Goal: Task Accomplishment & Management: Manage account settings

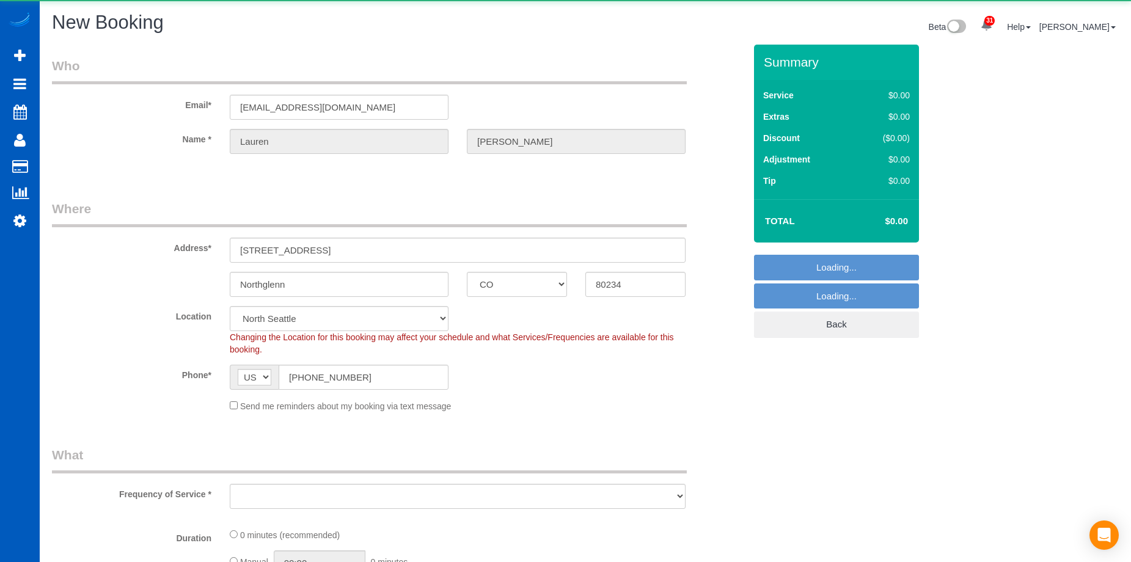
select select "CO"
select select "object:6113"
select select "199"
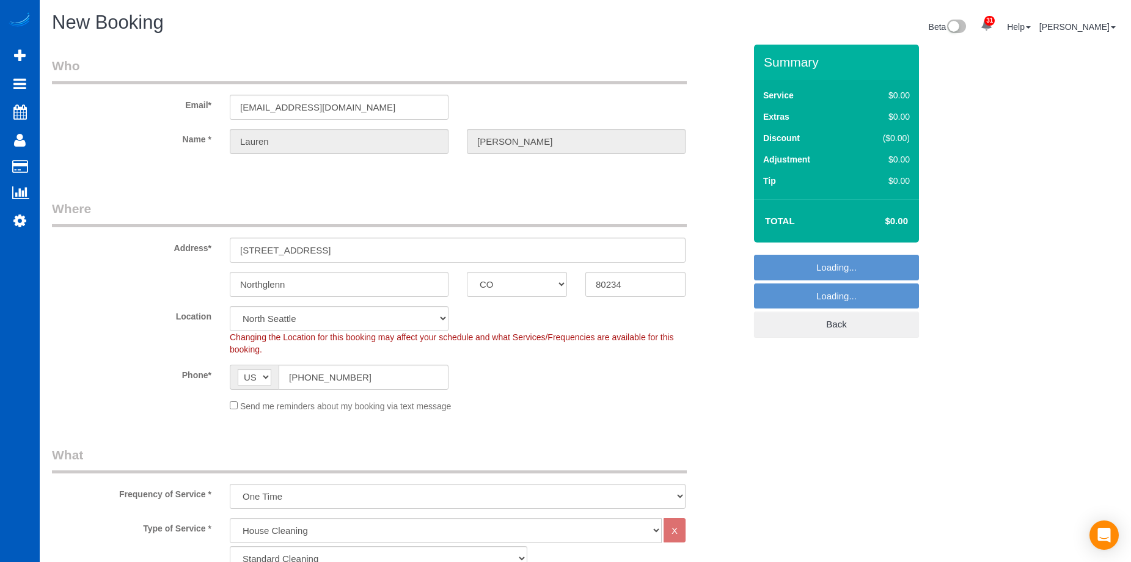
select select "265"
select select "object:6463"
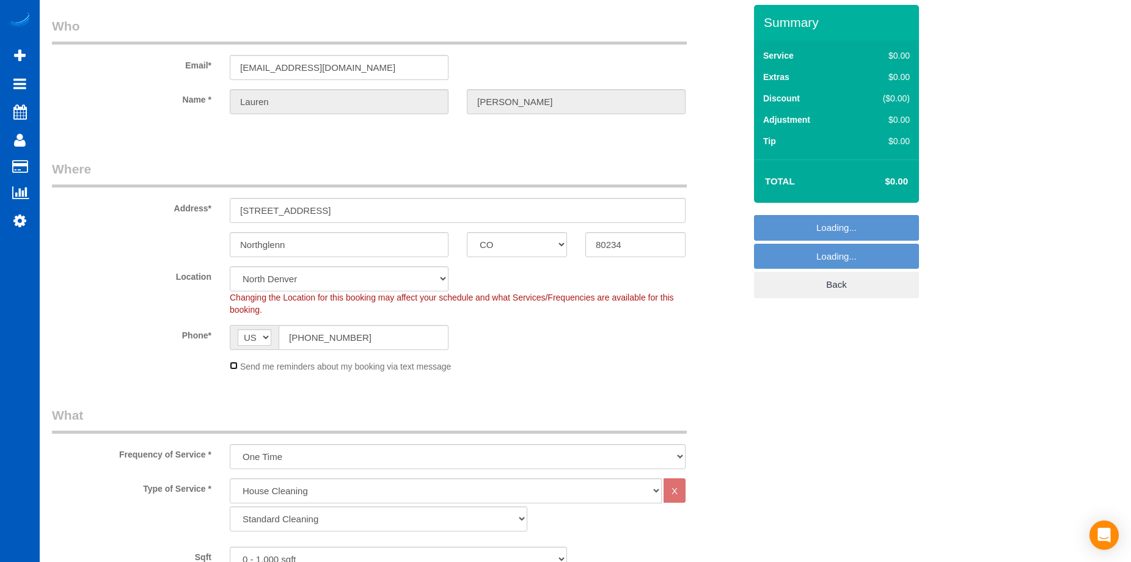
scroll to position [61, 0]
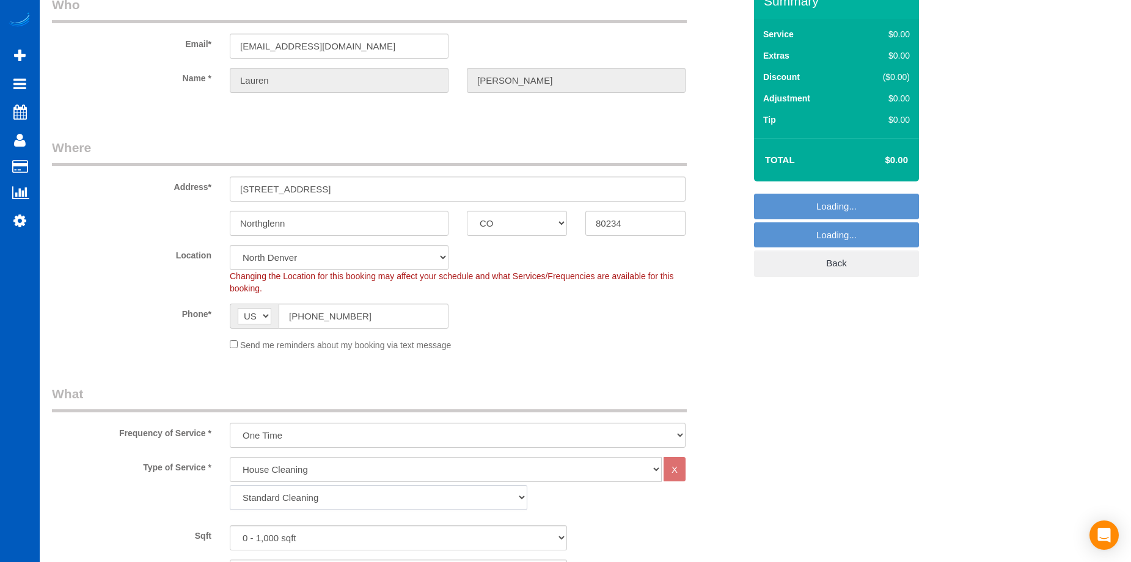
click at [336, 501] on select "Standard Cleaning Deep Cleaning Move In/ Out Cleaning" at bounding box center [378, 497] width 297 height 25
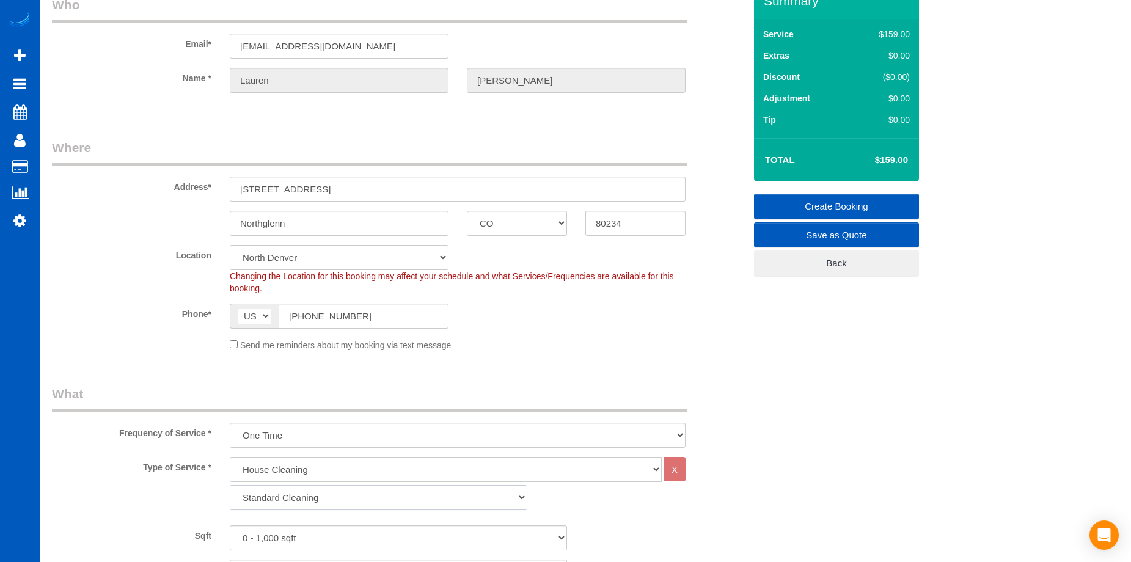
select select "368"
click at [230, 485] on select "Standard Cleaning Deep Cleaning Move In/ Out Cleaning" at bounding box center [378, 497] width 297 height 25
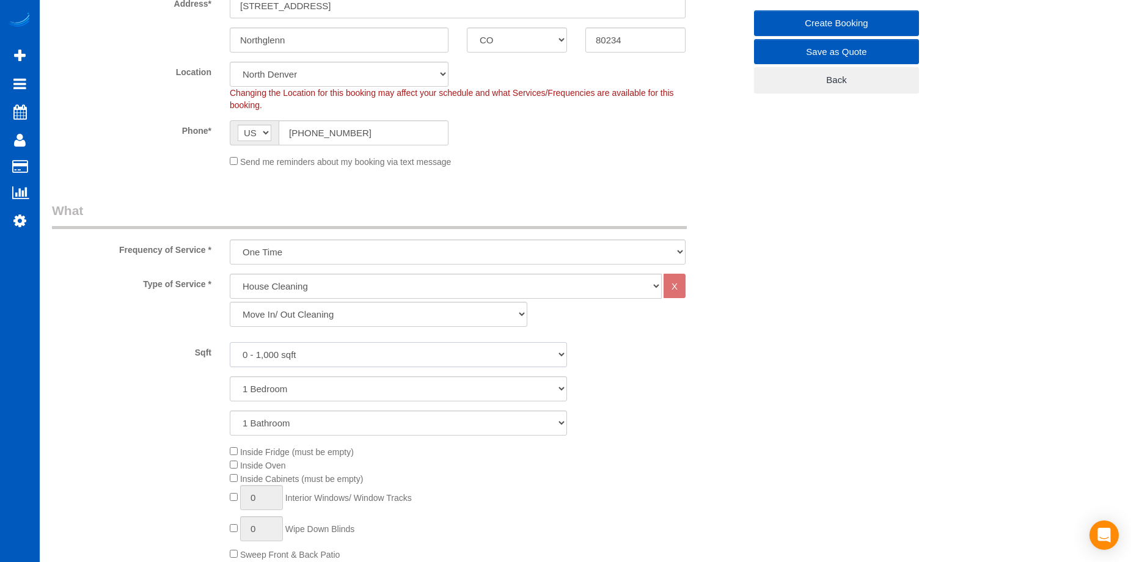
click at [323, 359] on select "0 - 1,000 sqft 1,001 - 1,500 sqft 1,501 - 2,000 sqft 2,001 - 2,500 sqft 2,501 -…" at bounding box center [398, 354] width 337 height 25
select select "1501"
click at [230, 342] on select "0 - 1,000 sqft 1,001 - 1,500 sqft 1,501 - 2,000 sqft 2,001 - 2,500 sqft 2,501 -…" at bounding box center [398, 354] width 337 height 25
click at [348, 390] on select "1 Bedroom 2 Bedrooms 3 Bedrooms 4 Bedrooms 5 Bedrooms 6 Bedrooms 7 Bedrooms" at bounding box center [398, 388] width 337 height 25
select select "3"
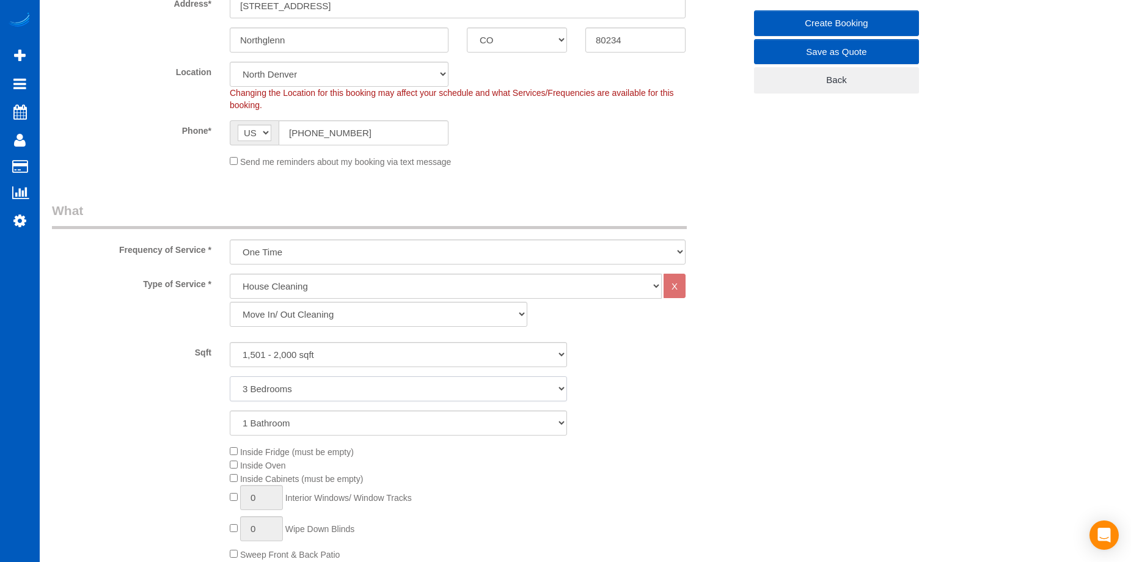
click at [230, 376] on select "1 Bedroom 2 Bedrooms 3 Bedrooms 4 Bedrooms 5 Bedrooms 6 Bedrooms 7 Bedrooms" at bounding box center [398, 388] width 337 height 25
click at [341, 414] on select "1 Bathroom 2 Bathrooms 3 Bathrooms 4 Bathrooms 5 Bathrooms 6 Bathrooms 7 Bathro…" at bounding box center [398, 423] width 337 height 25
select select "3"
click at [230, 411] on select "1 Bathroom 2 Bathrooms 3 Bathrooms 4 Bathrooms 5 Bathrooms 6 Bathrooms 7 Bathro…" at bounding box center [398, 423] width 337 height 25
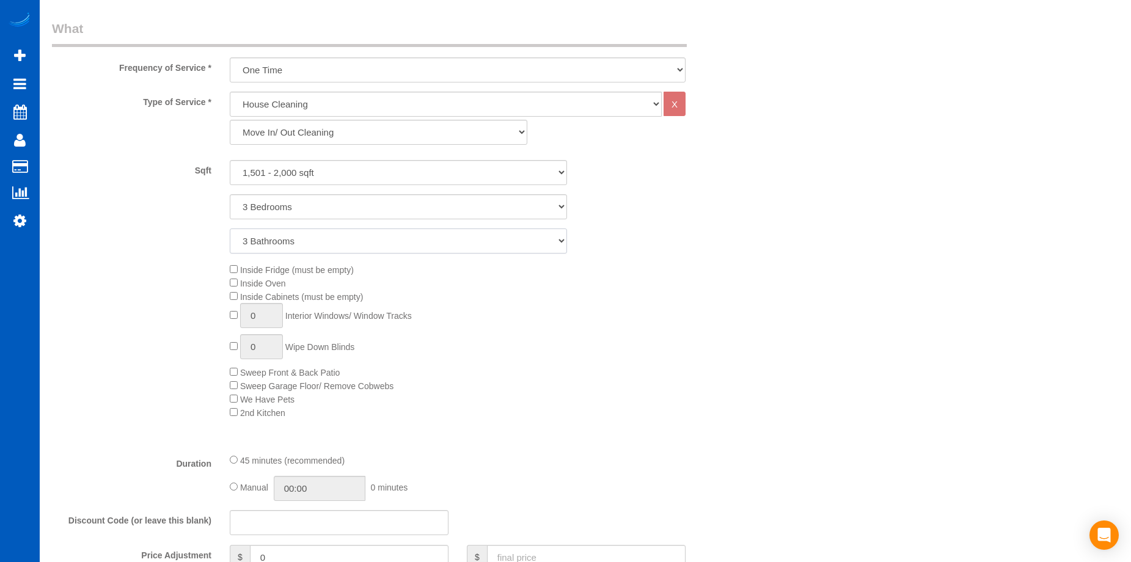
scroll to position [428, 0]
click at [228, 293] on div "Inside Fridge (must be empty) Inside Oven Inside Cabinets (must be empty) 0 Int…" at bounding box center [487, 339] width 533 height 156
type input "1"
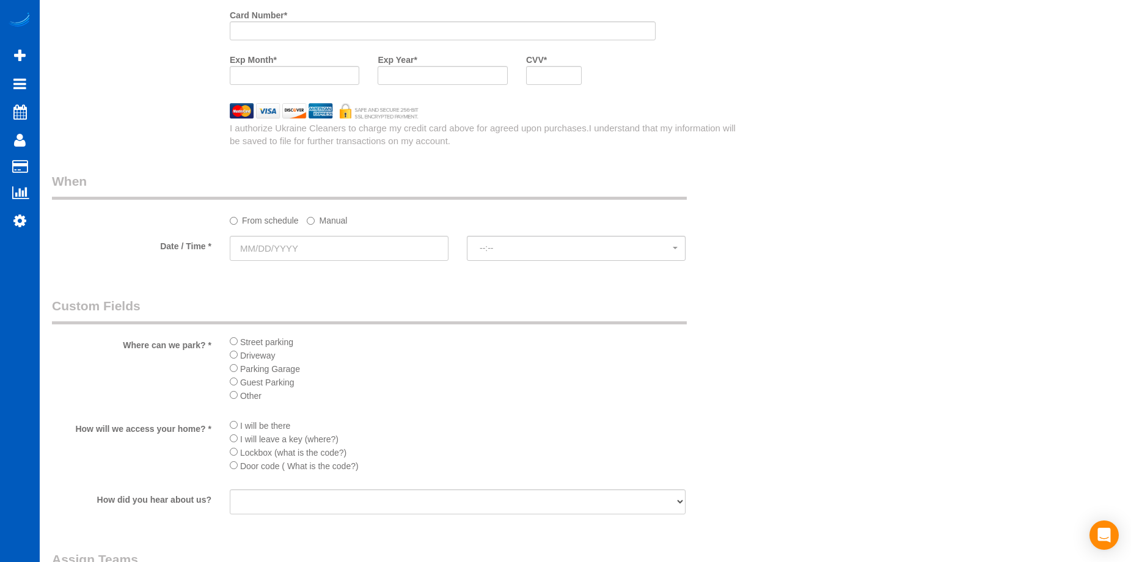
scroll to position [1222, 0]
click at [410, 245] on input "text" at bounding box center [339, 247] width 219 height 25
click at [417, 214] on div "From schedule Manual" at bounding box center [458, 218] width 474 height 16
click at [372, 246] on input "text" at bounding box center [339, 247] width 219 height 25
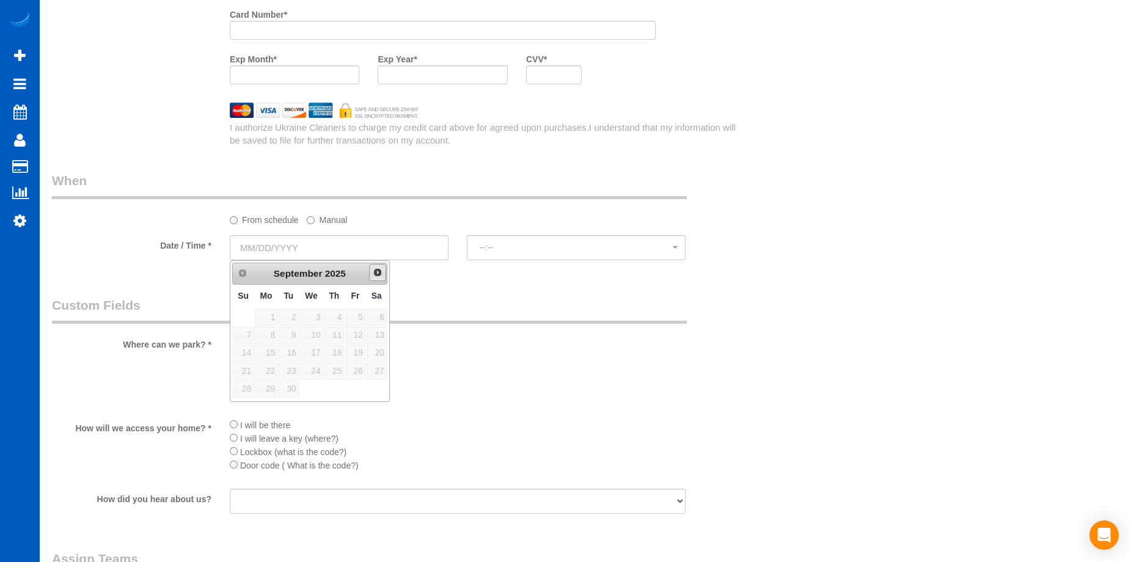
click at [379, 279] on link "Next" at bounding box center [377, 272] width 17 height 17
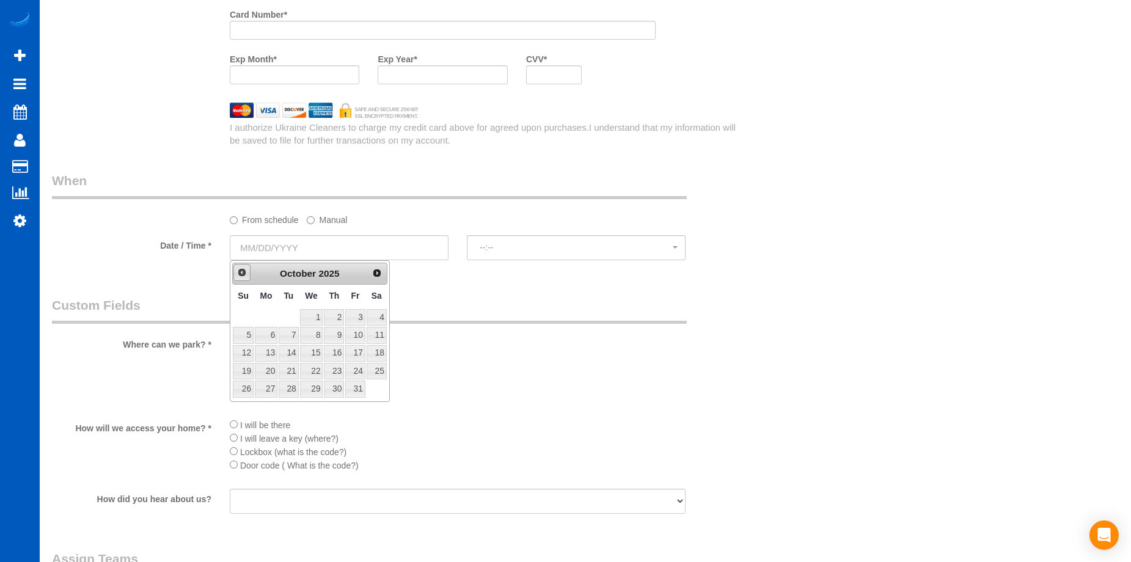
click at [240, 272] on span "Prev" at bounding box center [242, 273] width 10 height 10
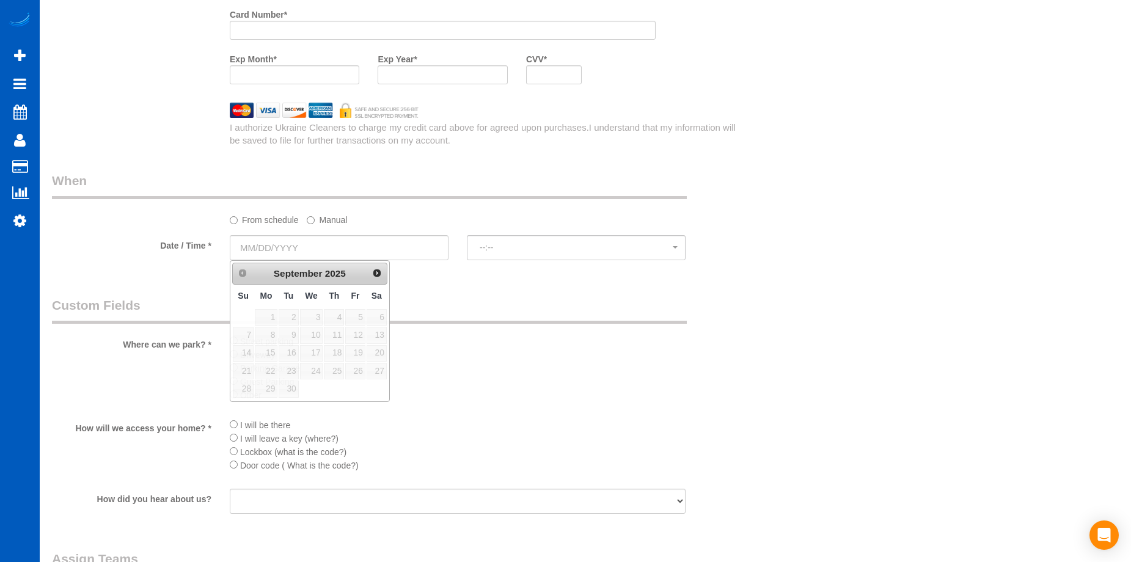
click at [522, 191] on legend "When" at bounding box center [369, 185] width 635 height 27
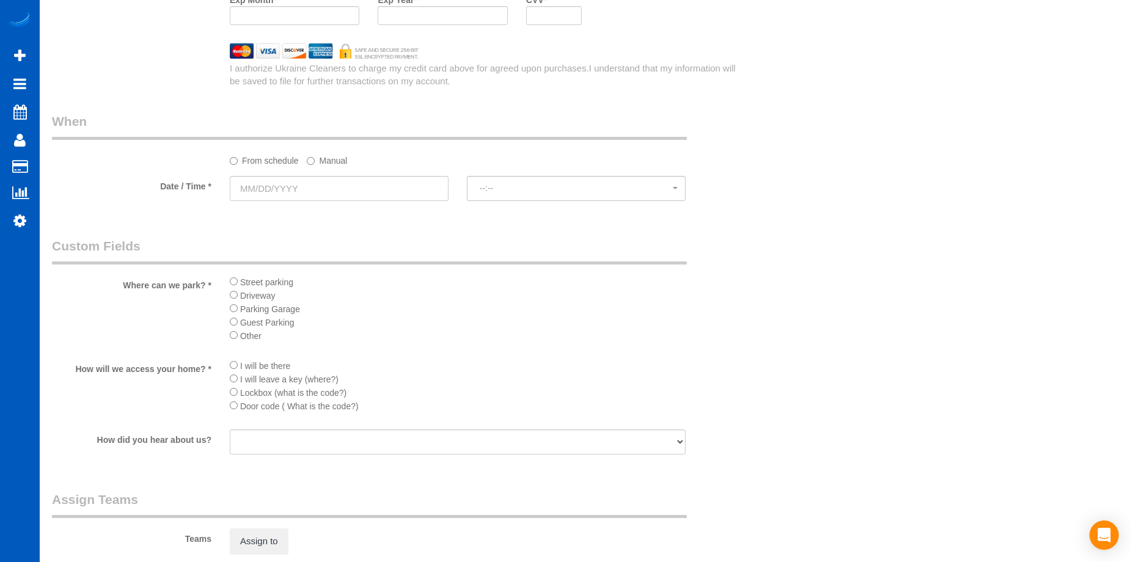
scroll to position [1283, 0]
click at [395, 189] on input "text" at bounding box center [339, 186] width 219 height 25
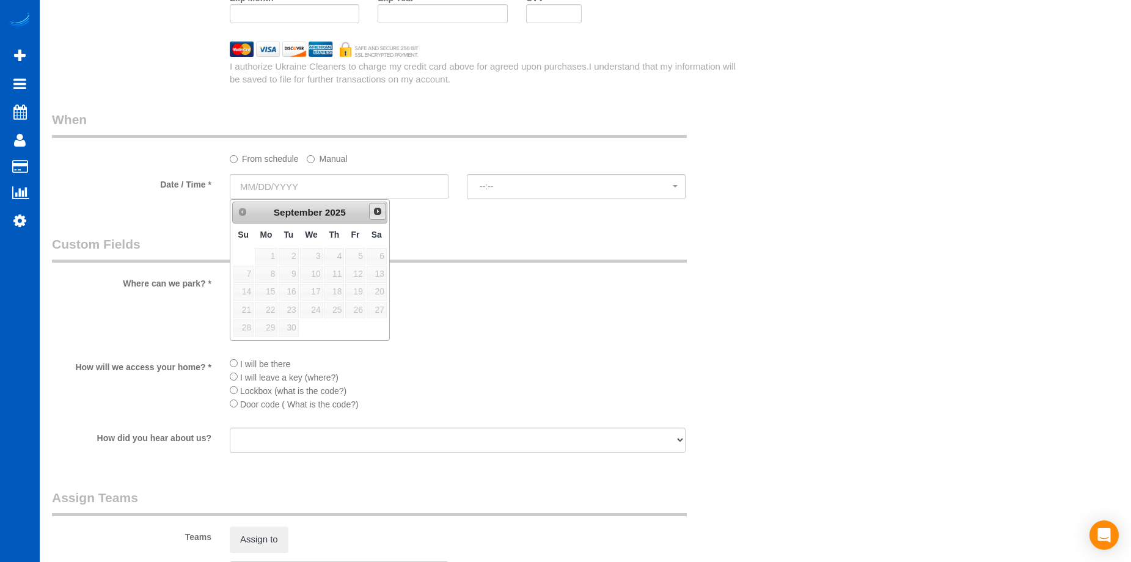
click at [382, 209] on link "Next" at bounding box center [377, 211] width 17 height 17
click at [315, 255] on span "1" at bounding box center [311, 256] width 23 height 16
click at [245, 216] on link "Prev" at bounding box center [241, 211] width 17 height 17
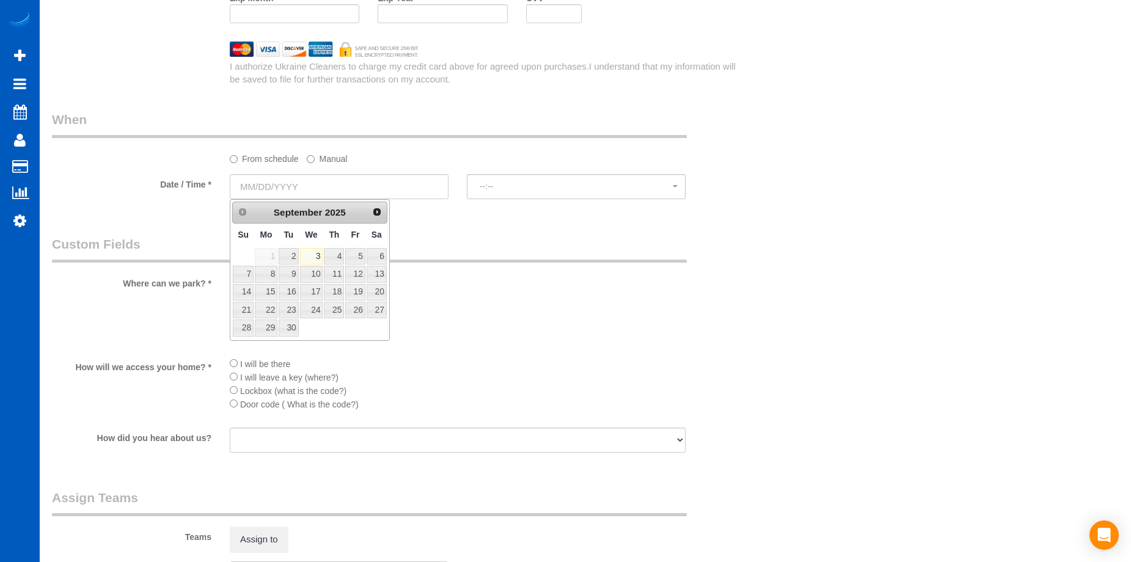
click at [575, 241] on legend "Custom Fields" at bounding box center [369, 248] width 635 height 27
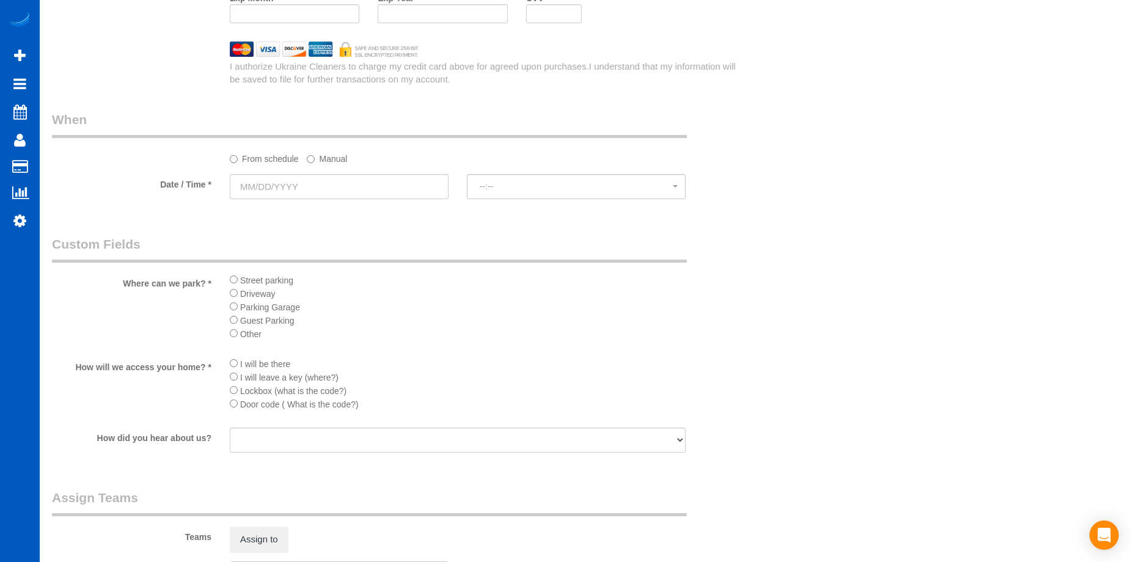
click at [318, 159] on label "Manual" at bounding box center [327, 156] width 40 height 16
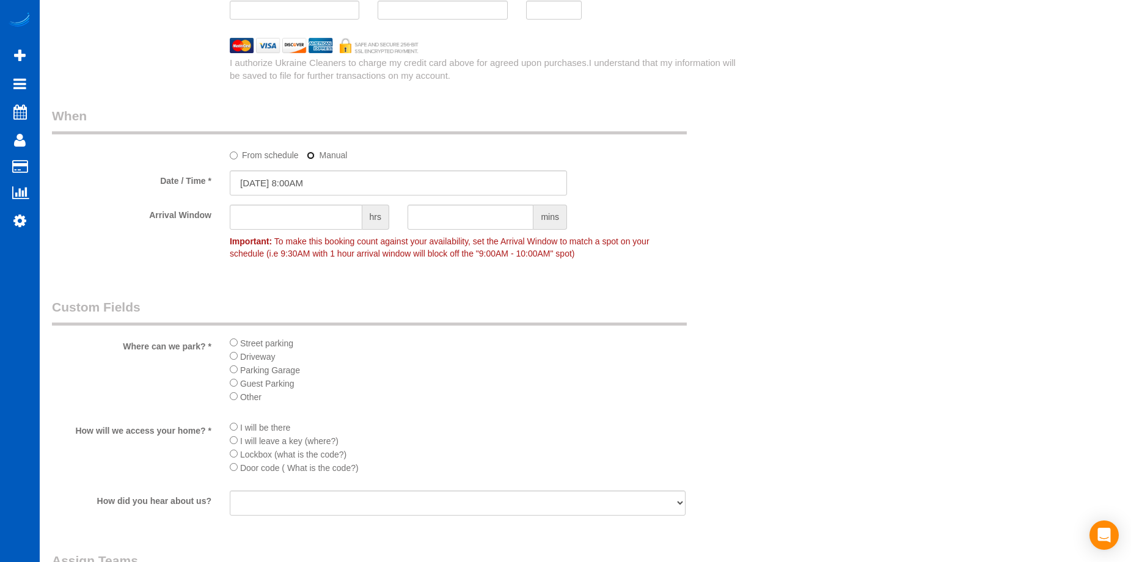
scroll to position [1527, 0]
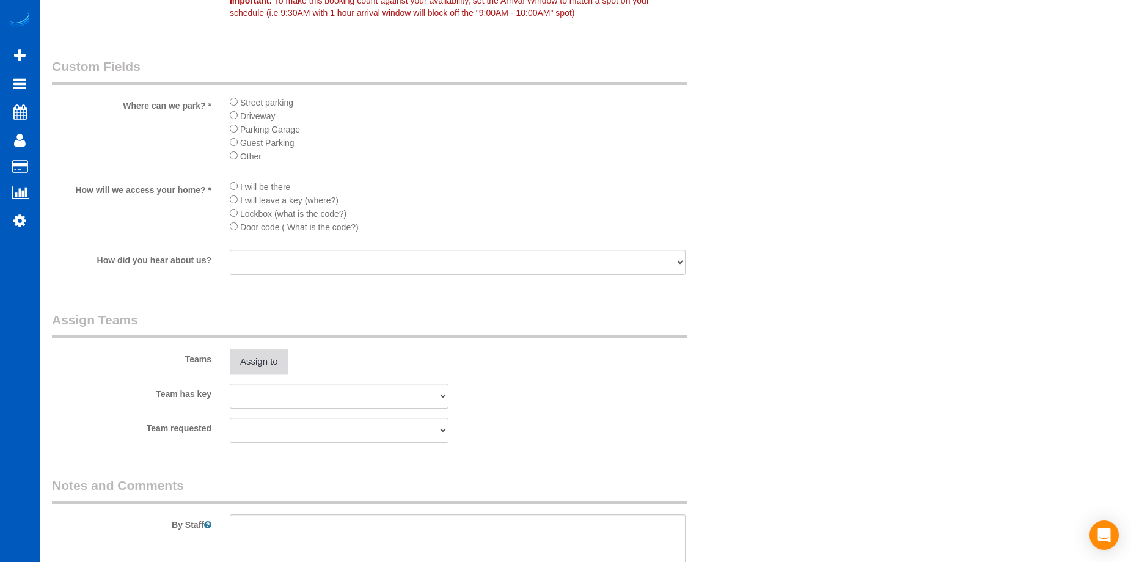
click at [286, 356] on button "Assign to" at bounding box center [259, 362] width 59 height 26
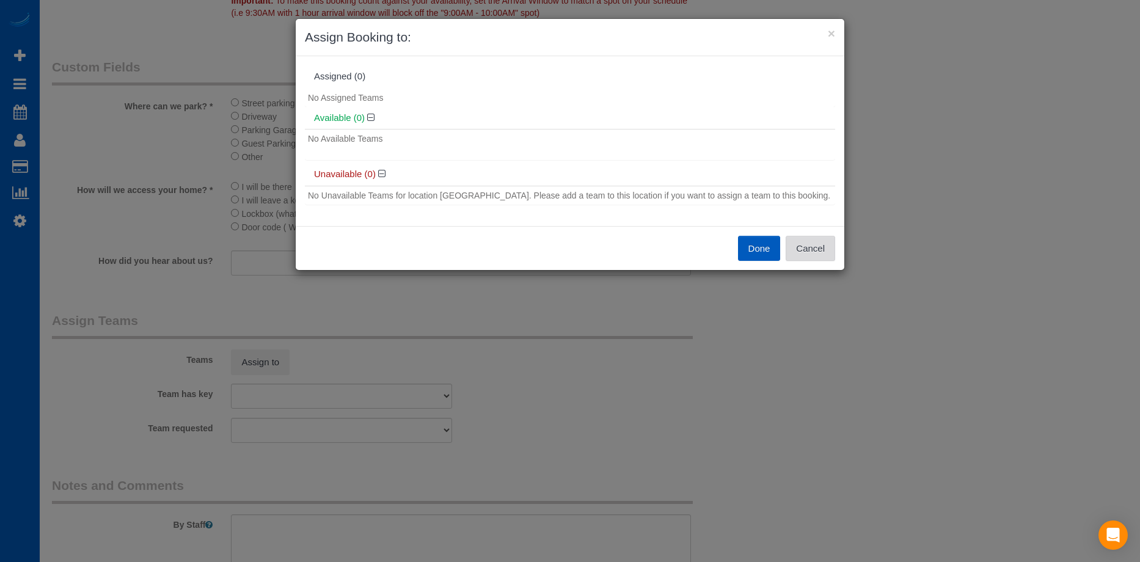
click at [803, 244] on button "Cancel" at bounding box center [810, 249] width 49 height 26
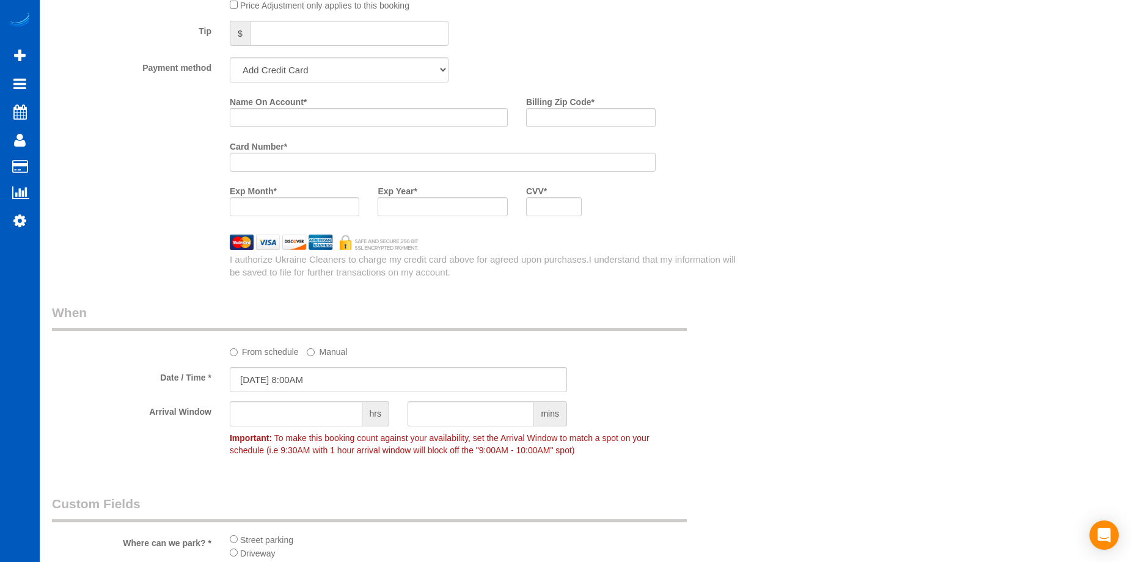
scroll to position [1100, 0]
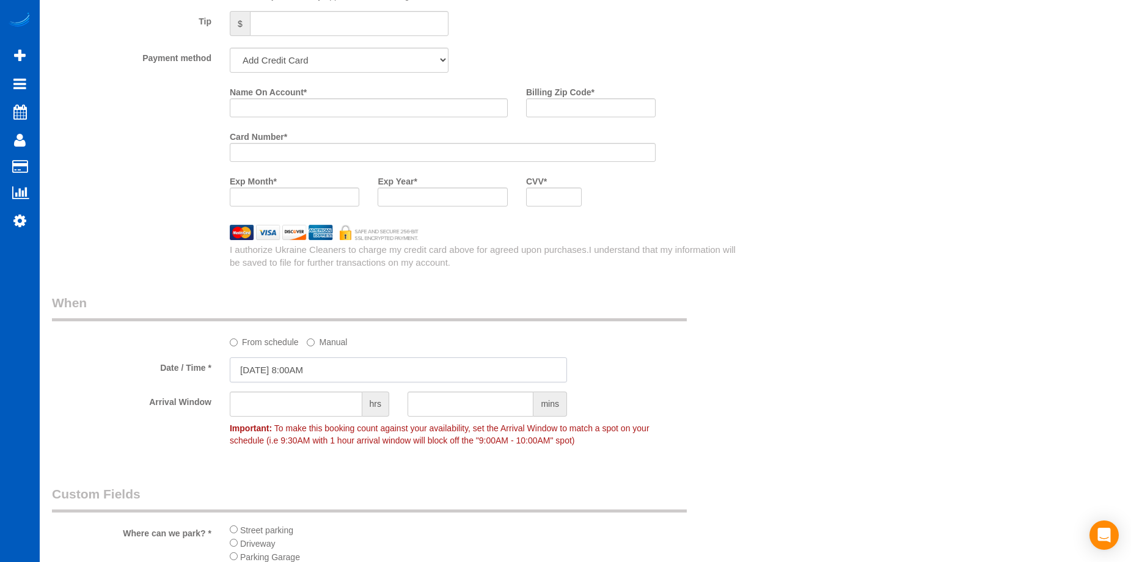
click at [349, 367] on input "09/03/2025 8:00AM" at bounding box center [398, 369] width 337 height 25
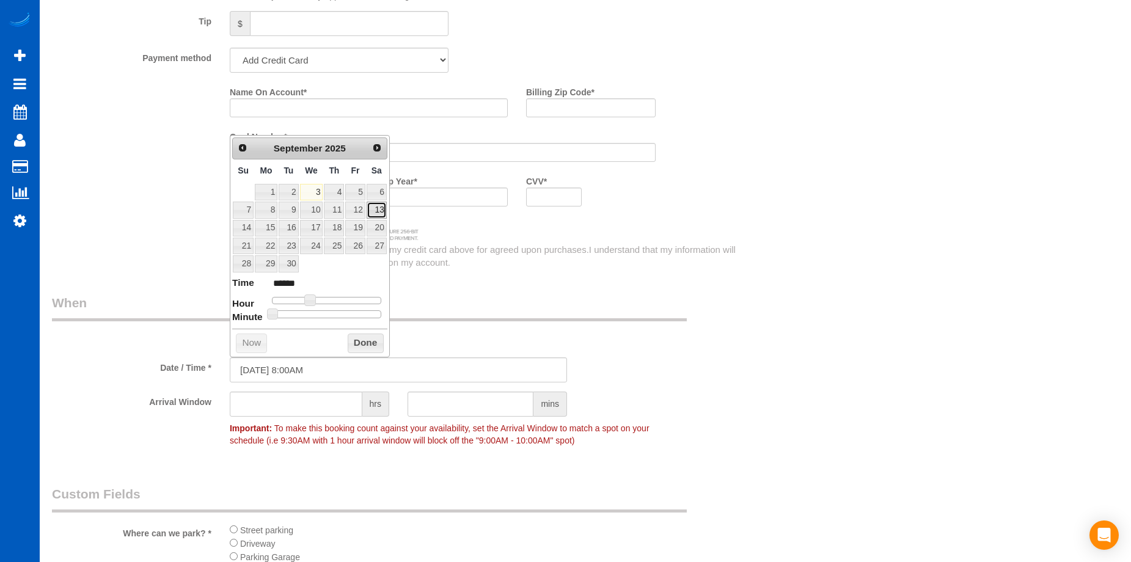
click at [375, 207] on link "13" at bounding box center [377, 210] width 20 height 16
type input "09/13/2025 9:00AM"
type input "******"
type input "09/13/2025 10:00AM"
type input "*******"
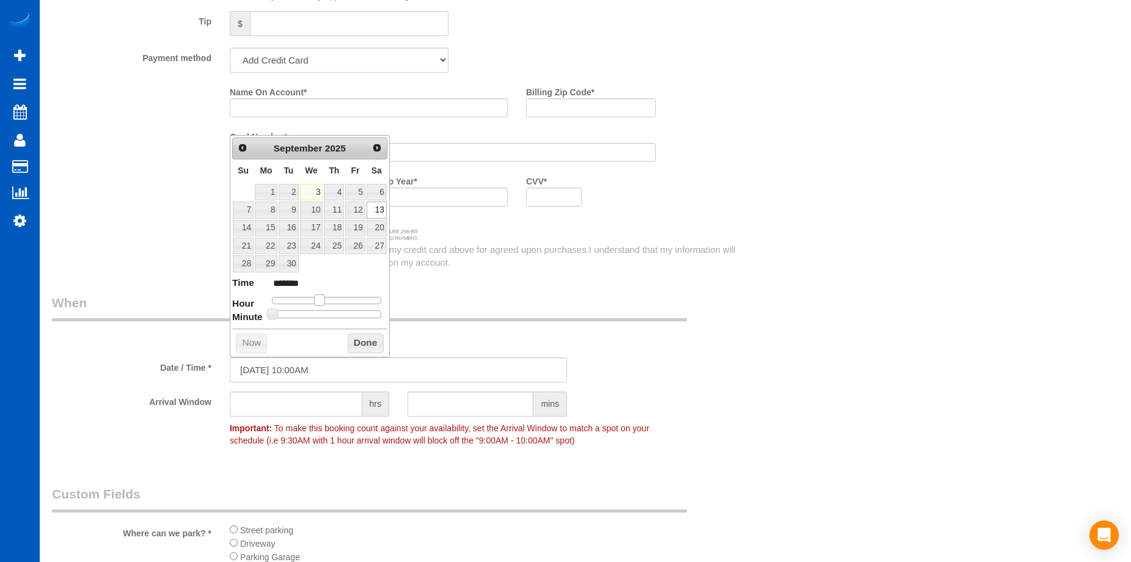
drag, startPoint x: 312, startPoint y: 296, endPoint x: 323, endPoint y: 297, distance: 11.1
click at [323, 297] on span at bounding box center [319, 299] width 11 height 11
click at [362, 342] on button "Done" at bounding box center [366, 344] width 36 height 20
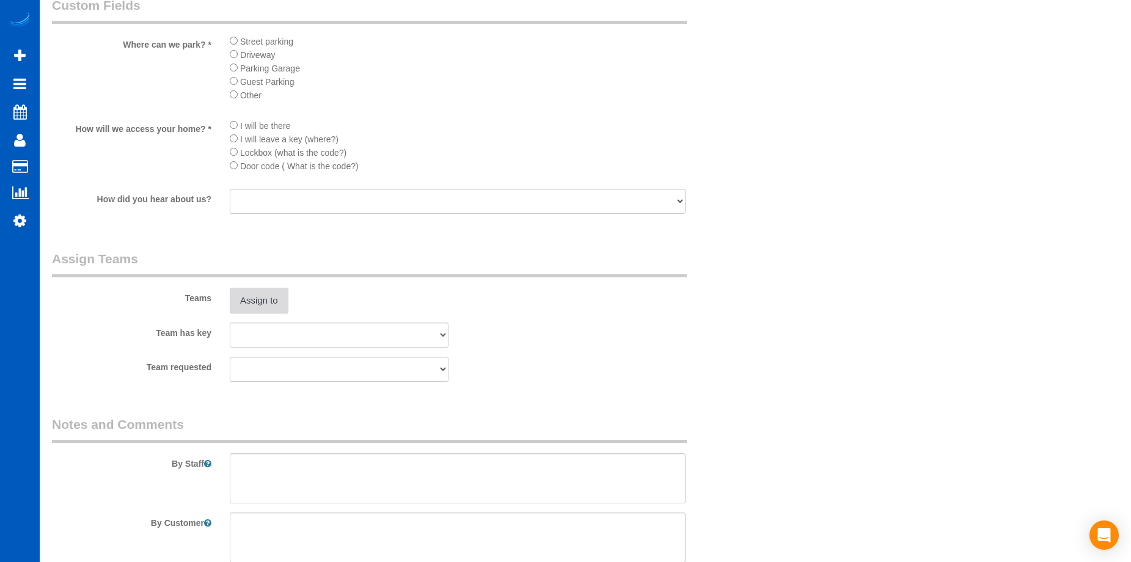
click at [264, 302] on button "Assign to" at bounding box center [259, 301] width 59 height 26
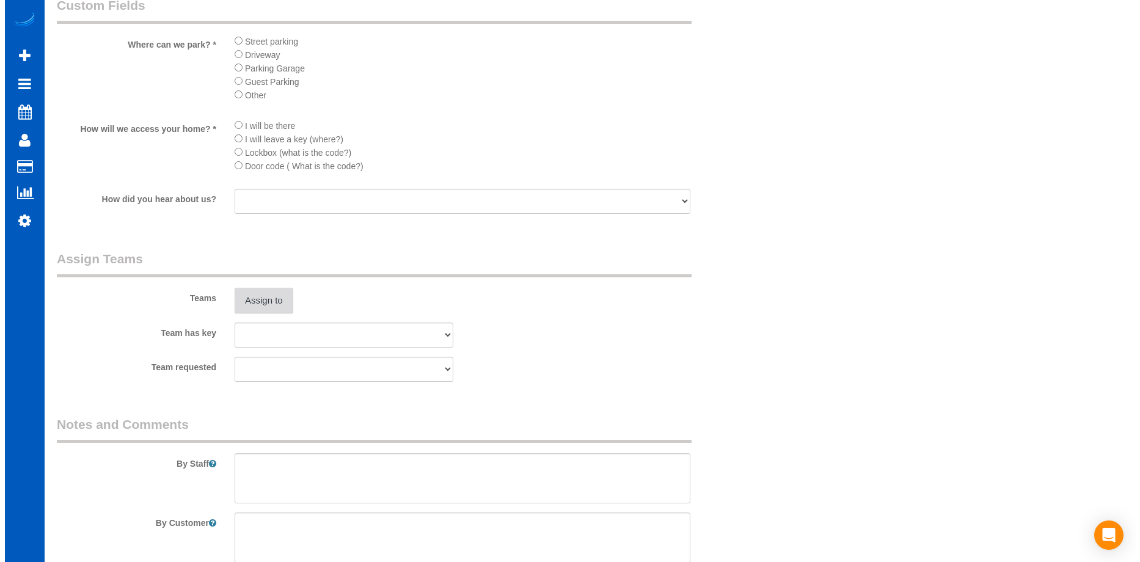
scroll to position [1589, 0]
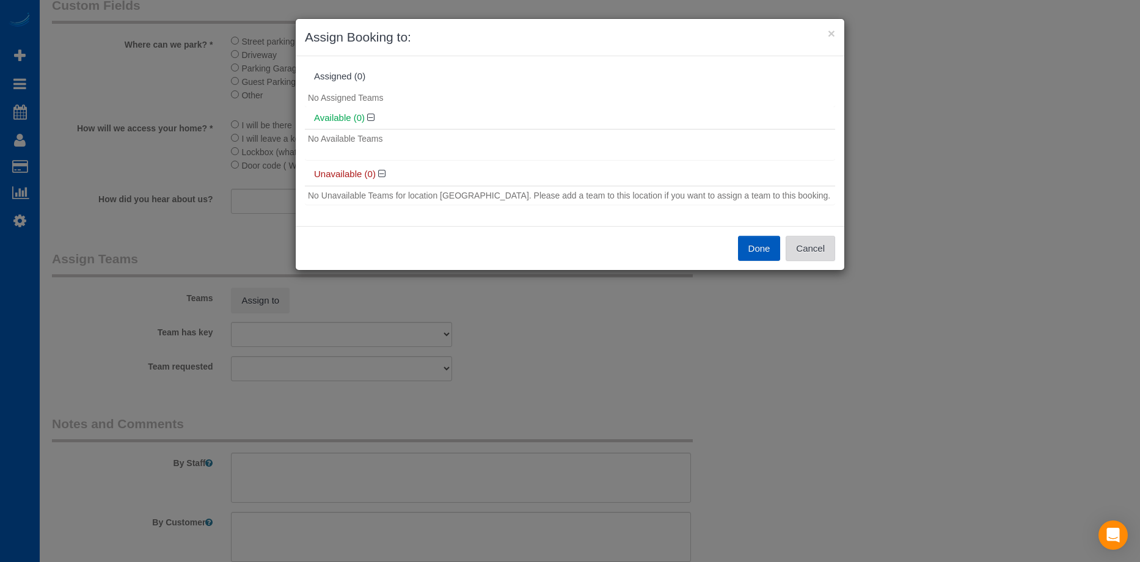
click at [817, 243] on button "Cancel" at bounding box center [810, 249] width 49 height 26
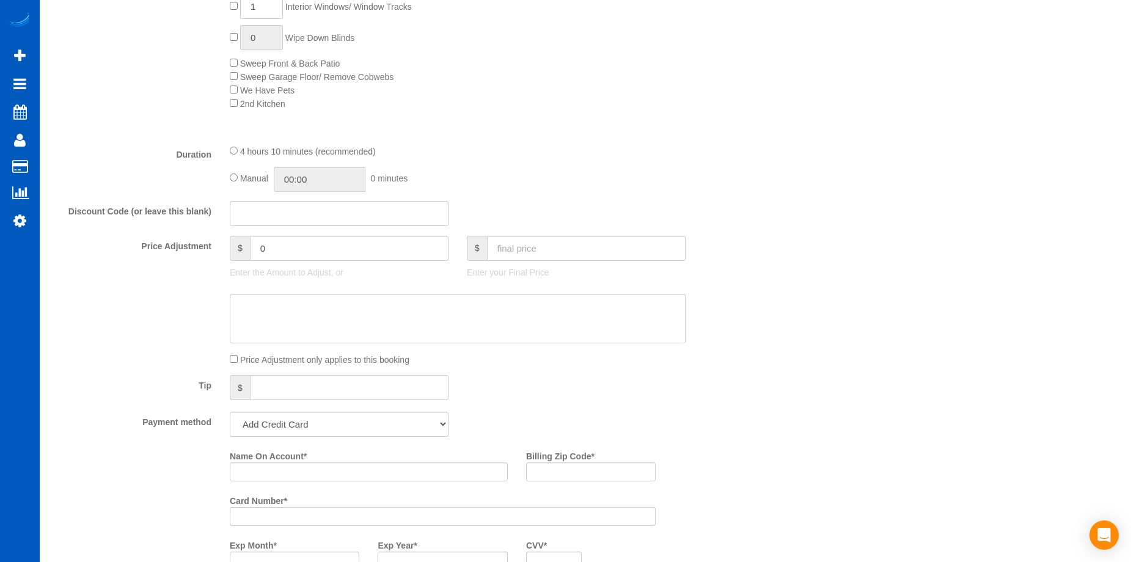
scroll to position [733, 0]
click at [568, 246] on input "text" at bounding box center [586, 250] width 199 height 25
type input "489"
click at [516, 318] on textarea at bounding box center [458, 321] width 456 height 50
type input "25"
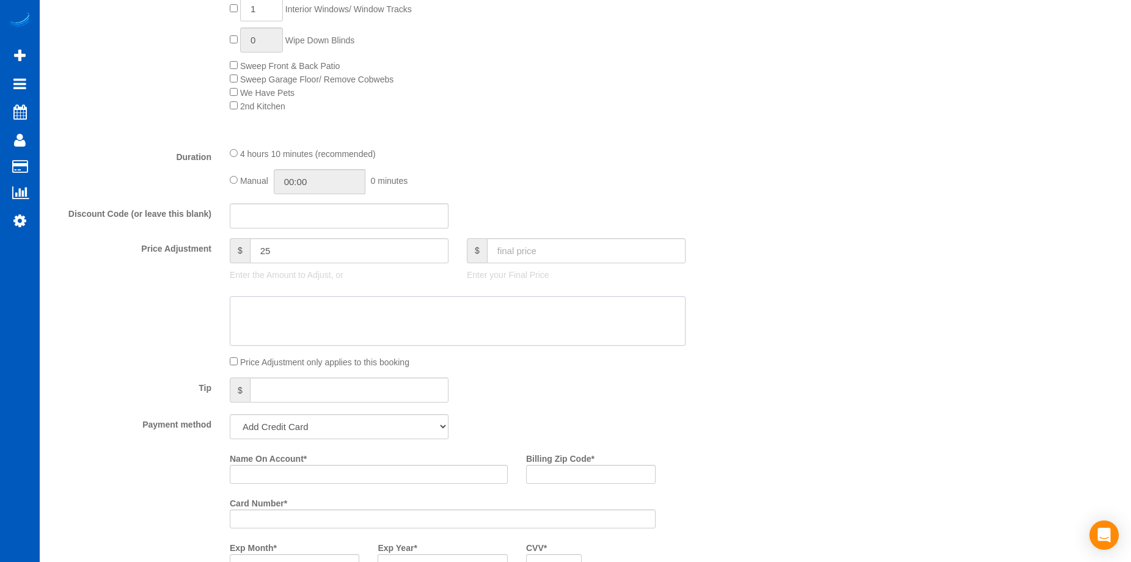
click at [407, 310] on textarea at bounding box center [458, 321] width 456 height 50
paste textarea "Not cleaning full home"
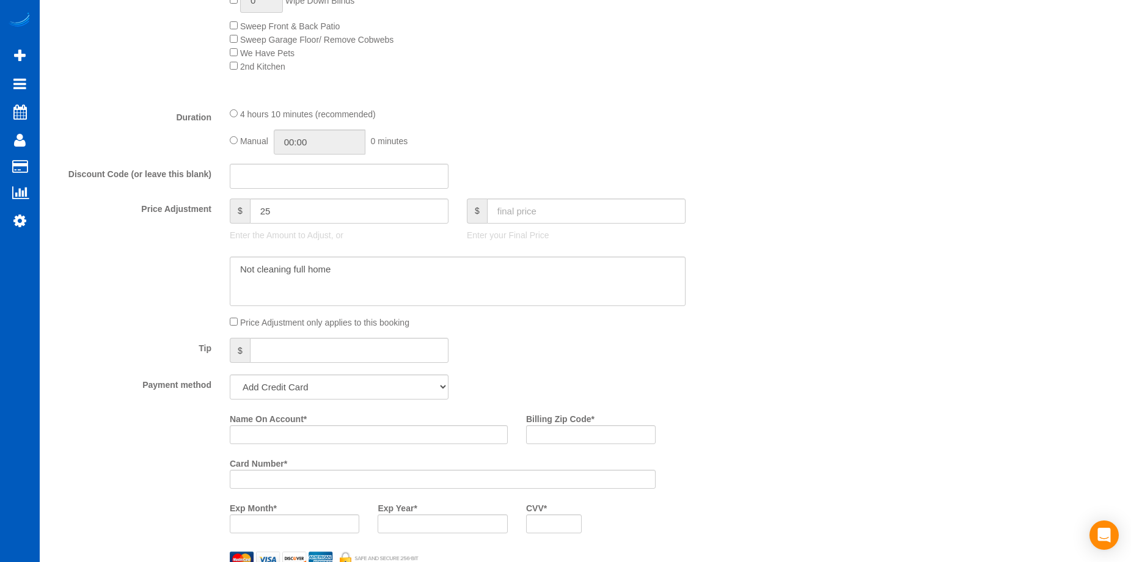
scroll to position [794, 0]
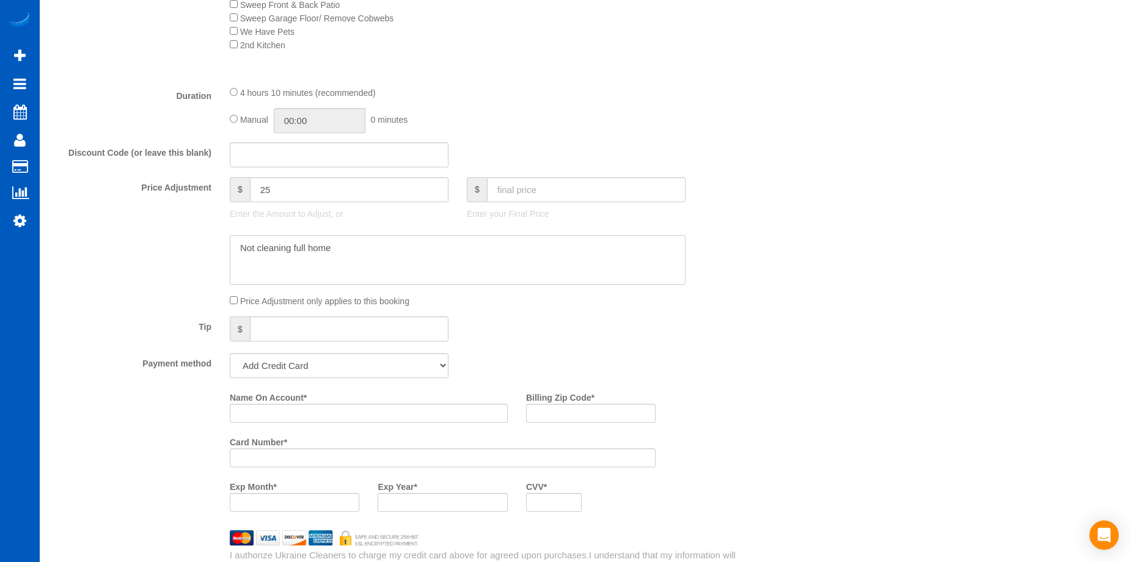
click at [348, 239] on textarea at bounding box center [458, 260] width 456 height 50
drag, startPoint x: 337, startPoint y: 244, endPoint x: 183, endPoint y: 244, distance: 153.9
click at [183, 244] on div at bounding box center [398, 260] width 711 height 50
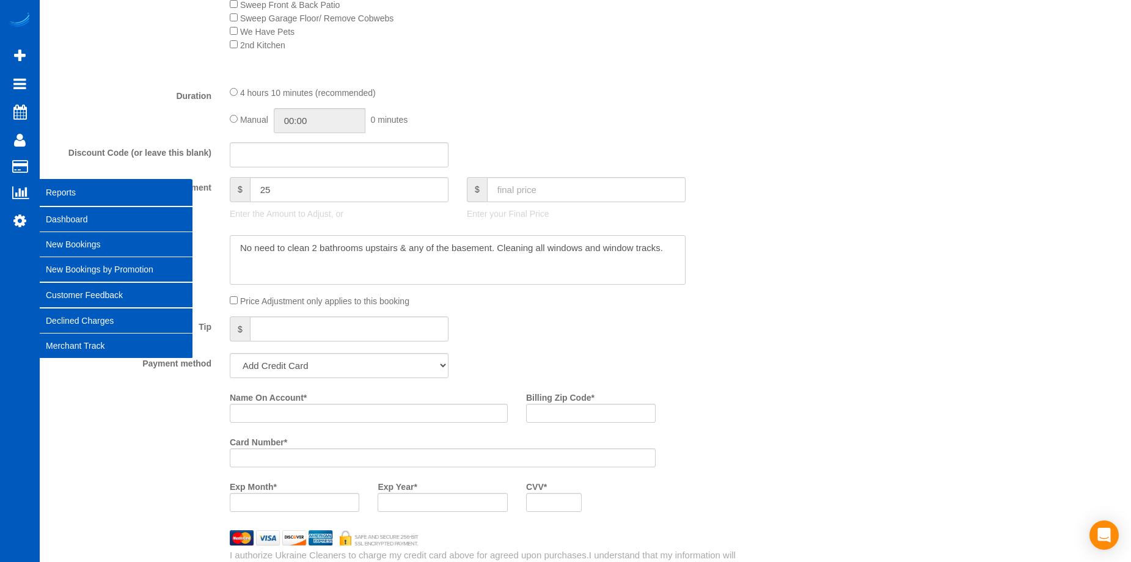
type textarea "No need to clean 2 bathrooms upstairs & any of the basement. Cleaning all windo…"
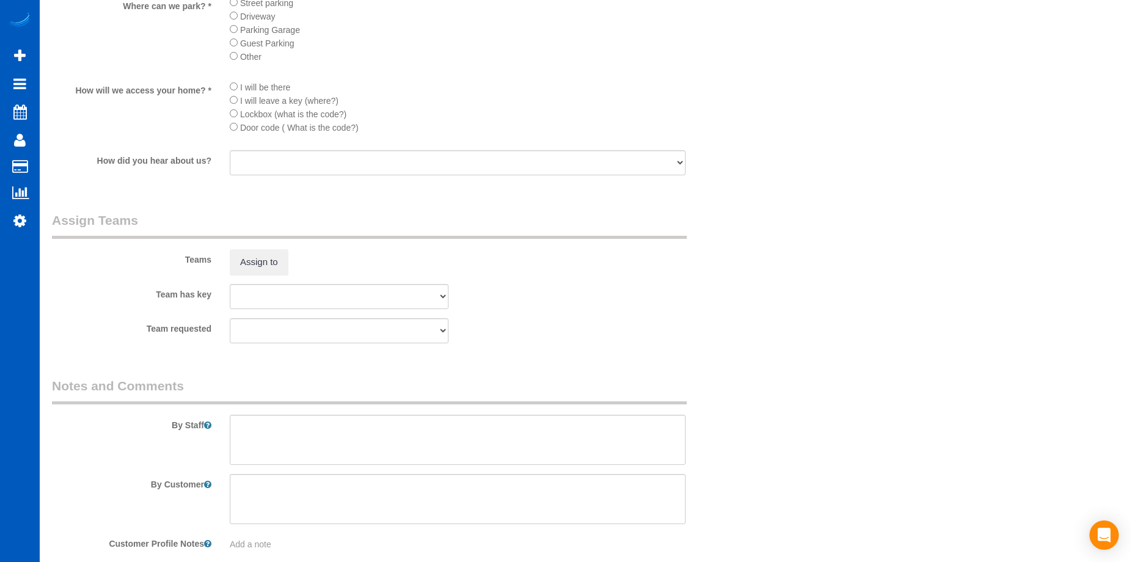
scroll to position [1649, 0]
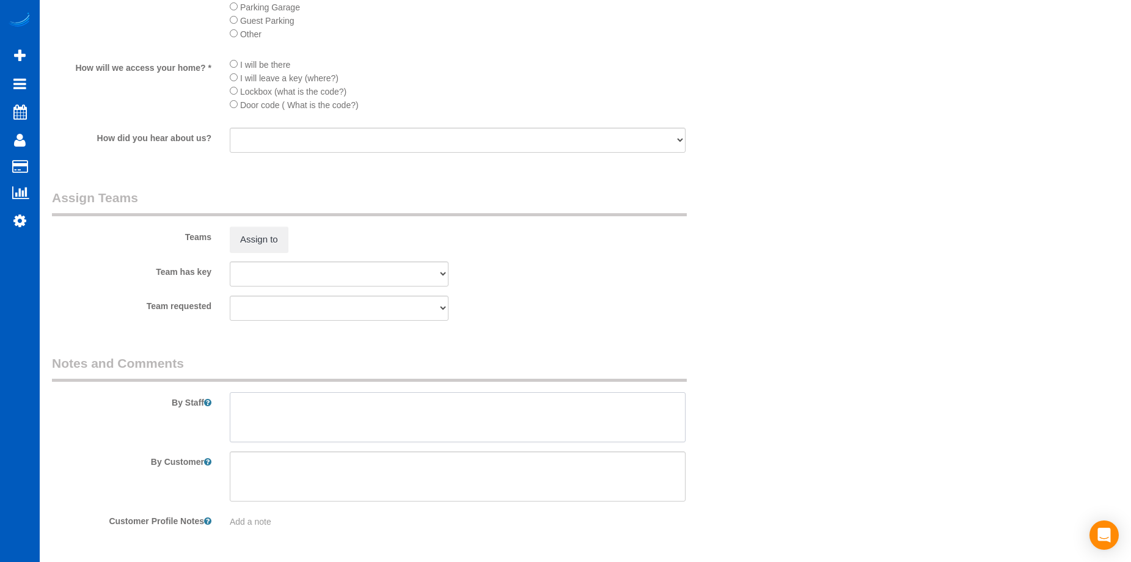
click at [266, 423] on textarea at bounding box center [458, 417] width 456 height 50
click at [414, 412] on textarea at bounding box center [458, 417] width 456 height 50
paste textarea "Park in the driveway; they will let you in and give you a key to lock up. Do no…"
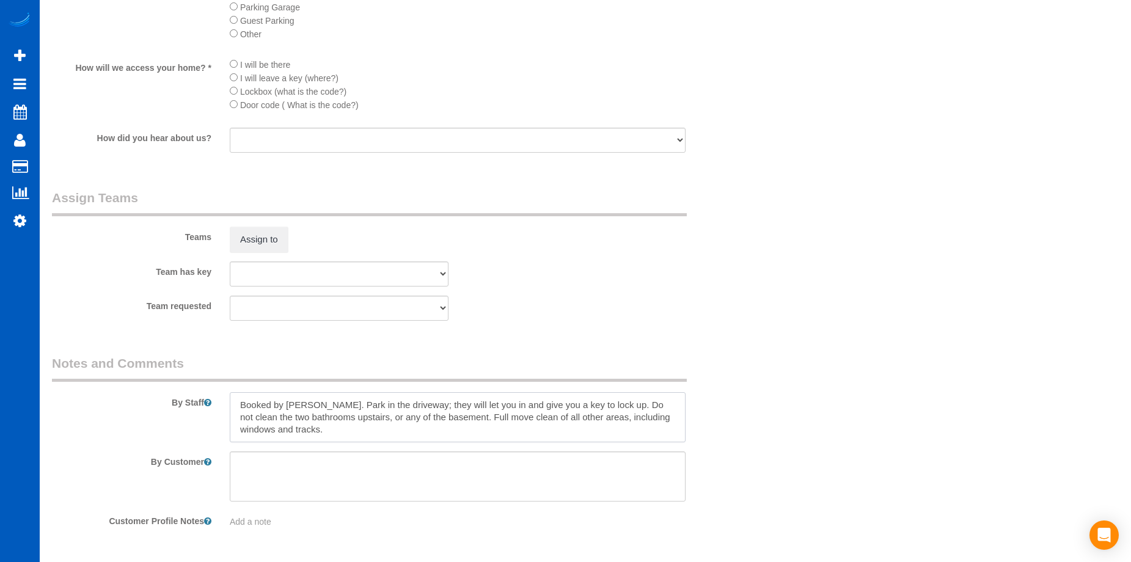
type textarea "Booked by [PERSON_NAME]. Park in the driveway; they will let you in and give yo…"
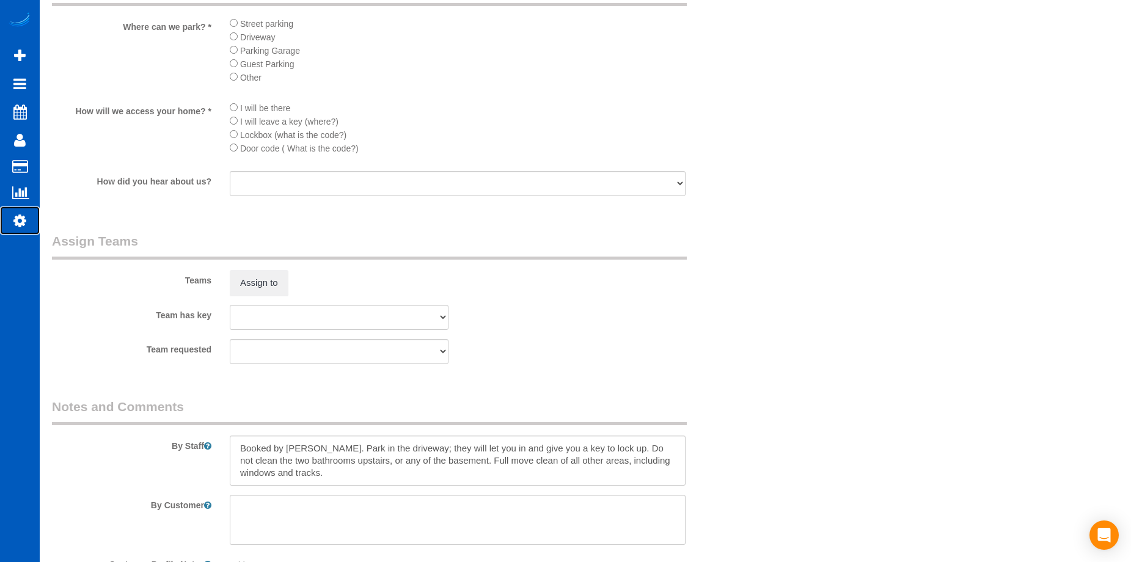
scroll to position [1691, 0]
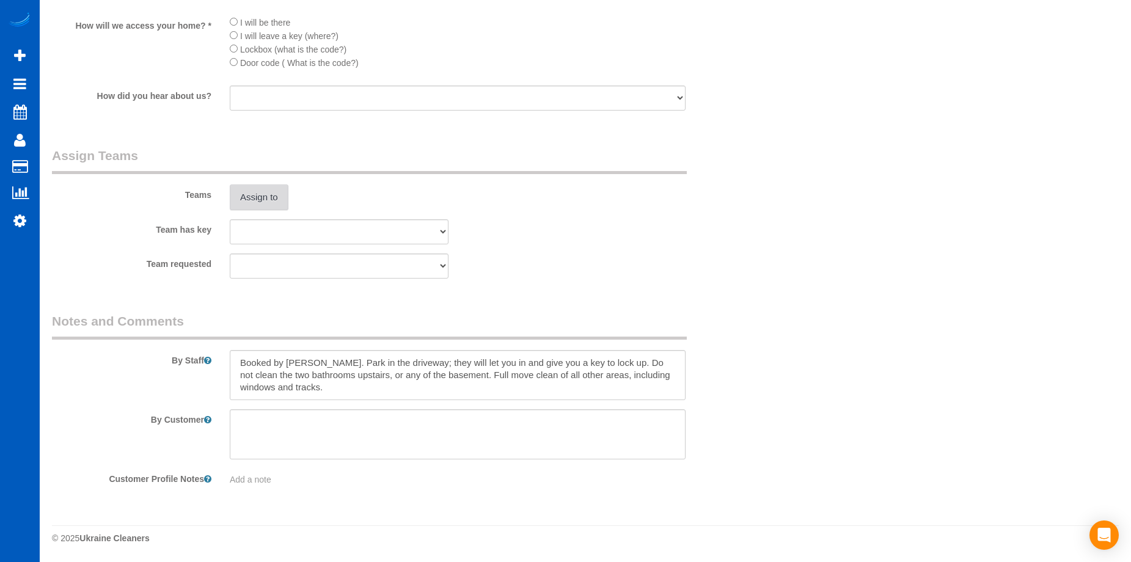
click at [269, 200] on button "Assign to" at bounding box center [259, 197] width 59 height 26
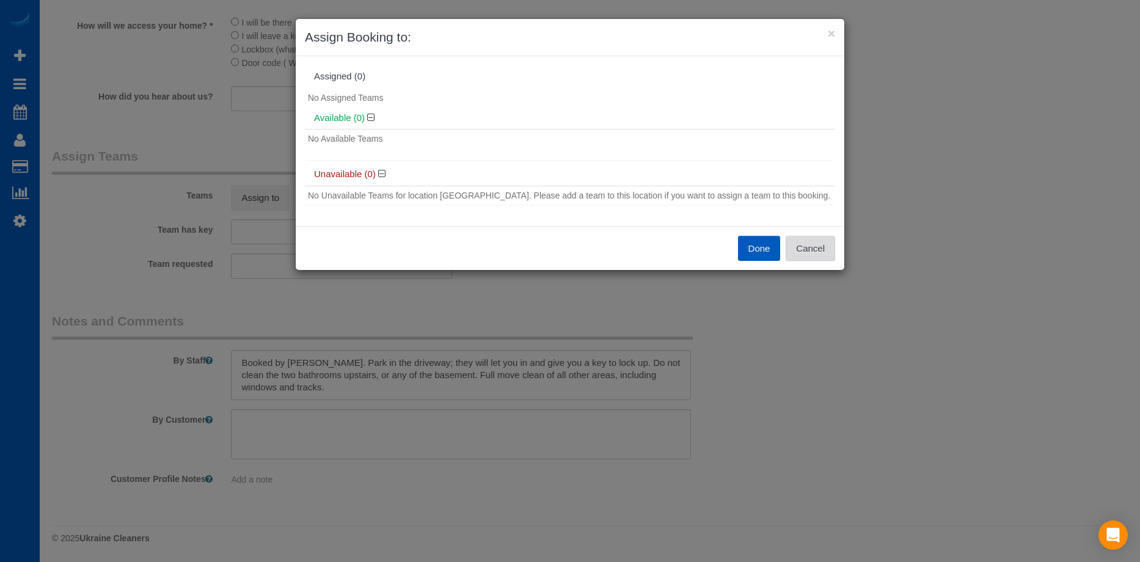
click at [822, 240] on button "Cancel" at bounding box center [810, 249] width 49 height 26
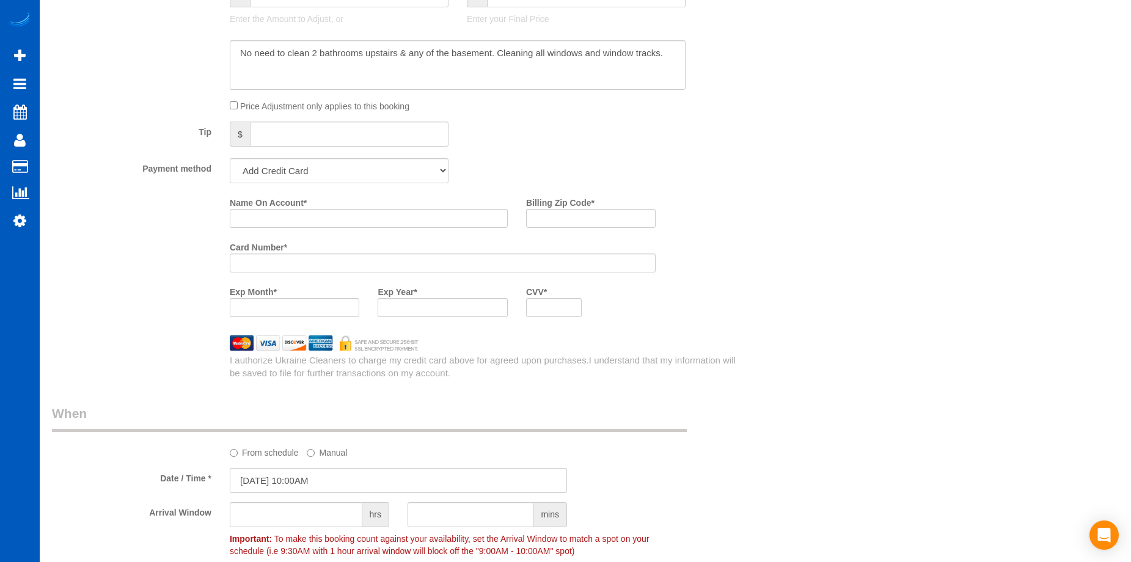
scroll to position [958, 0]
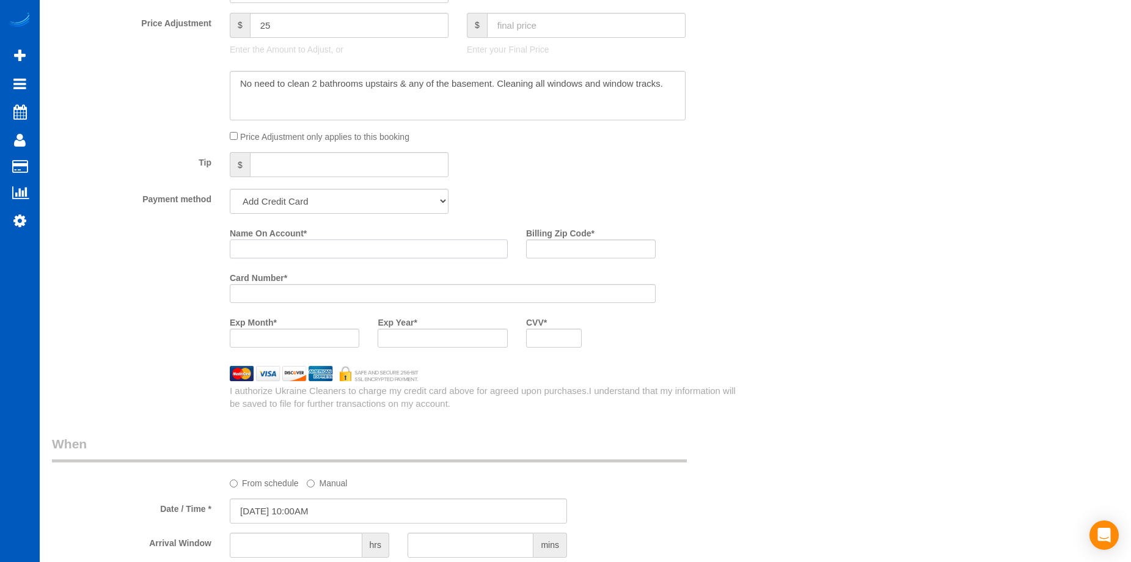
click at [327, 252] on input "Name On Account *" at bounding box center [369, 248] width 278 height 19
paste input "[PERSON_NAME]"
type input "[PERSON_NAME]"
click at [562, 246] on input "Billing Zip Code *" at bounding box center [591, 248] width 130 height 19
paste input "80027"
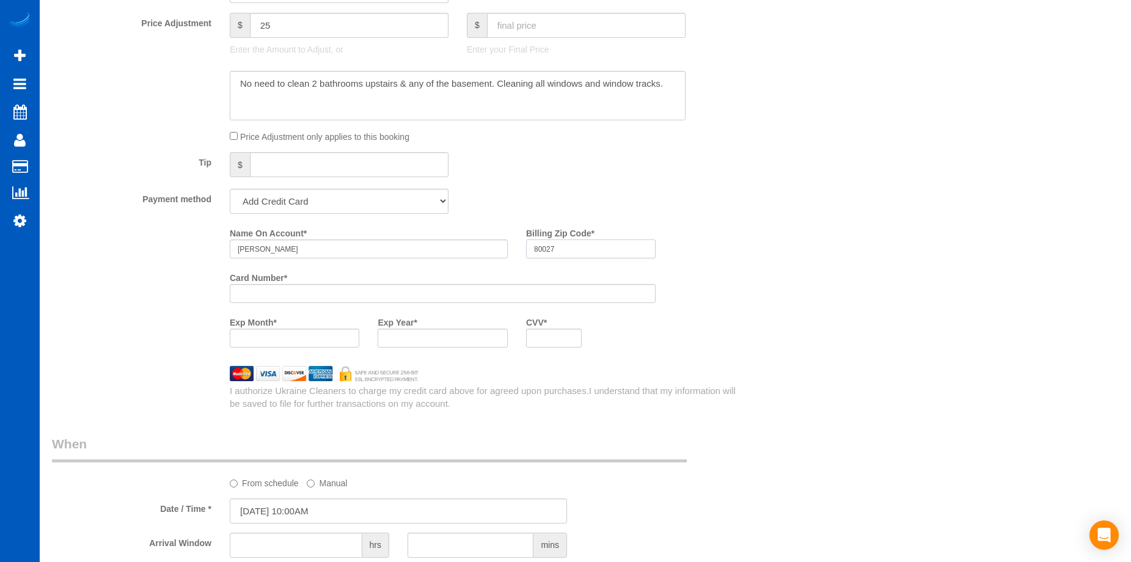
type input "80027"
click at [772, 368] on div "Who Email* laurenn.wolfee@gmail.com Name * Lauren Wolfe Where Address* 413 W 11…" at bounding box center [585, 169] width 1067 height 2166
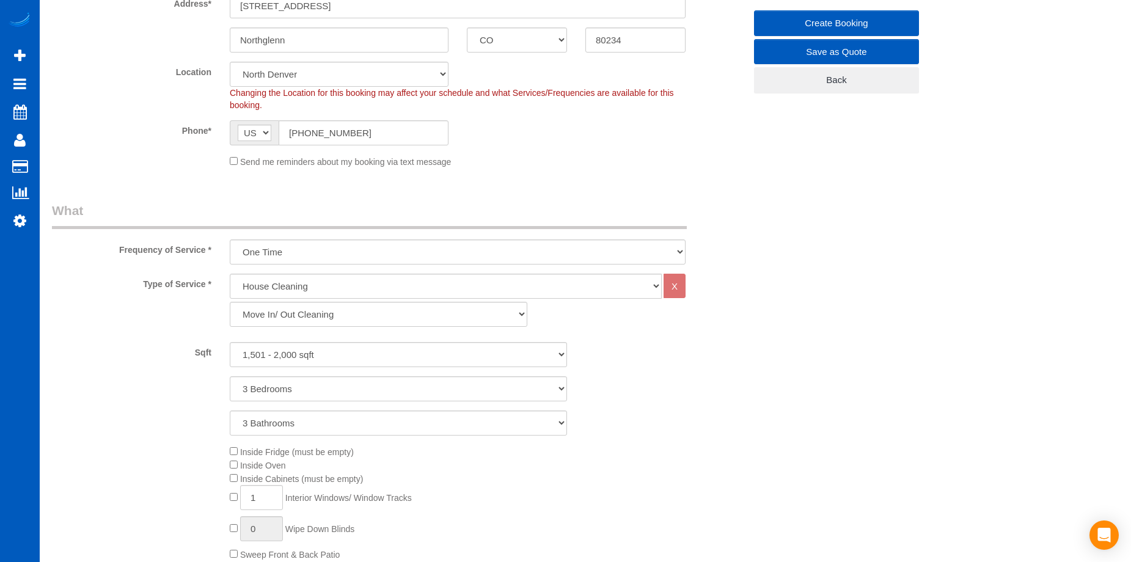
scroll to position [550, 0]
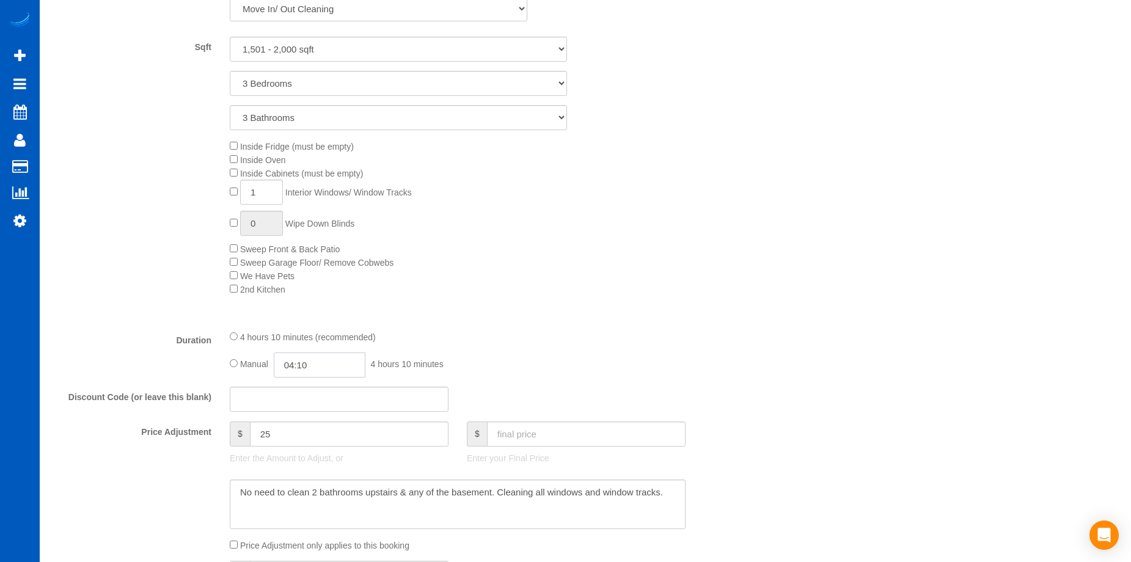
click at [321, 369] on input "04:10" at bounding box center [320, 364] width 92 height 25
type input "05:30"
click at [304, 437] on li "05:30" at bounding box center [306, 439] width 54 height 16
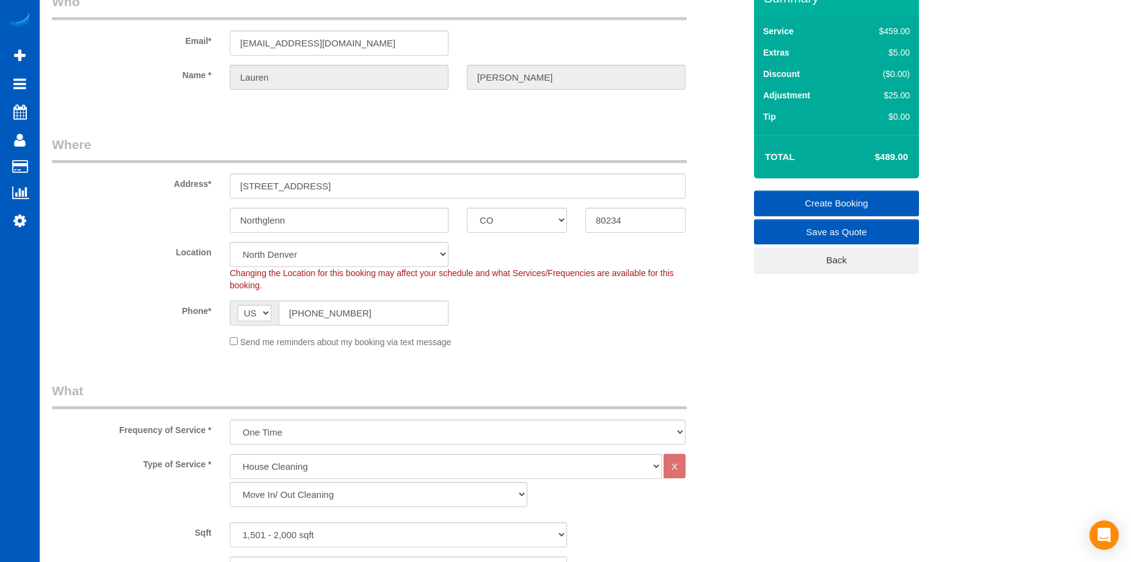
scroll to position [0, 0]
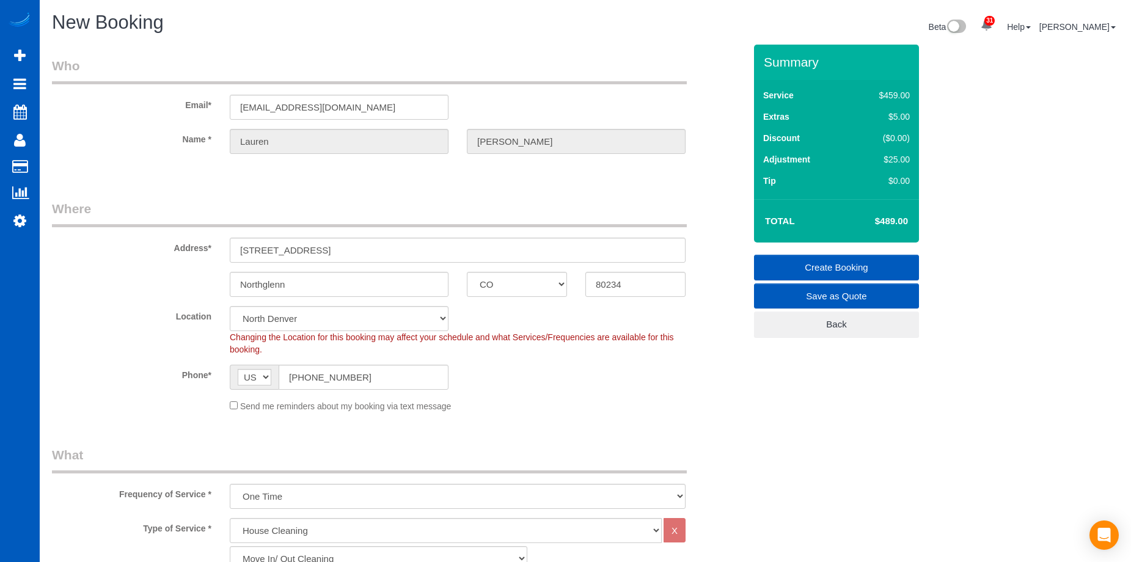
click at [790, 263] on link "Create Booking" at bounding box center [836, 268] width 165 height 26
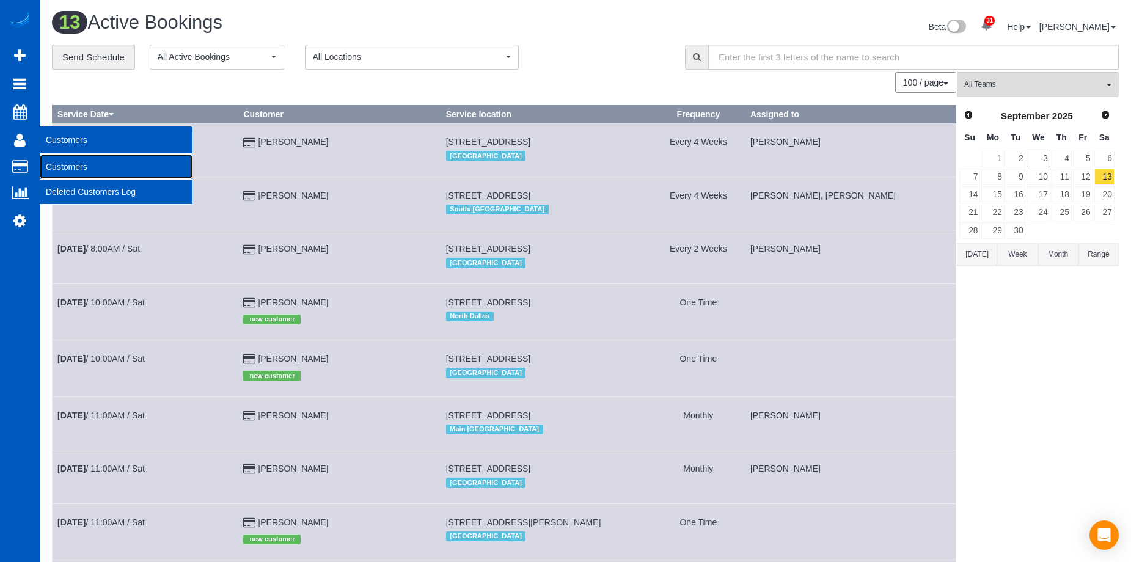
click at [54, 166] on link "Customers" at bounding box center [116, 167] width 153 height 24
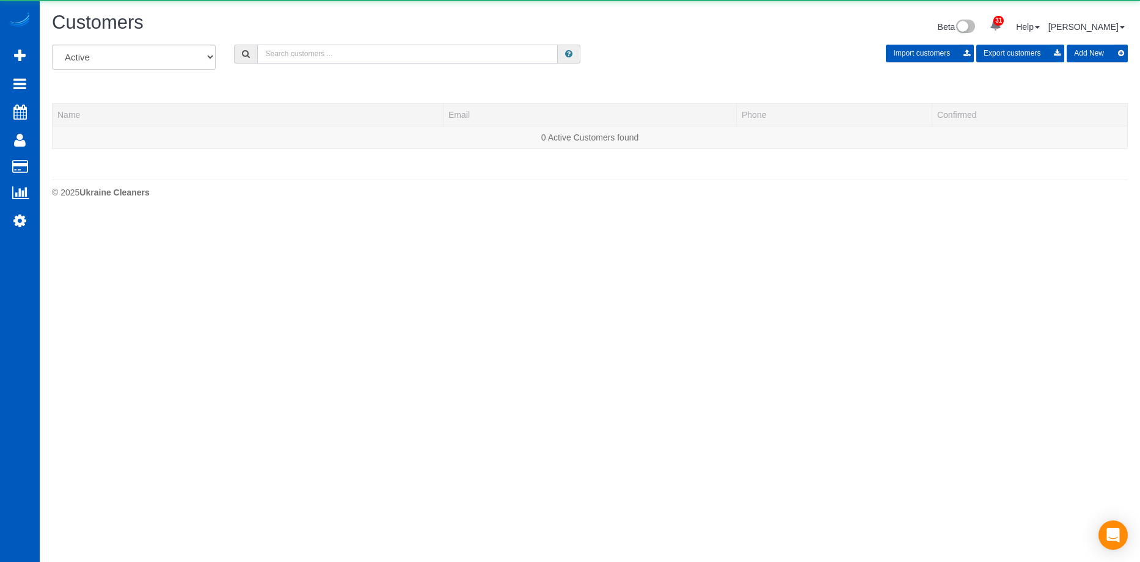
click at [347, 56] on input "text" at bounding box center [407, 54] width 301 height 19
paste input "amiearmstrong@windermere.com"
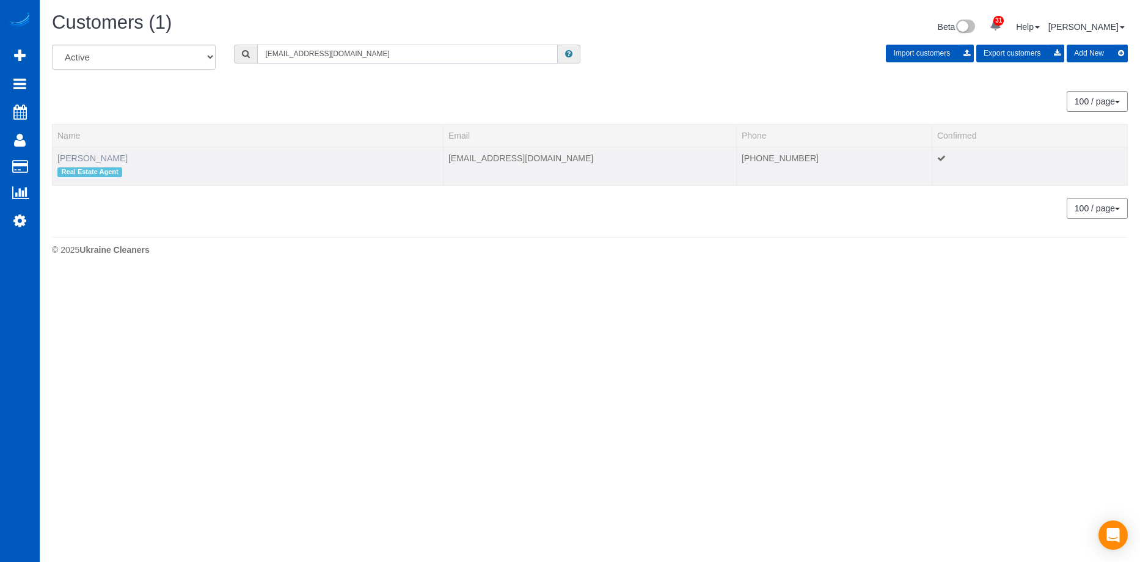
type input "amiearmstrong@windermere.com"
click at [95, 160] on link "Amie Armstrong" at bounding box center [92, 158] width 70 height 10
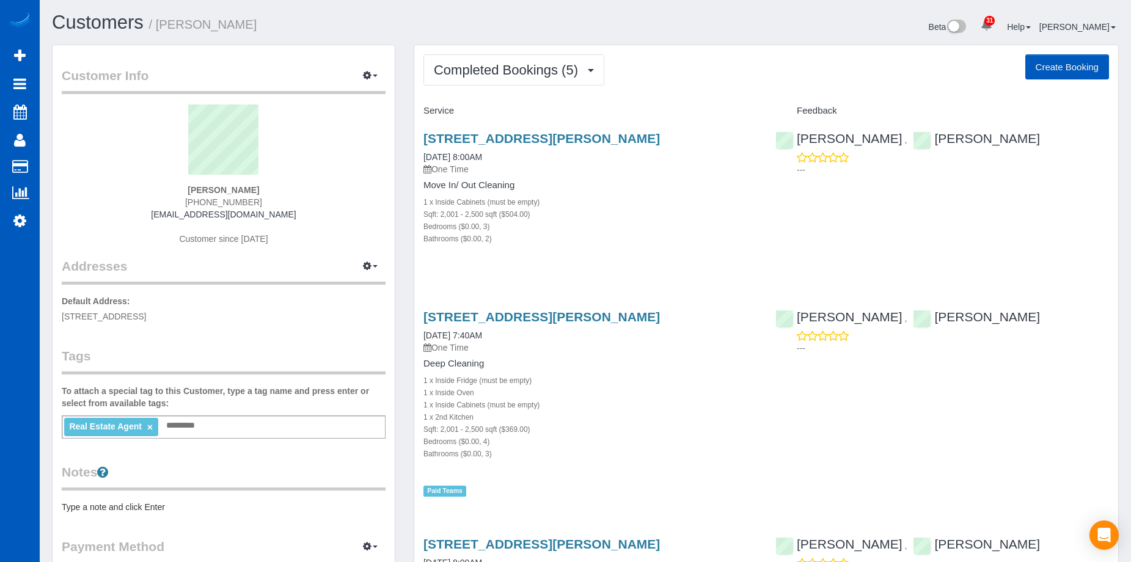
click at [1046, 67] on button "Create Booking" at bounding box center [1067, 67] width 84 height 26
select select "WA"
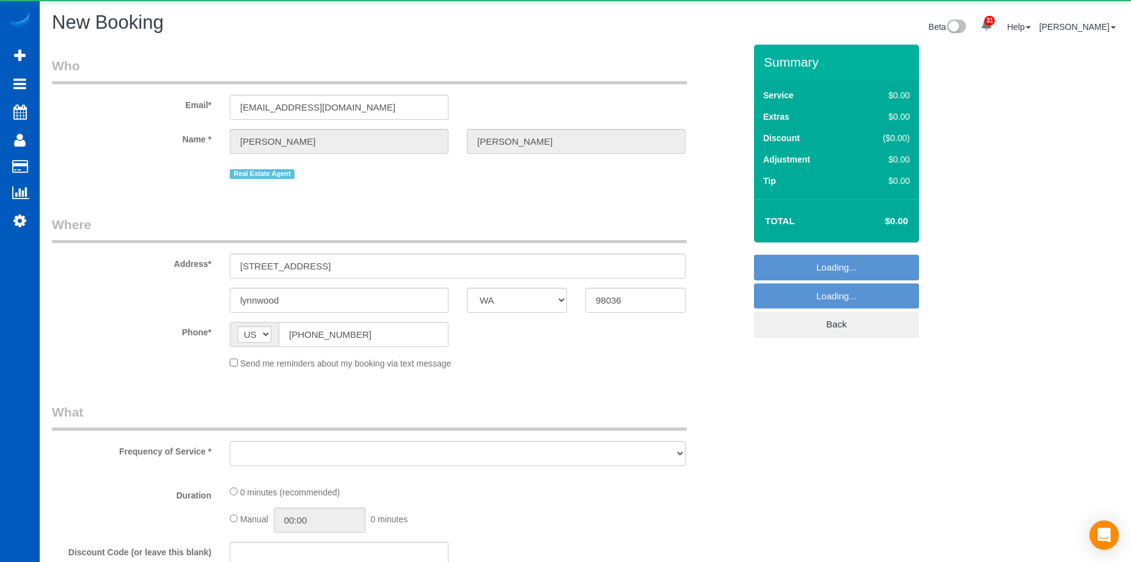
select select "object:8188"
select select "string:fspay-29fb7387-665f-439c-9dce-09a3bf446a93"
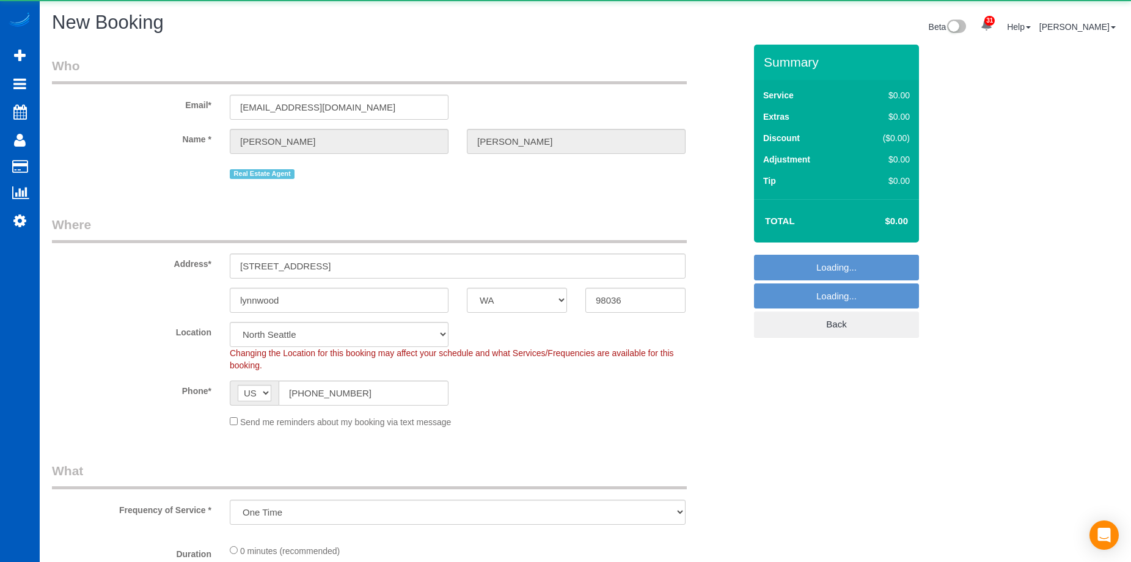
select select "object:8193"
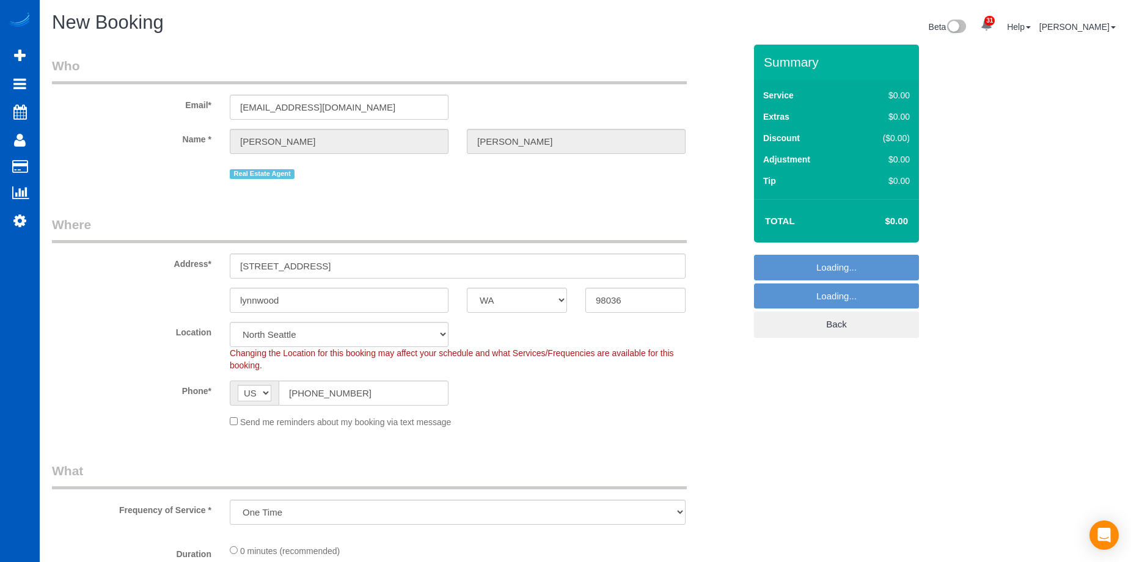
select select "199"
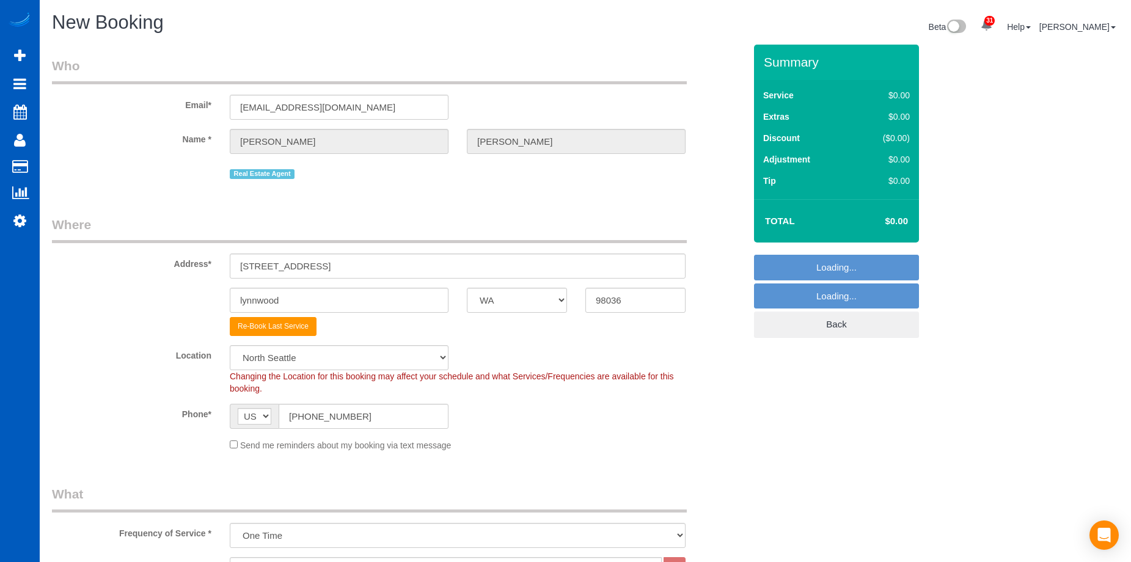
click at [236, 422] on span "AF AL DZ AD AO AI AQ AG AR AM AW AU AT AZ BS BH BD BB BY BE BZ BJ BM BT BO BA B…" at bounding box center [254, 416] width 49 height 25
select select "object:8626"
click at [239, 448] on div "Send me reminders about my booking via text message" at bounding box center [458, 444] width 474 height 13
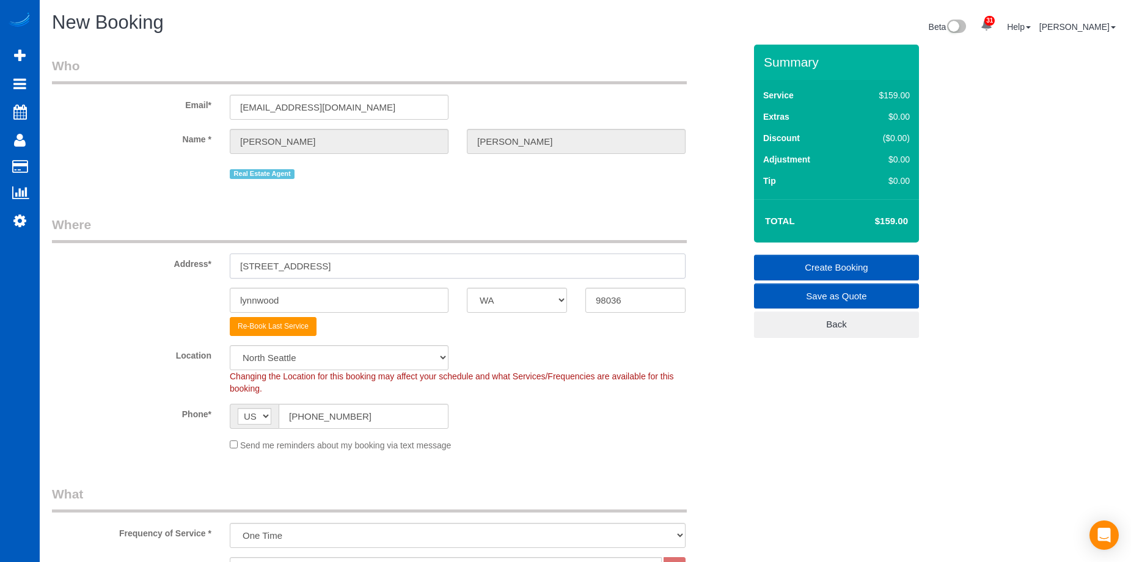
click at [340, 266] on input "2517 202nd pl sw" at bounding box center [458, 266] width 456 height 25
drag, startPoint x: 348, startPoint y: 259, endPoint x: 196, endPoint y: 248, distance: 152.5
click at [98, 242] on fieldset "Where Address* 2517 202nd pl sw lynnwood AK AL AR AZ CA CO CT DC DE FL GA HI IA…" at bounding box center [398, 338] width 693 height 245
paste input "4921 147th Pl SE, Everett, WA 98208"
drag, startPoint x: 367, startPoint y: 266, endPoint x: 527, endPoint y: 268, distance: 159.5
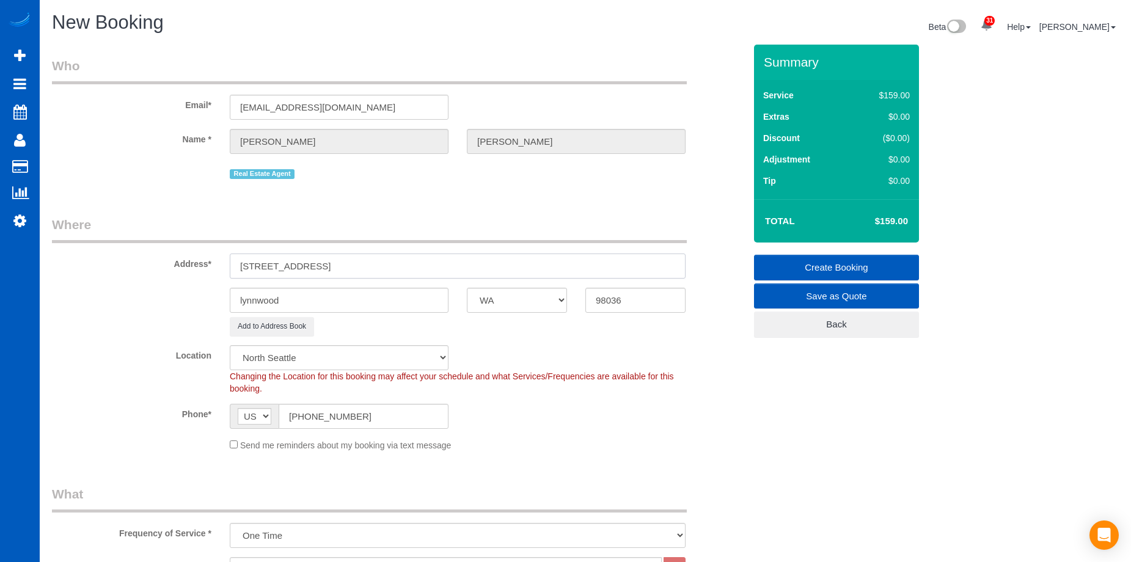
click at [527, 268] on input "4921 147th Pl SE, Everett, WA 98208" at bounding box center [458, 266] width 456 height 25
type input "4921 147th Pl SE, Everett, WA"
click at [661, 299] on input "98036" at bounding box center [635, 300] width 100 height 25
drag, startPoint x: 661, startPoint y: 293, endPoint x: 531, endPoint y: 294, distance: 130.1
click at [533, 296] on div "lynnwood AK AL AR AZ CA CO CT DC DE FL GA HI IA ID IL IN KS KY LA MA MD ME MI M…" at bounding box center [398, 300] width 711 height 25
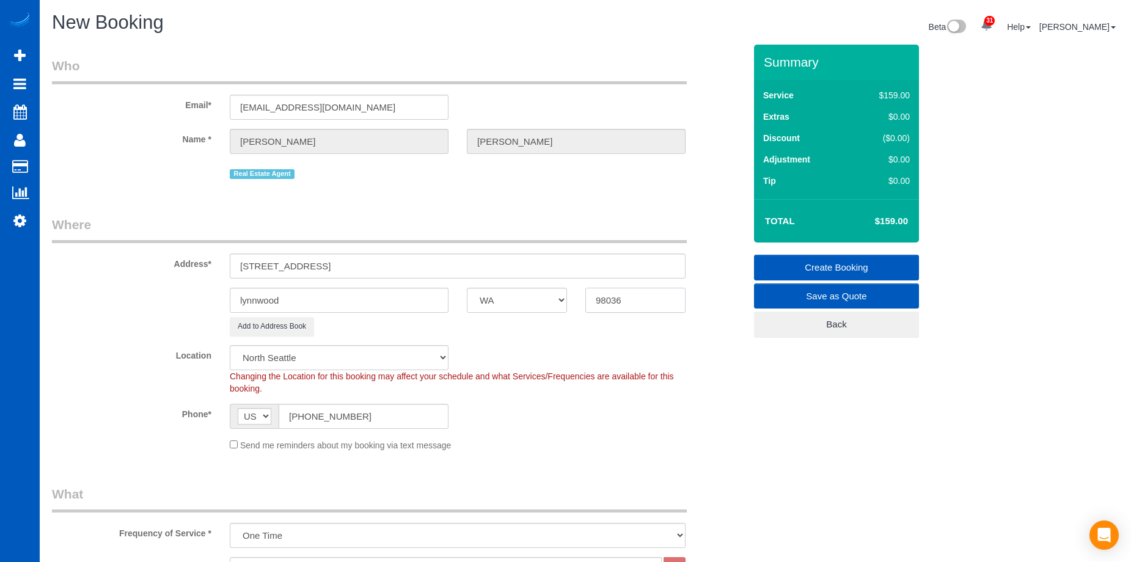
paste input "208"
type input "98208"
select select "7"
drag, startPoint x: 318, startPoint y: 263, endPoint x: 319, endPoint y: 285, distance: 22.7
click at [345, 262] on input "4921 147th Pl SE, Everett, WA" at bounding box center [458, 266] width 456 height 25
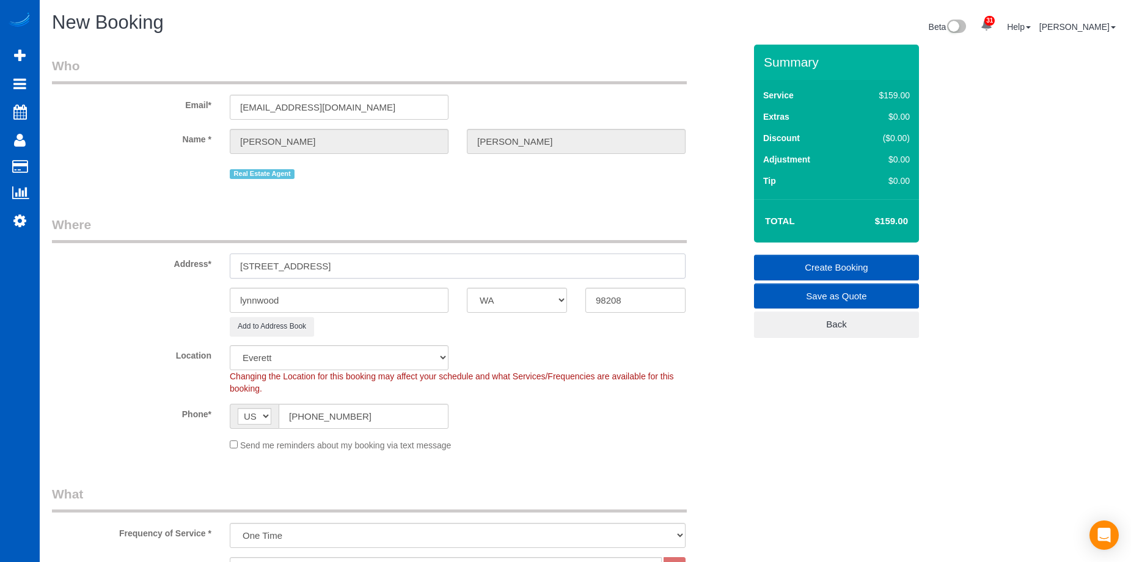
type input "4921 147th Pl SE, , WA"
select select "object:8718"
type input "4921 147th Pl SE, , WA"
drag, startPoint x: 304, startPoint y: 300, endPoint x: 160, endPoint y: 297, distance: 143.6
click at [160, 297] on div "lynnwood AK AL AR AZ CA CO CT DC DE FL GA HI IA ID IL IN KS KY LA MA MD ME MI M…" at bounding box center [398, 300] width 711 height 25
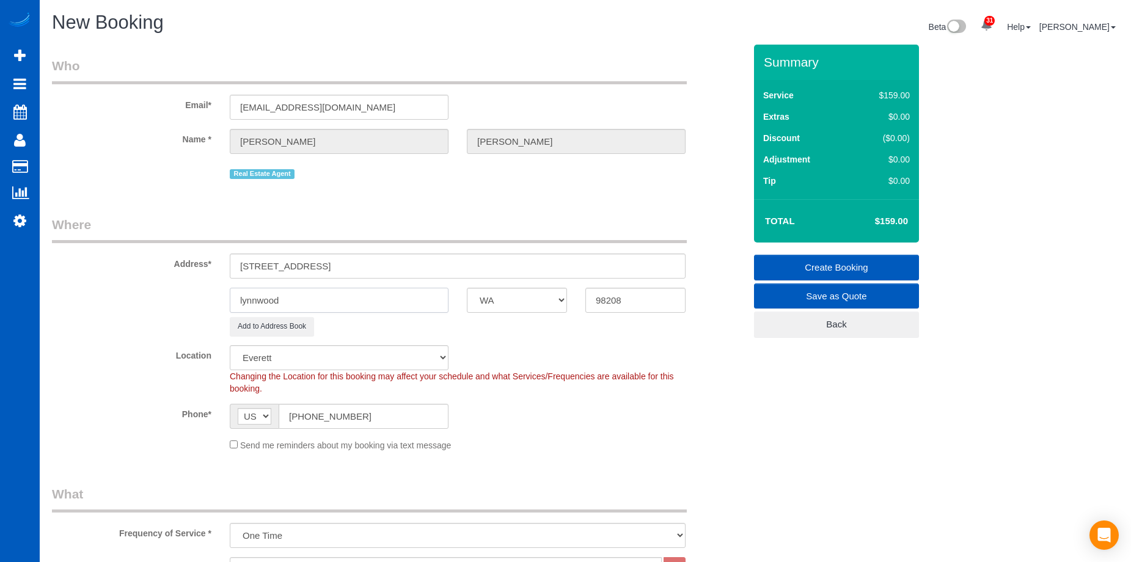
paste input "[PERSON_NAME]"
type input "[PERSON_NAME]"
drag, startPoint x: 313, startPoint y: 263, endPoint x: 439, endPoint y: 266, distance: 126.5
click at [439, 266] on input "4921 147th Pl SE, , WA" at bounding box center [458, 266] width 456 height 25
type input "4921 147th Pl SE"
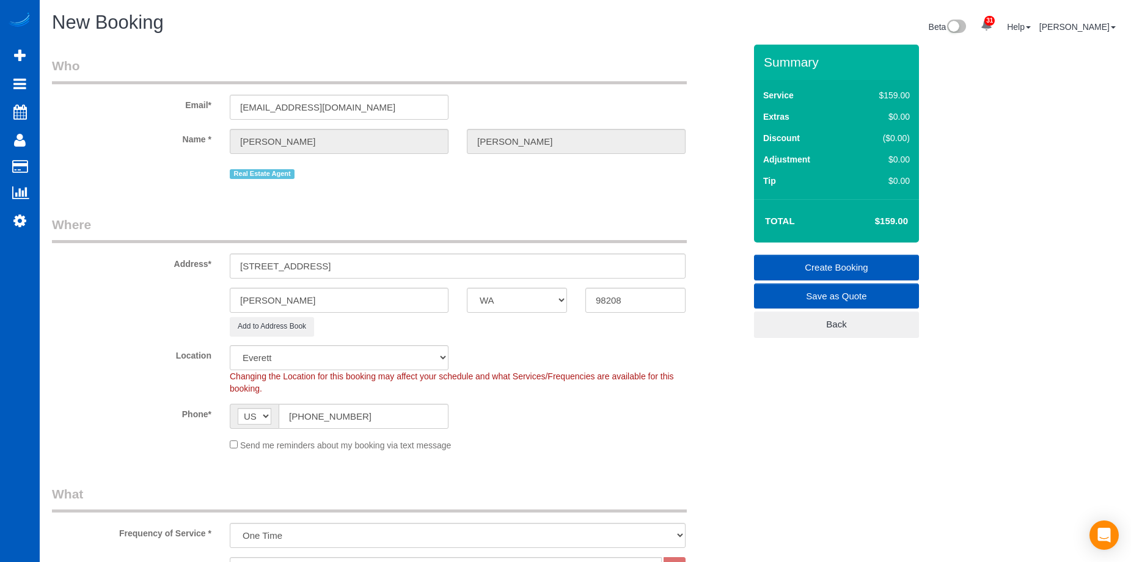
click at [663, 458] on fieldset "Where Address* 4921 147th Pl SE Everett AK AL AR AZ CA CO CT DC DE FL GA HI IA …" at bounding box center [398, 338] width 693 height 245
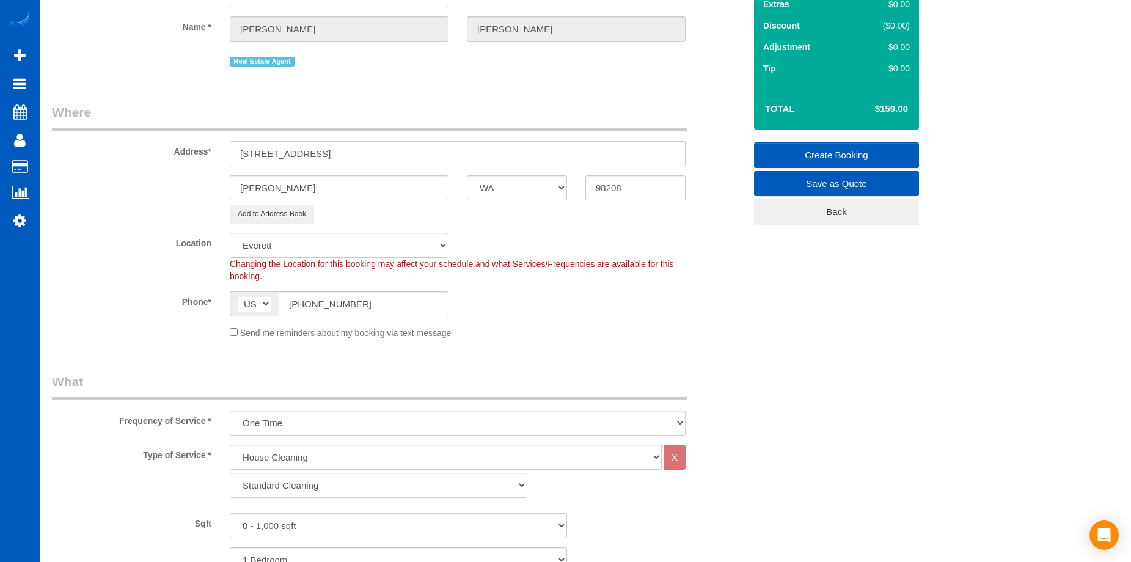
scroll to position [244, 0]
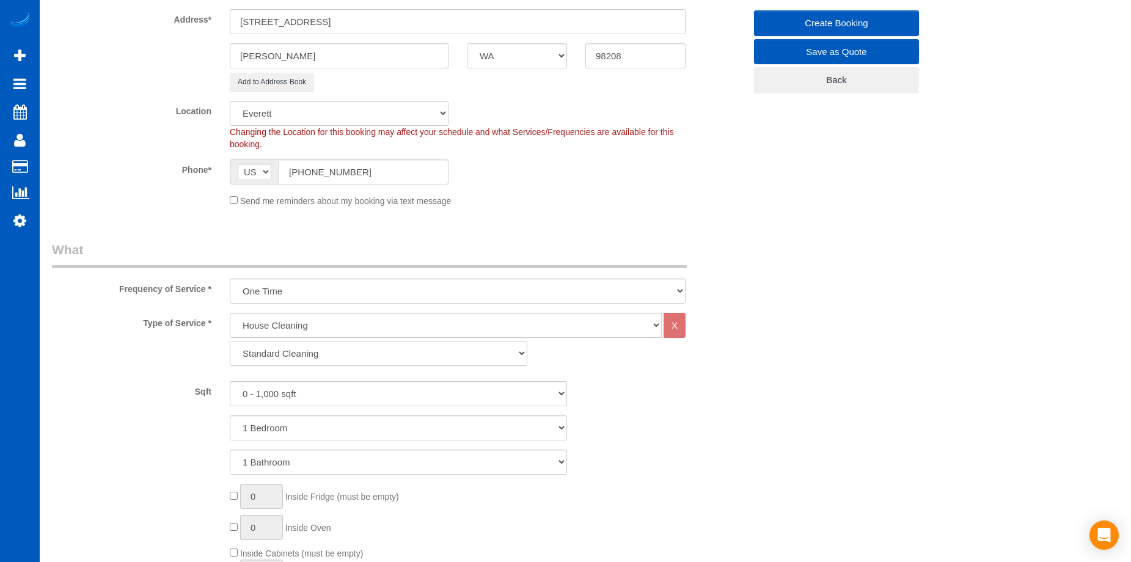
click at [398, 354] on select "Standard Cleaning Deep Cleaning Move In/ Out Cleaning" at bounding box center [378, 353] width 297 height 25
select select "368"
click at [230, 341] on select "Standard Cleaning Deep Cleaning Move In/ Out Cleaning" at bounding box center [378, 353] width 297 height 25
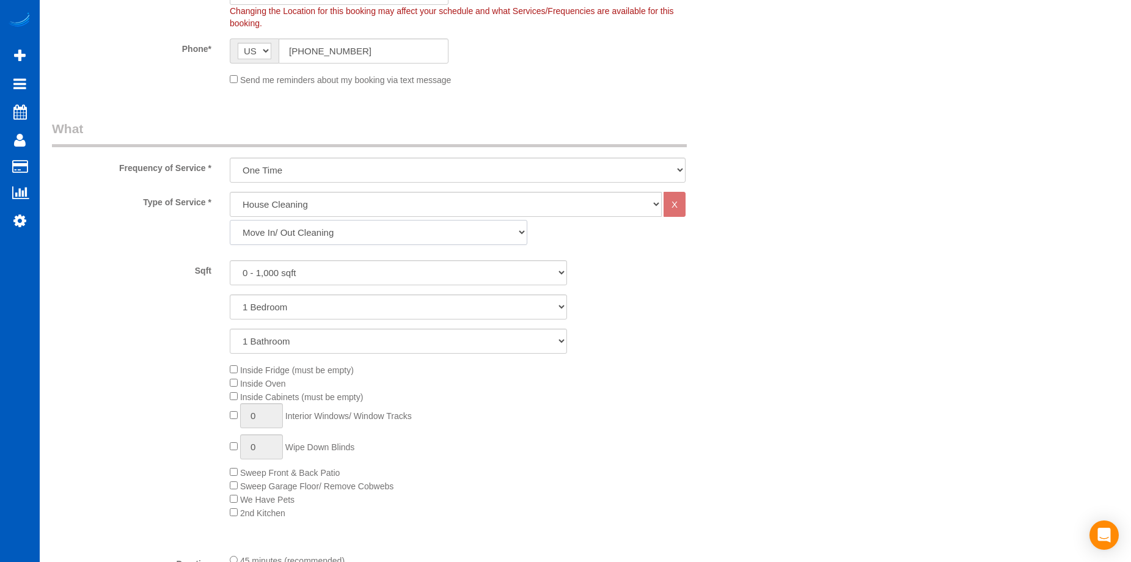
scroll to position [367, 0]
click at [429, 268] on select "0 - 1,000 sqft 1,001 - 1,500 sqft 1,501 - 2,000 sqft 2,001 - 2,500 sqft 2,501 -…" at bounding box center [398, 271] width 337 height 25
click at [424, 275] on select "0 - 1,000 sqft 1,001 - 1,500 sqft 1,501 - 2,000 sqft 2,001 - 2,500 sqft 2,501 -…" at bounding box center [398, 271] width 337 height 25
select select "2001"
click at [230, 259] on select "0 - 1,000 sqft 1,001 - 1,500 sqft 1,501 - 2,000 sqft 2,001 - 2,500 sqft 2,501 -…" at bounding box center [398, 271] width 337 height 25
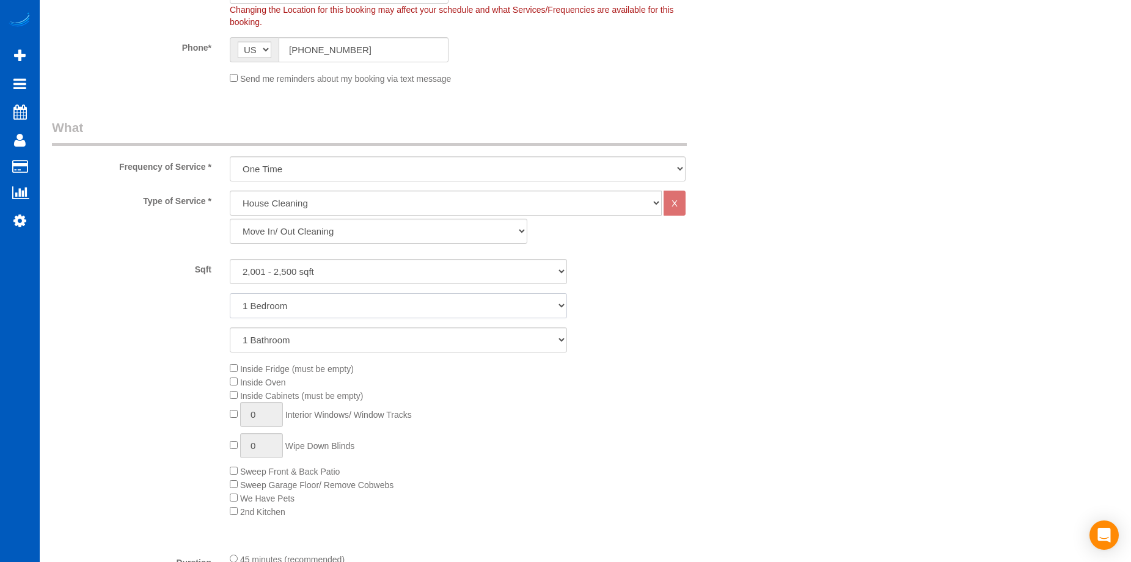
click at [406, 304] on select "1 Bedroom 2 Bedrooms 3 Bedrooms 4 Bedrooms 5 Bedrooms 6 Bedrooms 7 Bedrooms" at bounding box center [398, 305] width 337 height 25
select select "4"
click at [230, 293] on select "1 Bedroom 2 Bedrooms 3 Bedrooms 4 Bedrooms 5 Bedrooms 6 Bedrooms 7 Bedrooms" at bounding box center [398, 305] width 337 height 25
click at [396, 341] on select "1 Bathroom 2 Bathrooms 3 Bathrooms 4 Bathrooms 5 Bathrooms 6 Bathrooms 7 Bathro…" at bounding box center [398, 339] width 337 height 25
select select "3"
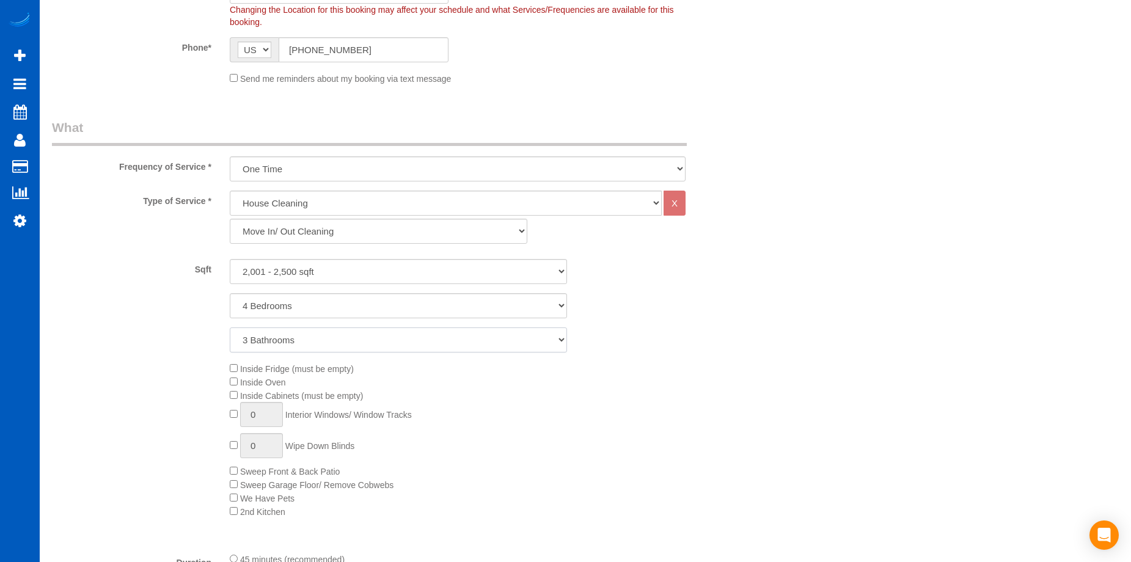
click at [230, 327] on select "1 Bathroom 2 Bathrooms 3 Bathrooms 4 Bathrooms 5 Bathrooms 6 Bathrooms 7 Bathro…" at bounding box center [398, 339] width 337 height 25
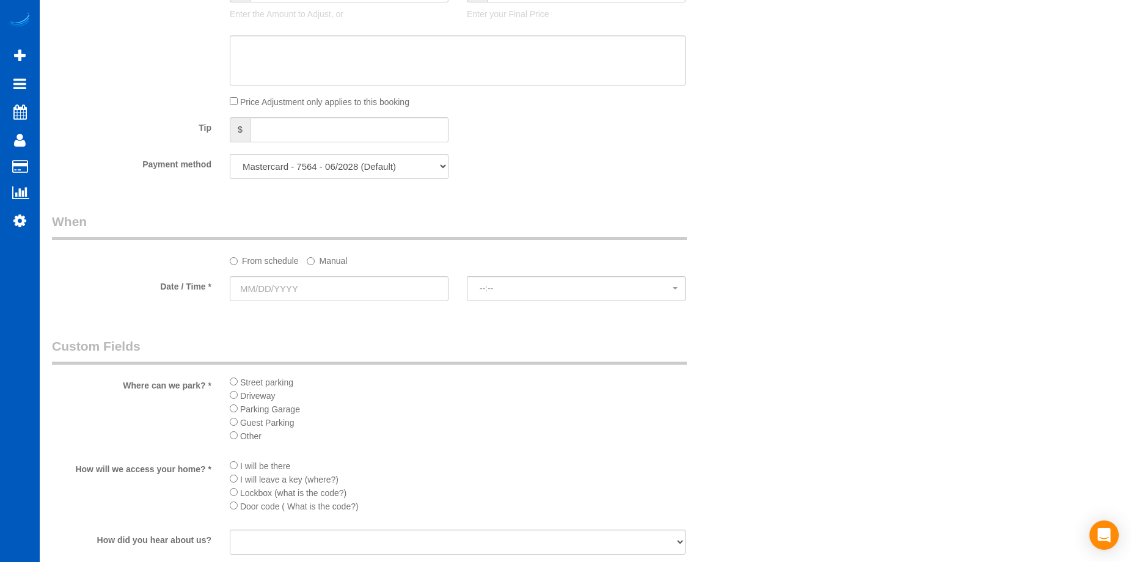
scroll to position [1038, 0]
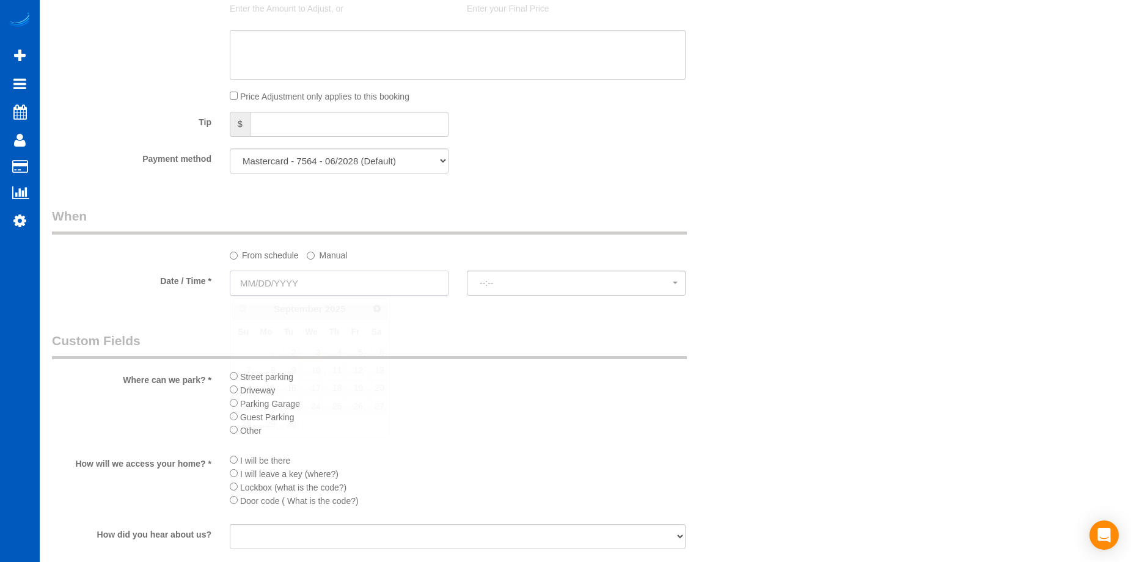
click at [381, 283] on input "text" at bounding box center [339, 283] width 219 height 25
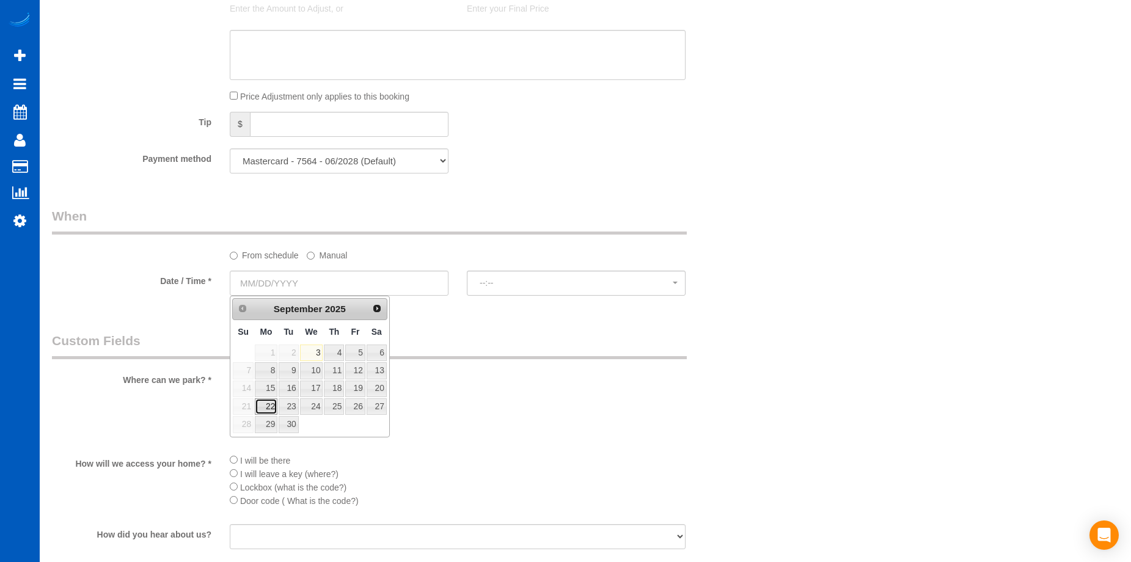
click at [263, 403] on link "22" at bounding box center [266, 406] width 23 height 16
type input "09/22/2025"
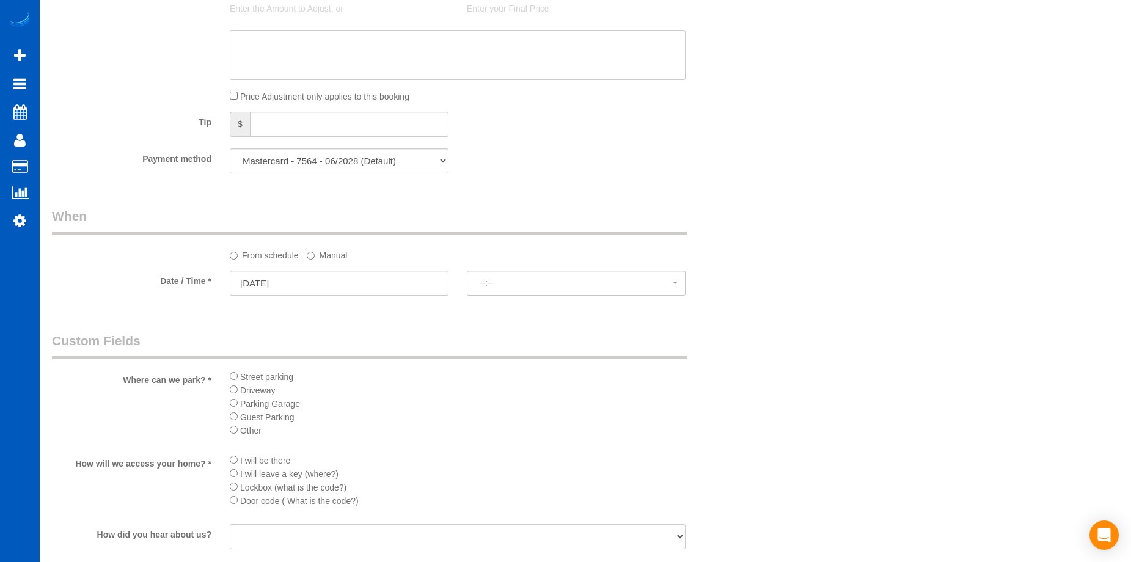
select select "spot1"
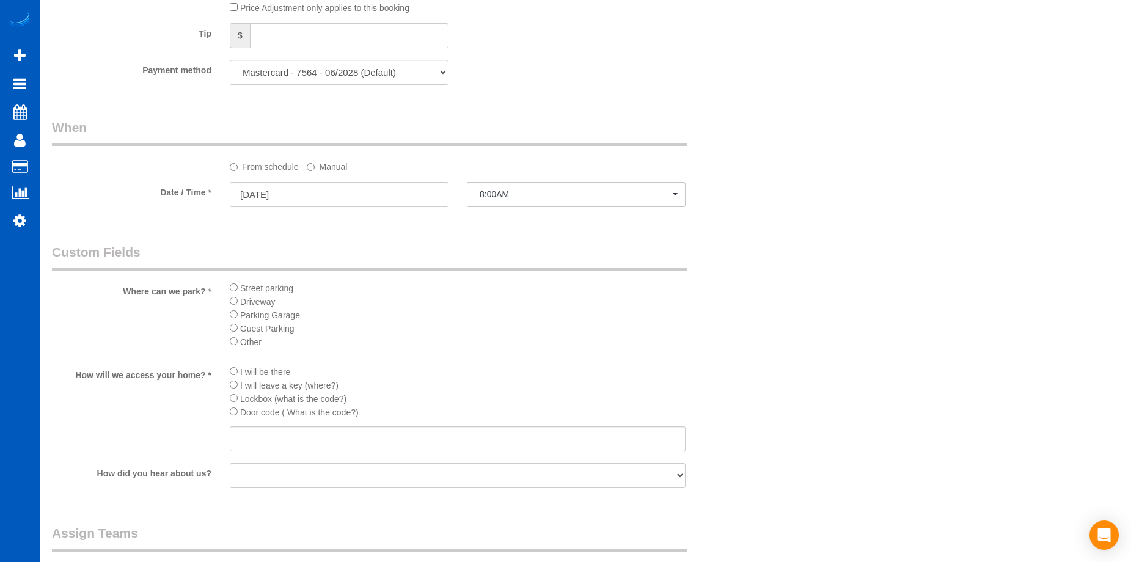
scroll to position [1222, 0]
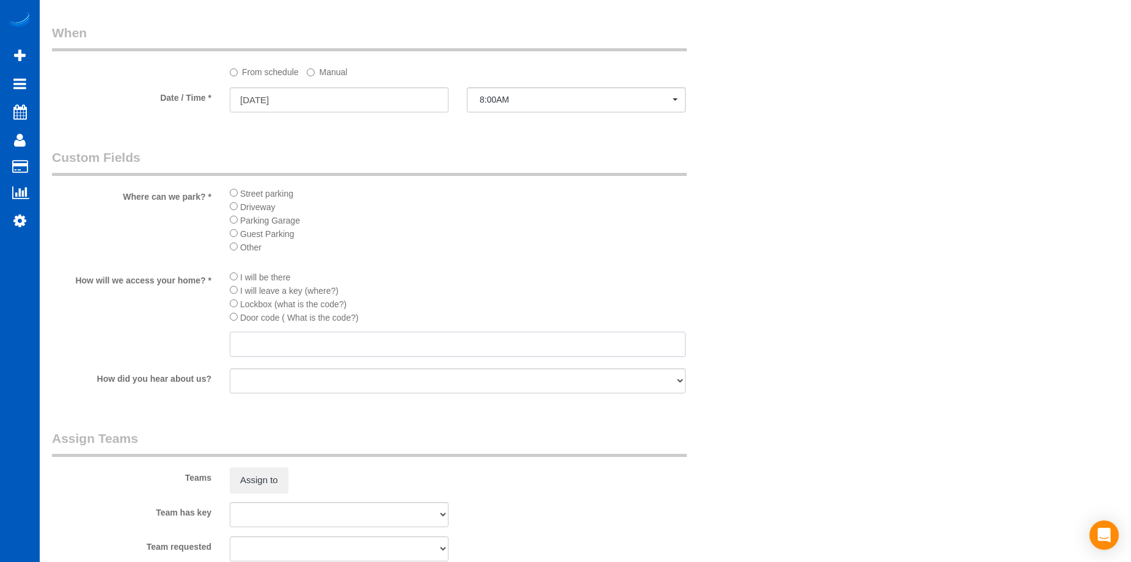
click at [277, 347] on input "text" at bounding box center [458, 344] width 456 height 25
paste input "Lockbox on the hose spigot; code is 1964"
type input "Lockbox on the hose spigot; code is 1964"
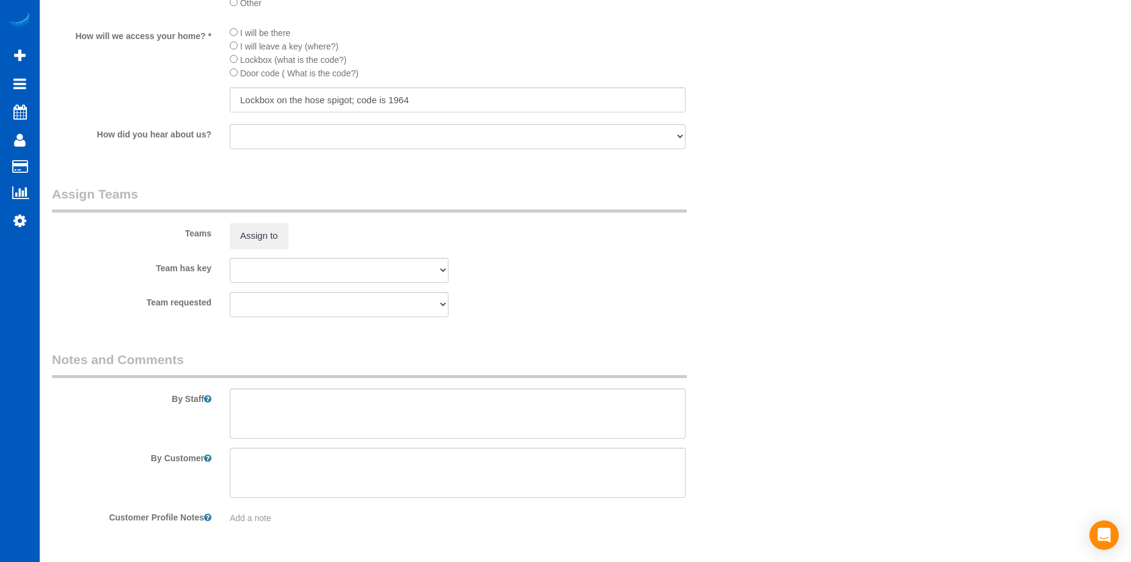
scroll to position [1505, 0]
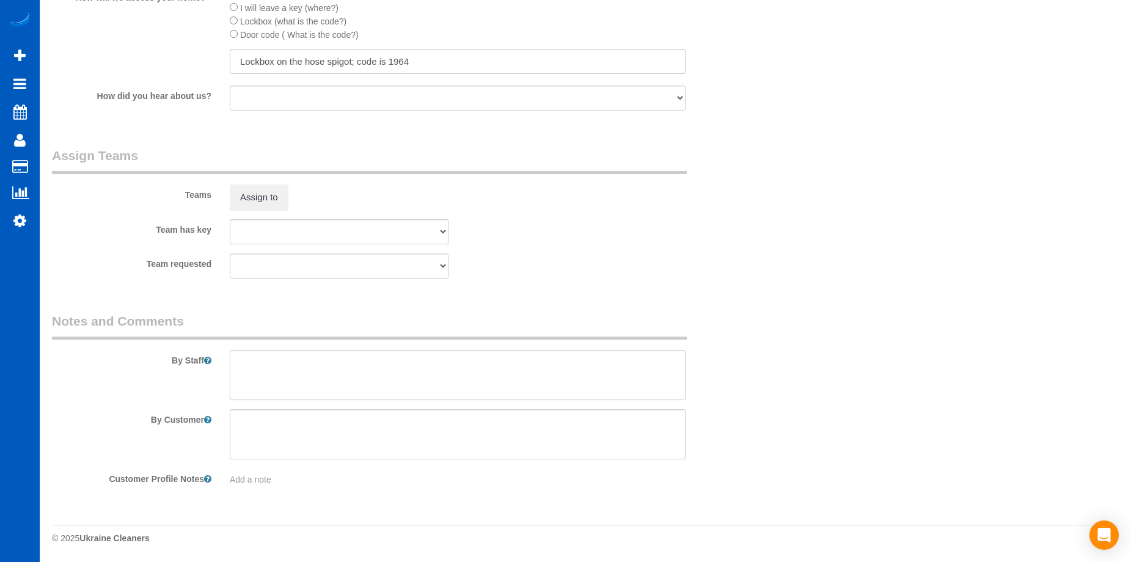
click at [435, 379] on textarea at bounding box center [458, 375] width 456 height 50
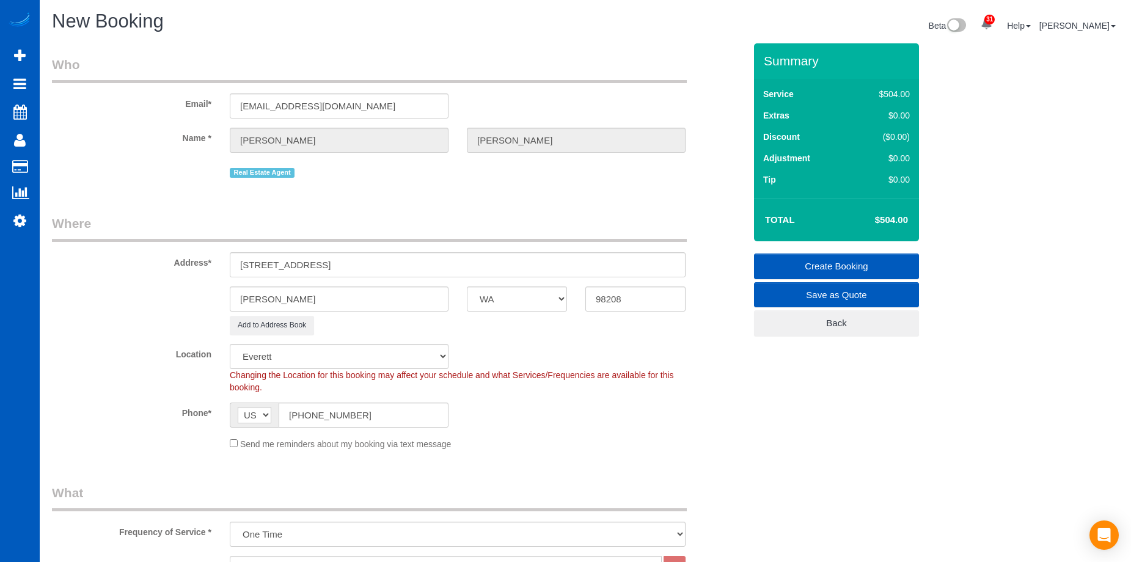
scroll to position [0, 0]
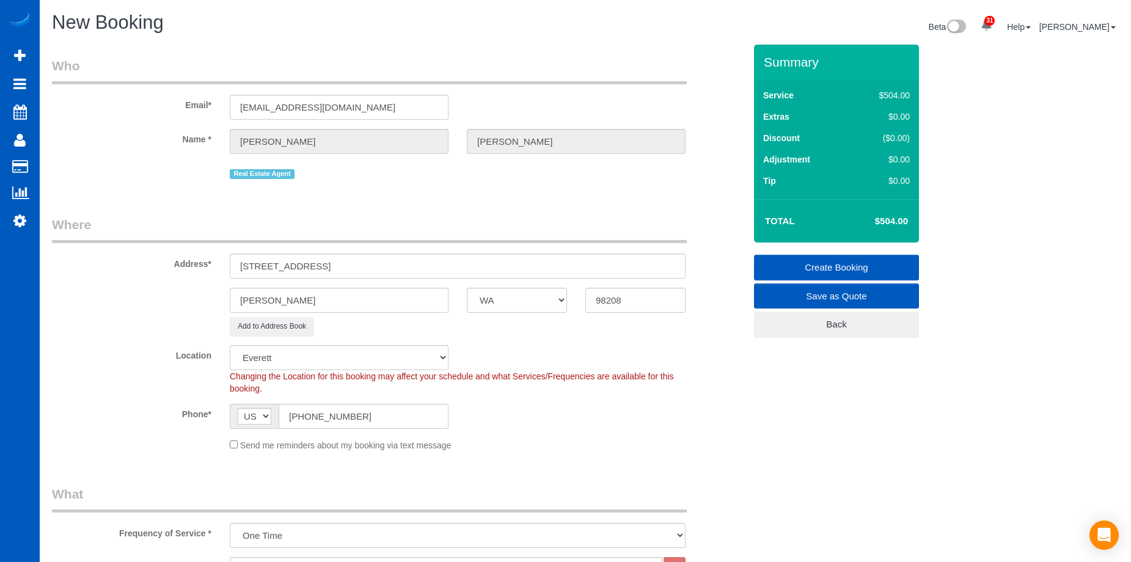
type textarea "Booked by Jade. Invoice Amie for this cleaning."
click at [805, 257] on link "Create Booking" at bounding box center [836, 268] width 165 height 26
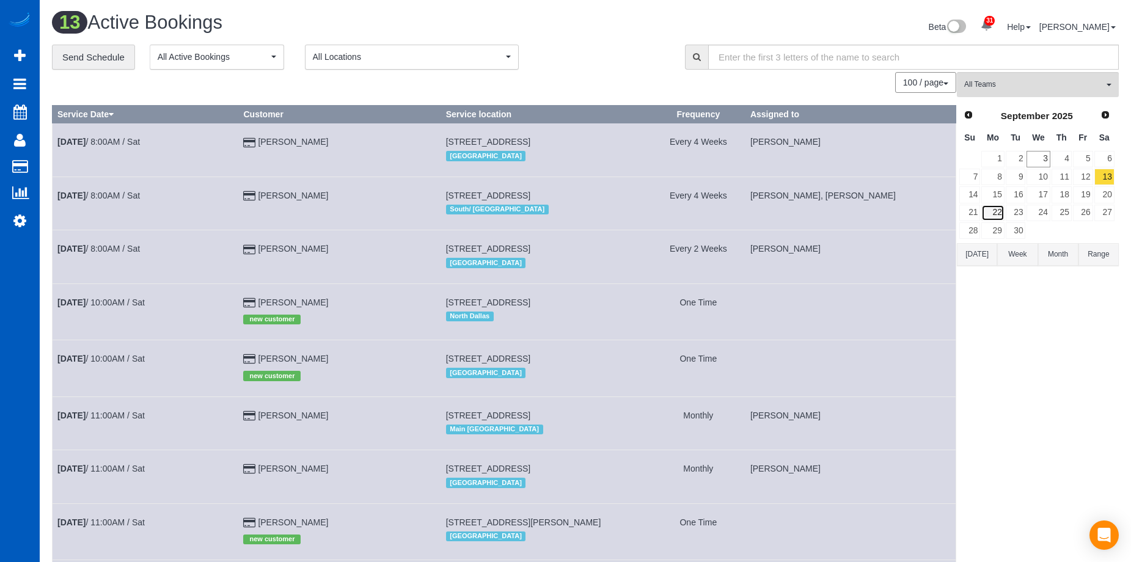
click at [998, 214] on link "22" at bounding box center [992, 213] width 23 height 16
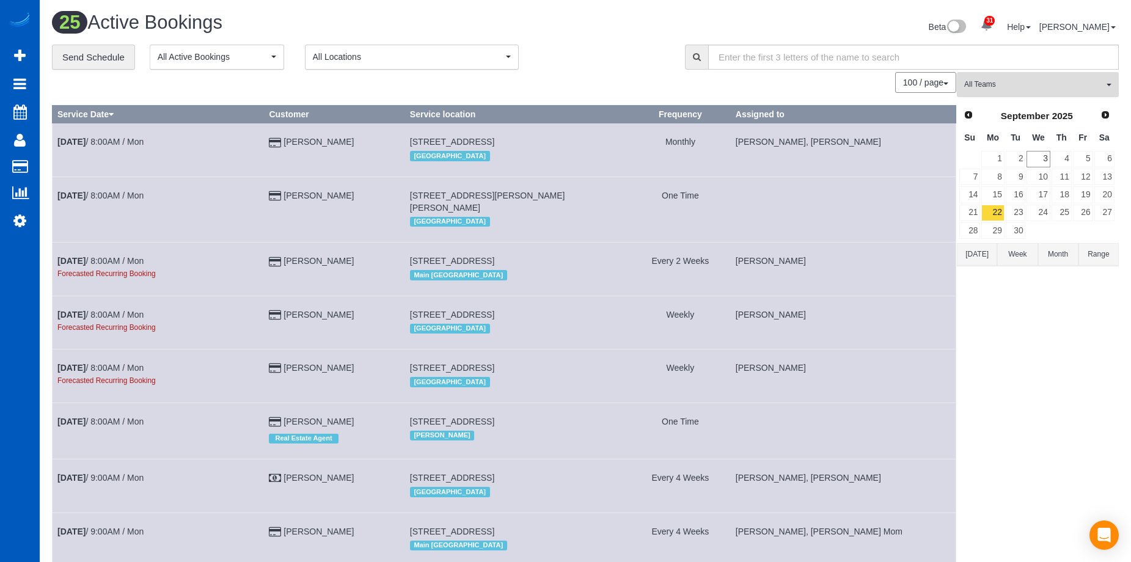
click at [1016, 81] on span "All Teams" at bounding box center [1033, 84] width 139 height 10
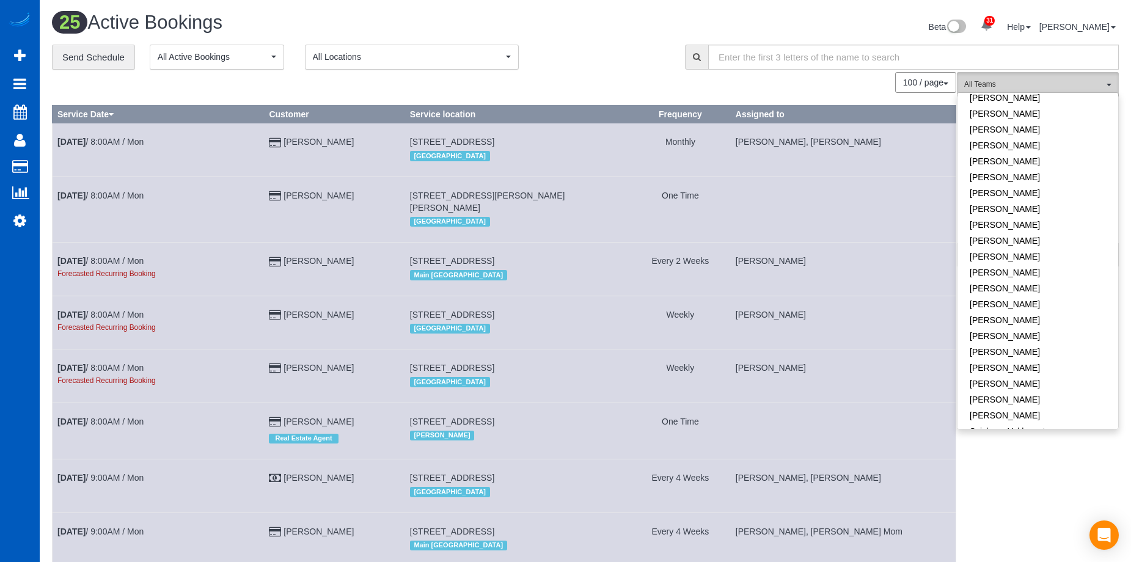
scroll to position [825, 0]
click at [1032, 387] on link "[PERSON_NAME]" at bounding box center [1037, 395] width 161 height 16
click at [1032, 403] on link "[PERSON_NAME]" at bounding box center [1037, 411] width 161 height 16
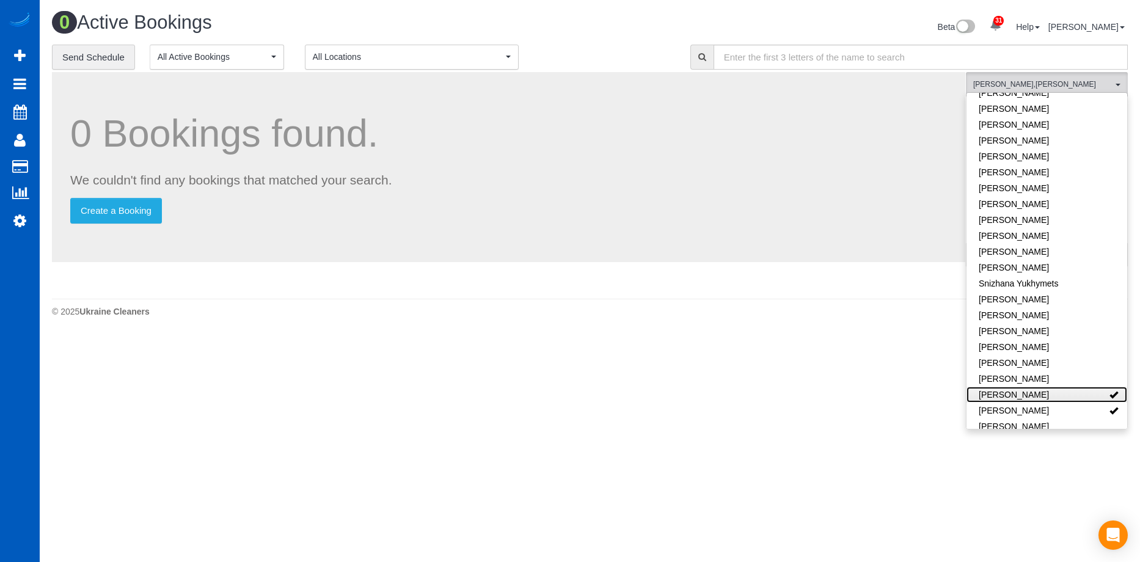
click at [1056, 387] on link "[PERSON_NAME]" at bounding box center [1046, 395] width 161 height 16
click at [1051, 403] on link "[PERSON_NAME]" at bounding box center [1046, 411] width 161 height 16
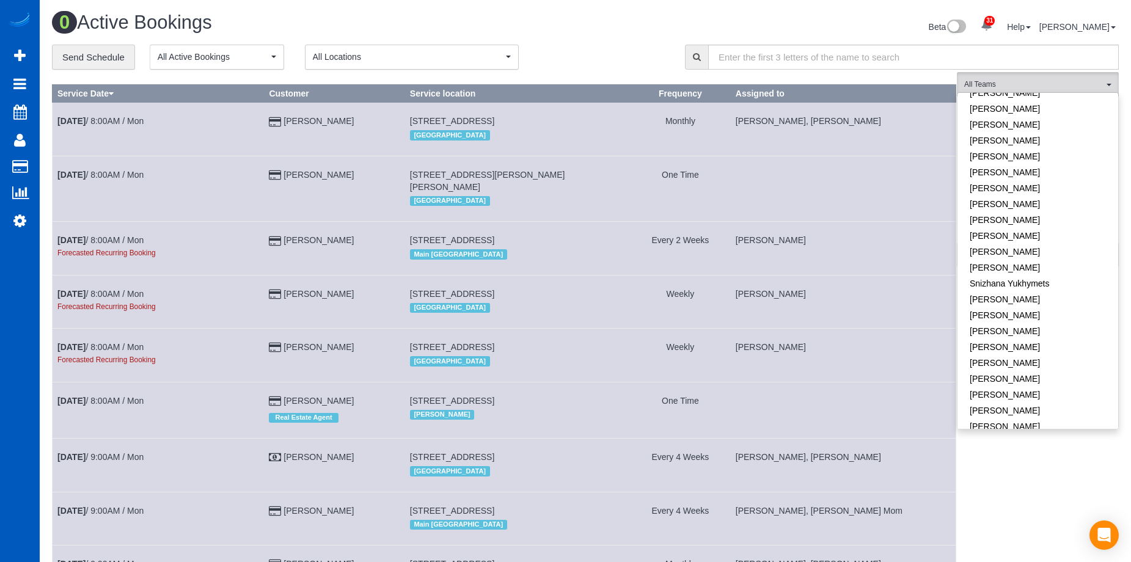
click at [606, 47] on div "**********" at bounding box center [359, 58] width 615 height 26
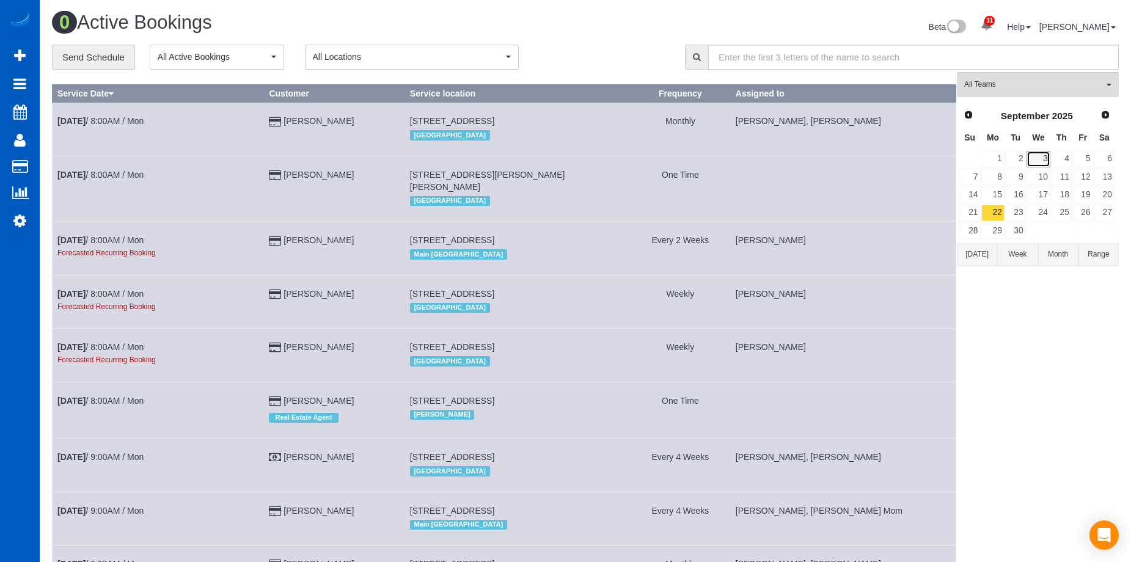
click at [1043, 156] on link "3" at bounding box center [1037, 159] width 23 height 16
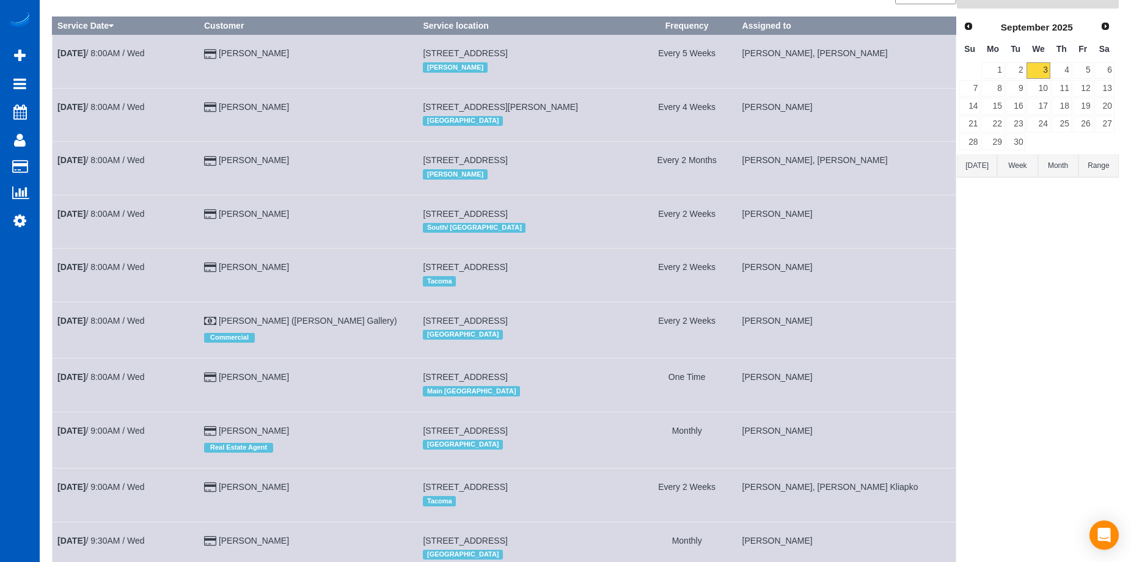
scroll to position [0, 0]
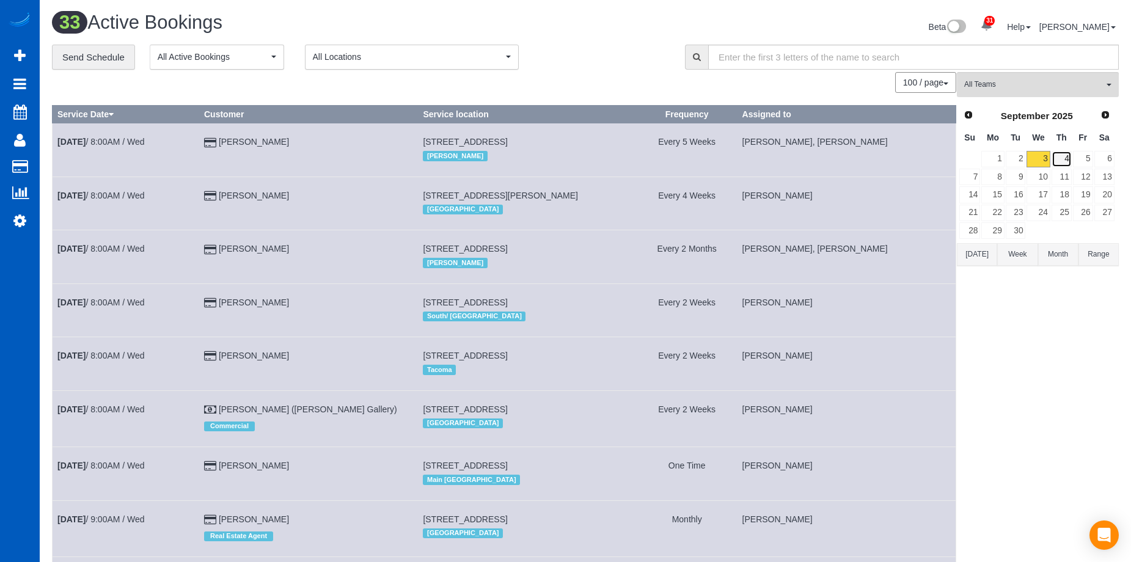
click at [1065, 156] on link "4" at bounding box center [1061, 159] width 20 height 16
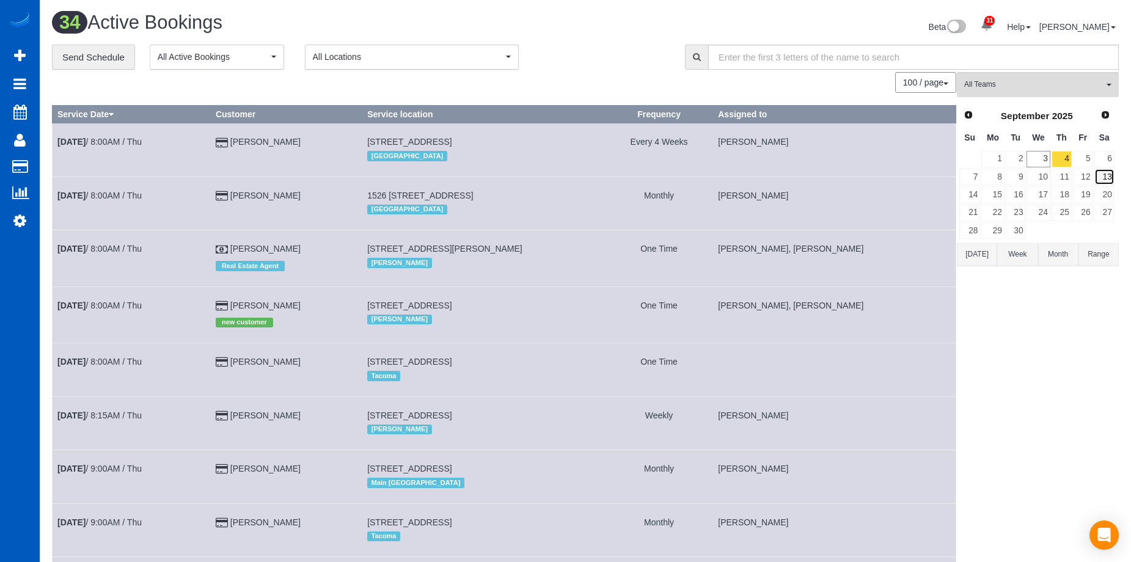
click at [1103, 174] on link "13" at bounding box center [1104, 177] width 20 height 16
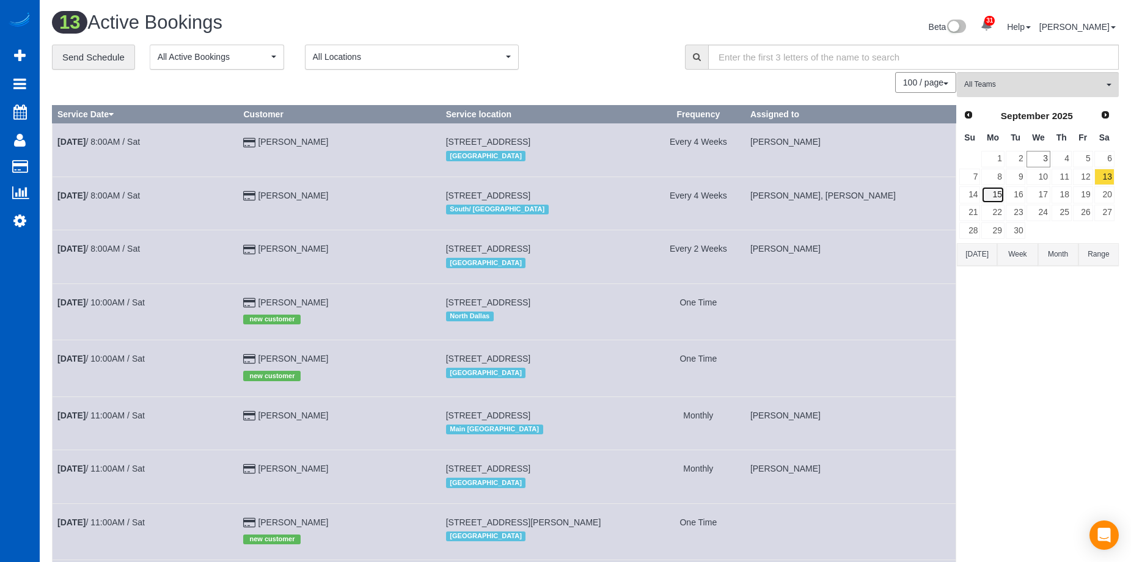
click at [990, 195] on link "15" at bounding box center [992, 194] width 23 height 16
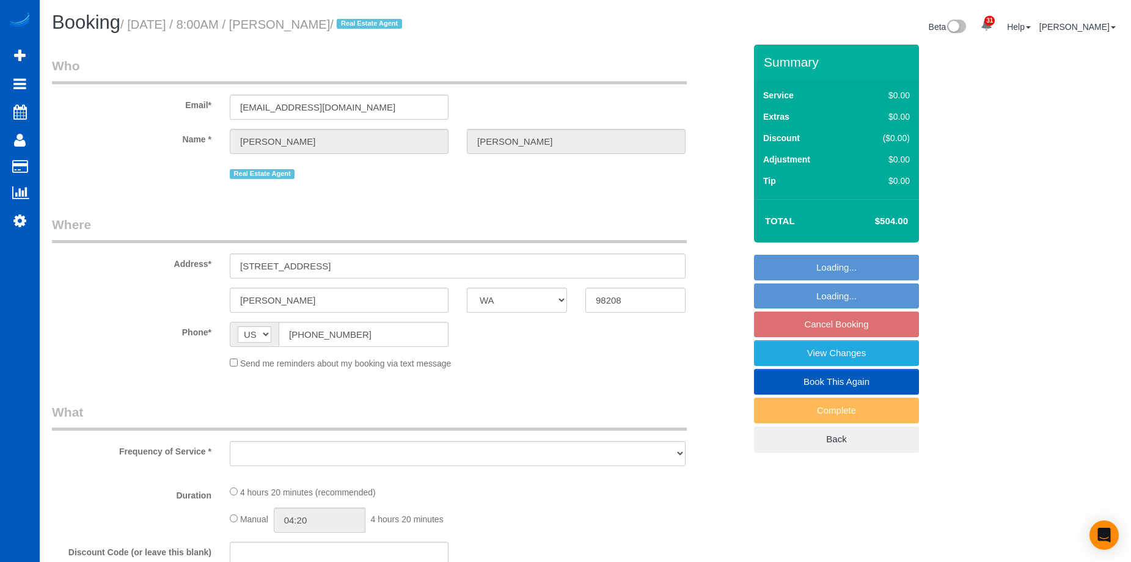
select select "WA"
select select "string:fspay-29fb7387-665f-439c-9dce-09a3bf446a93"
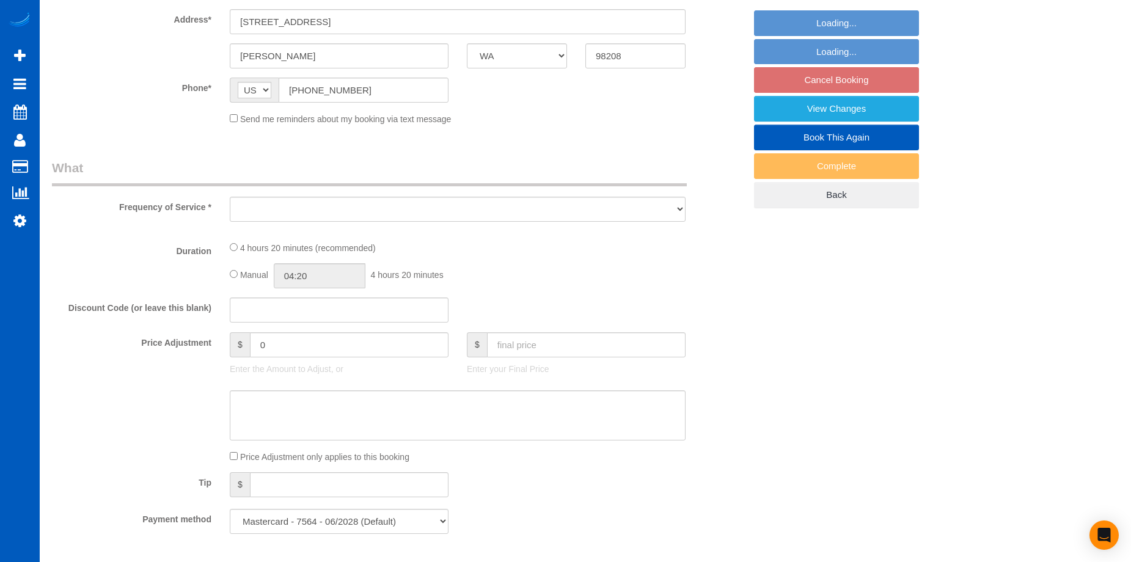
select select "199"
select select "2001"
select select "4"
select select "3"
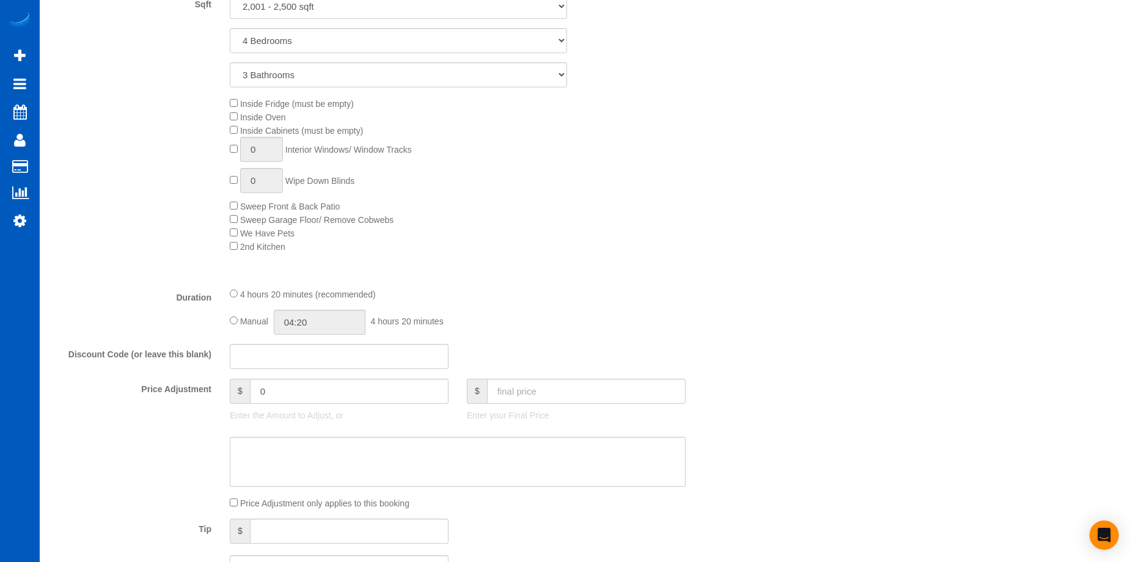
select select "object:943"
select select "spot1"
select select "object:1163"
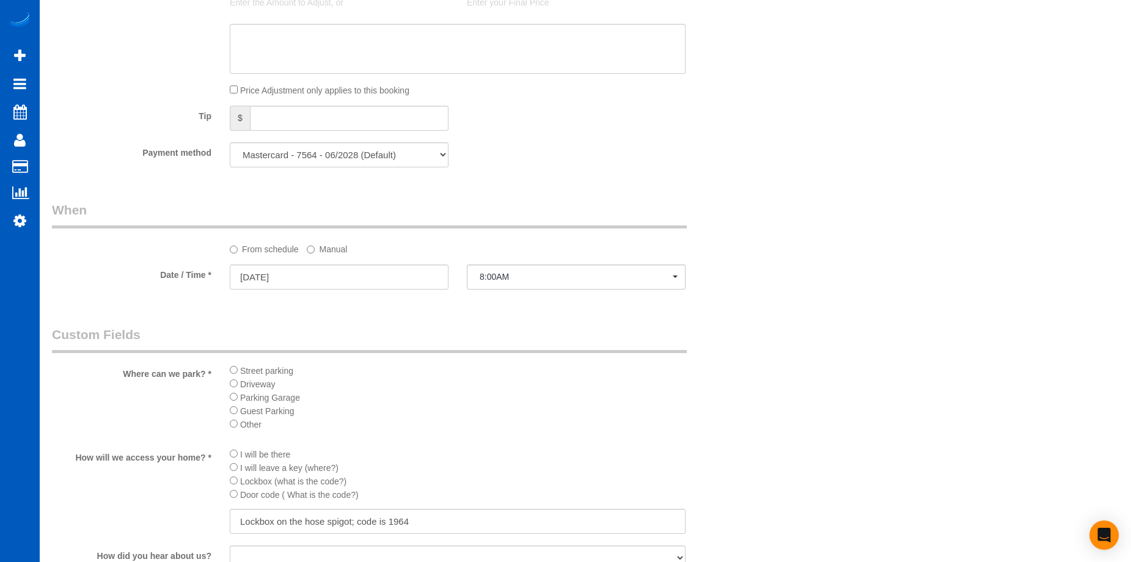
select select "2001"
select select "4"
select select "3"
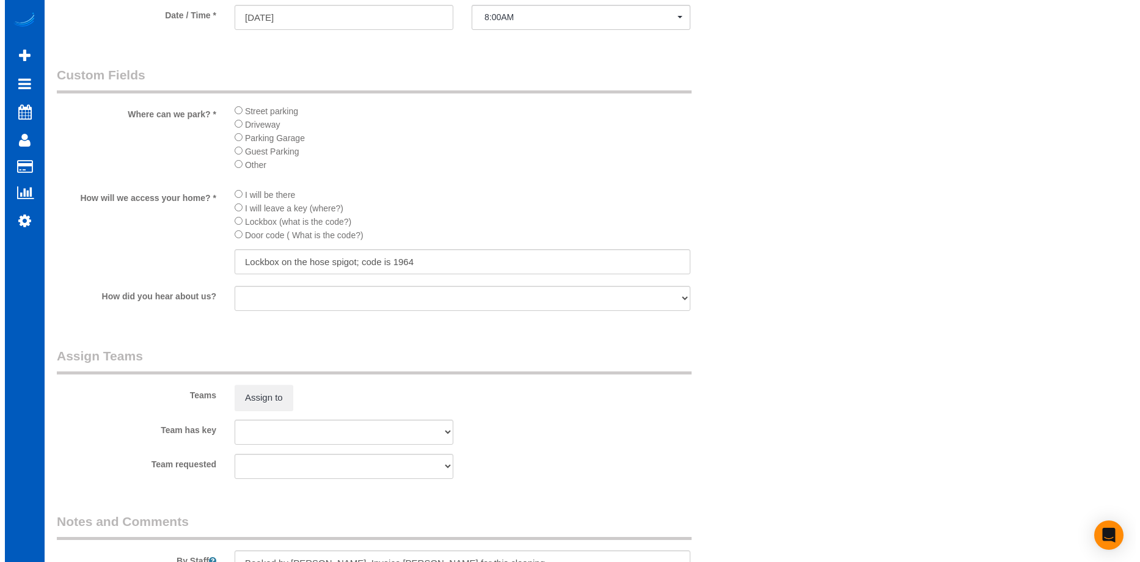
scroll to position [1403, 0]
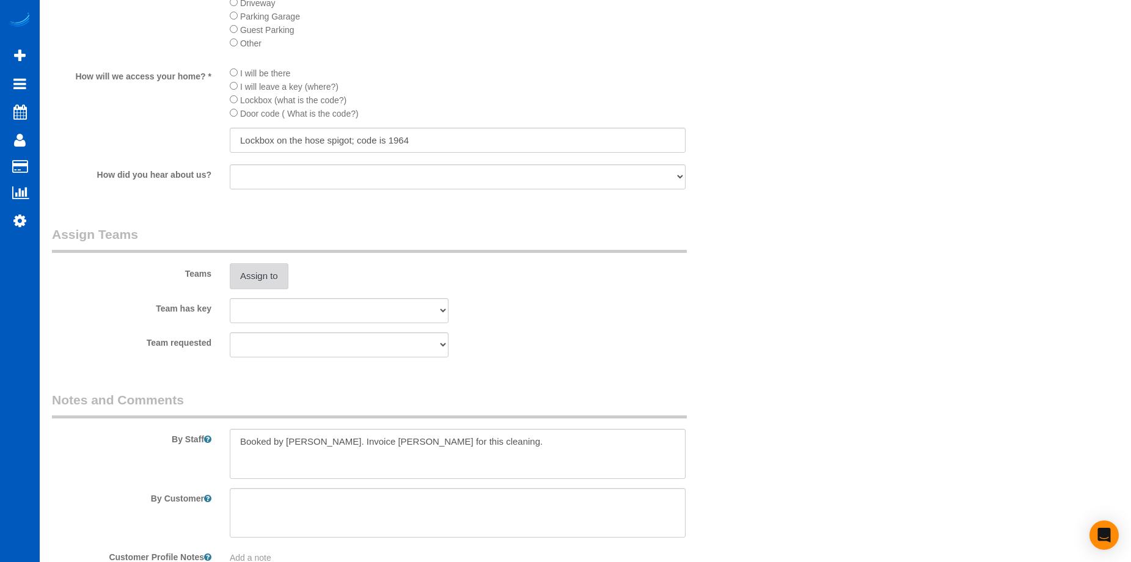
click at [266, 273] on button "Assign to" at bounding box center [259, 276] width 59 height 26
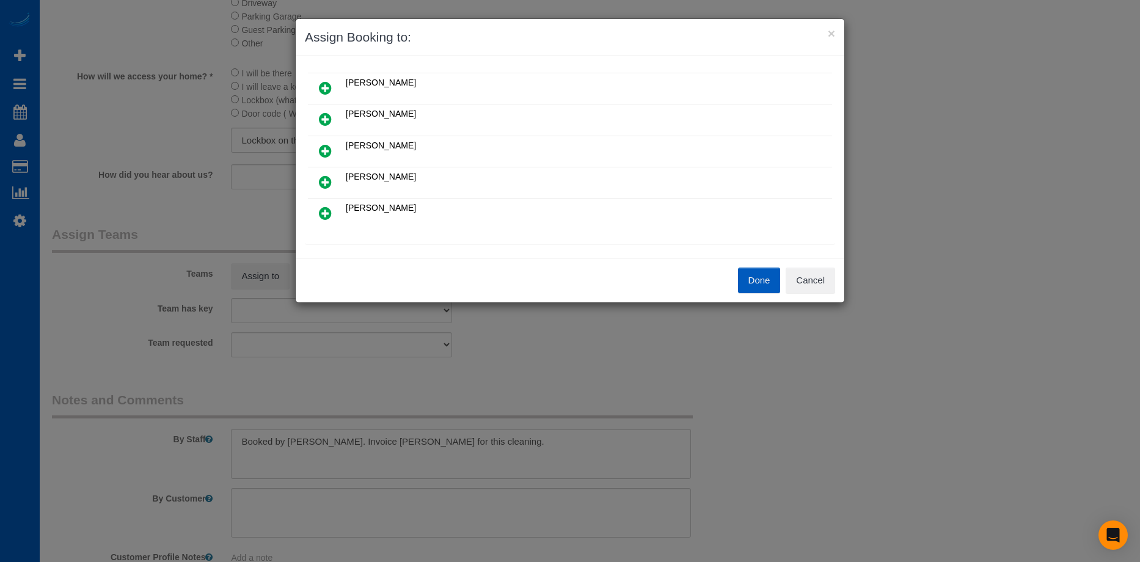
click at [331, 180] on link at bounding box center [325, 182] width 29 height 24
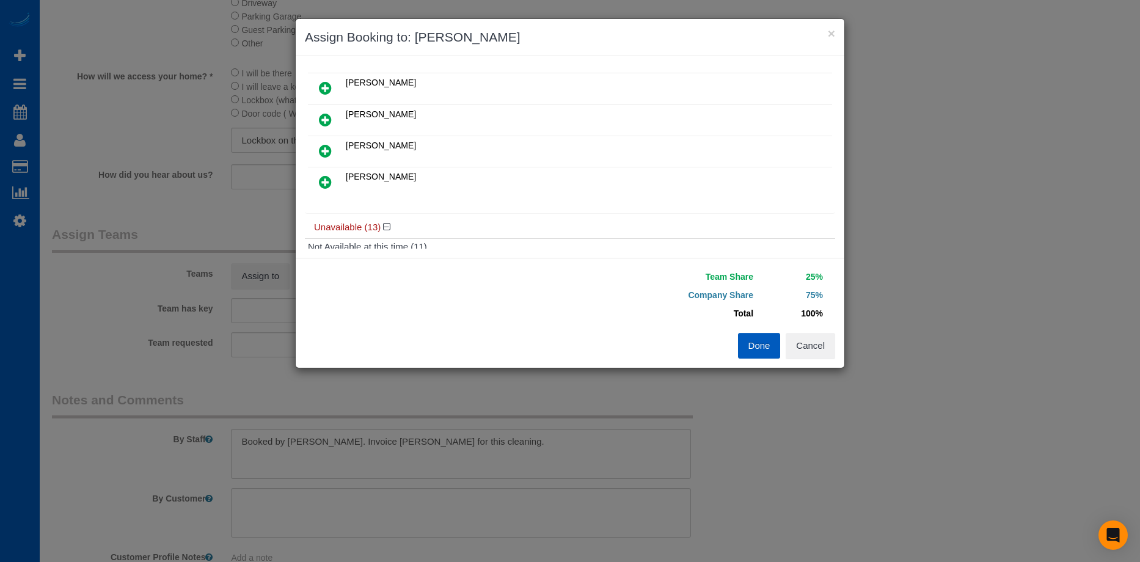
click at [323, 180] on icon at bounding box center [325, 182] width 13 height 15
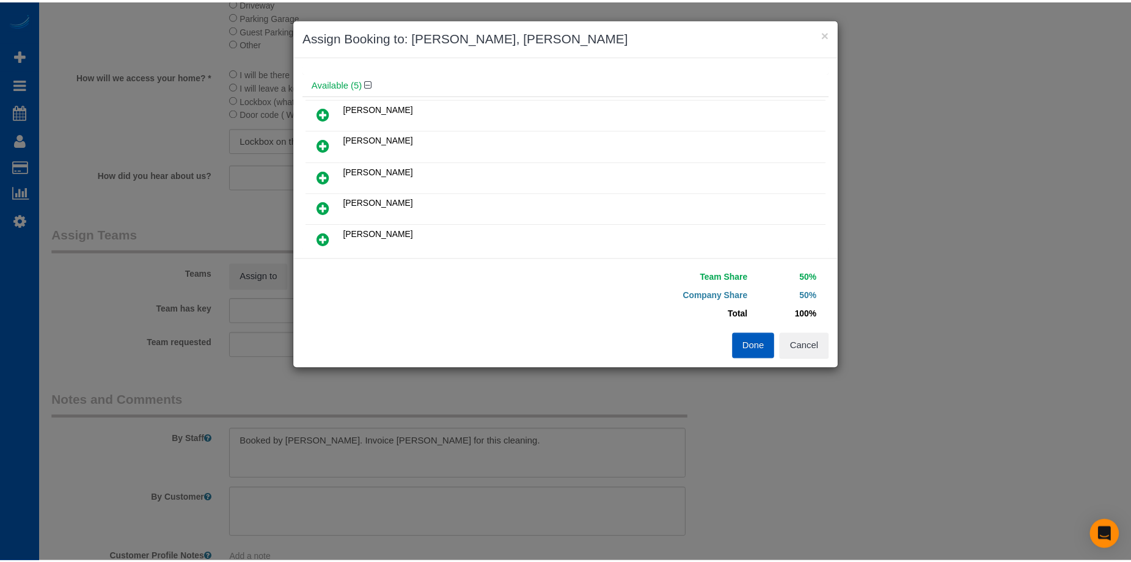
scroll to position [0, 0]
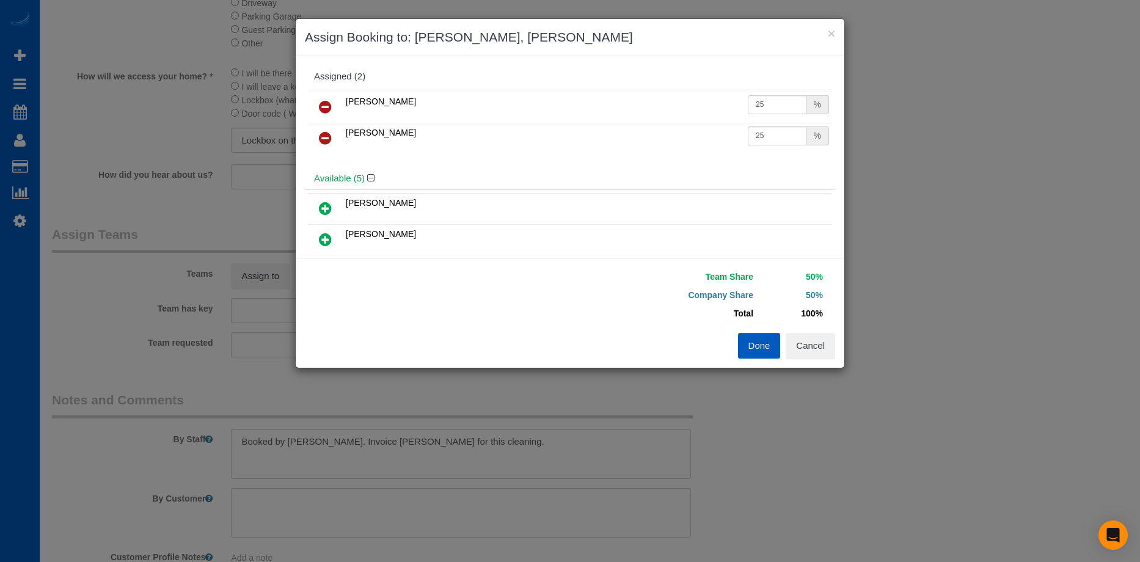
click at [759, 349] on button "Done" at bounding box center [759, 346] width 43 height 26
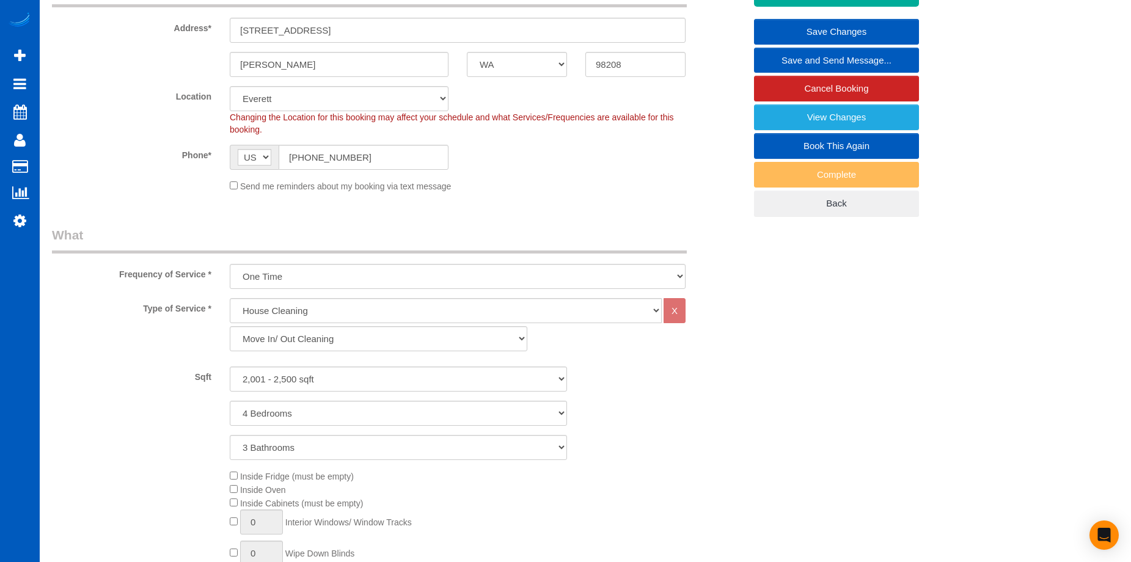
scroll to position [120, 0]
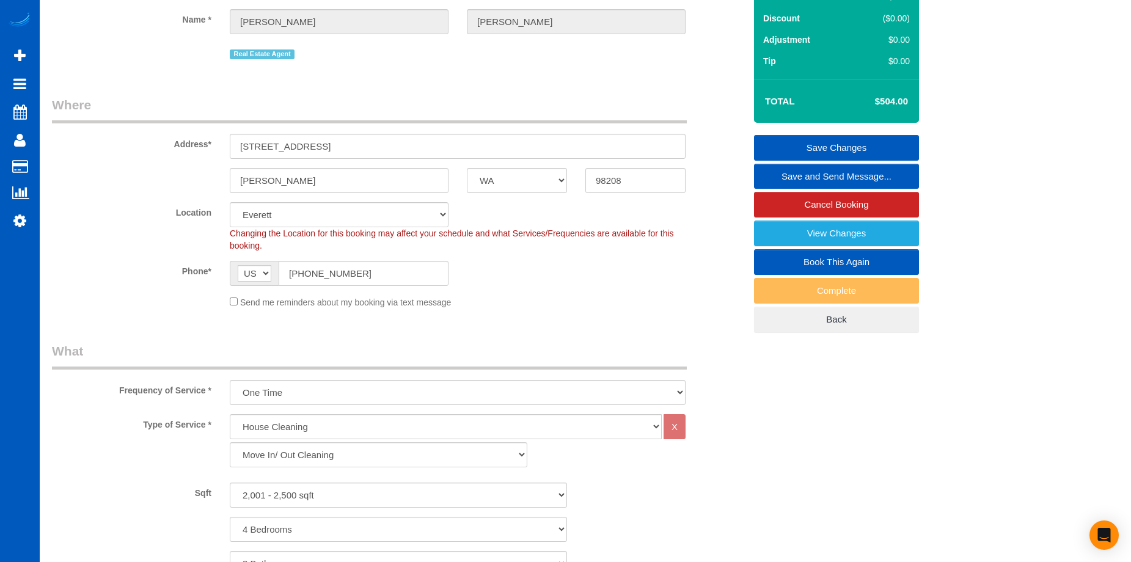
click at [797, 142] on link "Save Changes" at bounding box center [836, 148] width 165 height 26
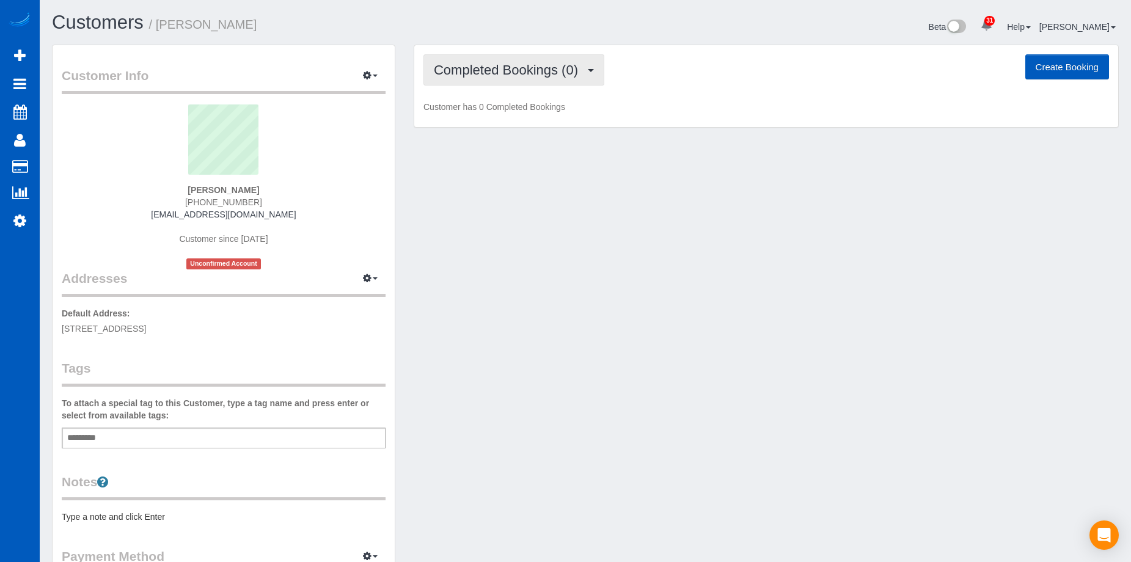
click at [536, 67] on span "Completed Bookings (0)" at bounding box center [509, 69] width 150 height 15
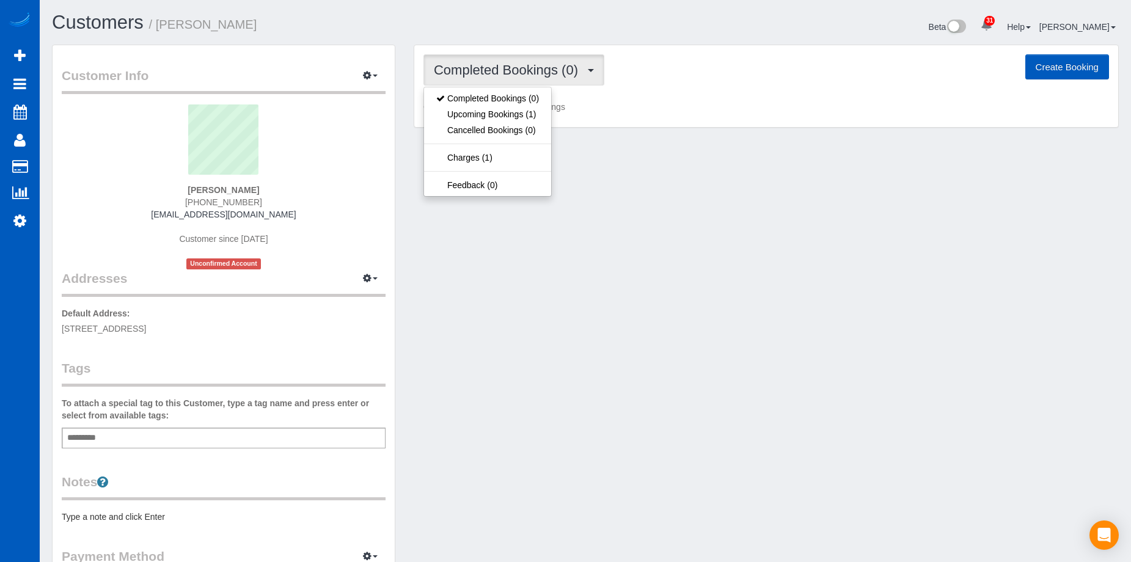
click at [536, 67] on span "Completed Bookings (0)" at bounding box center [509, 69] width 150 height 15
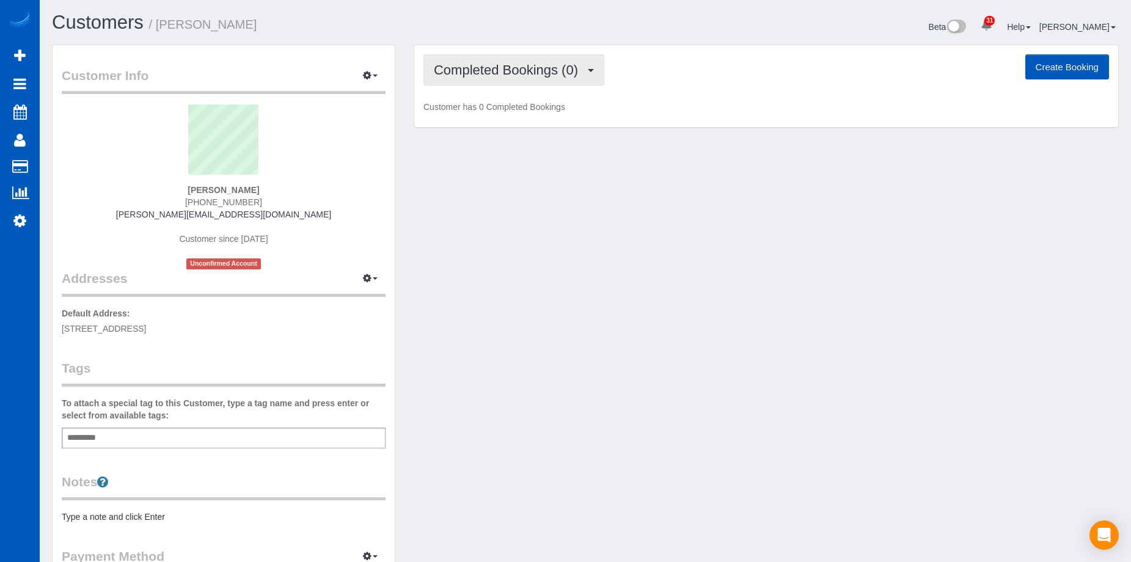
click at [467, 64] on span "Completed Bookings (0)" at bounding box center [509, 69] width 150 height 15
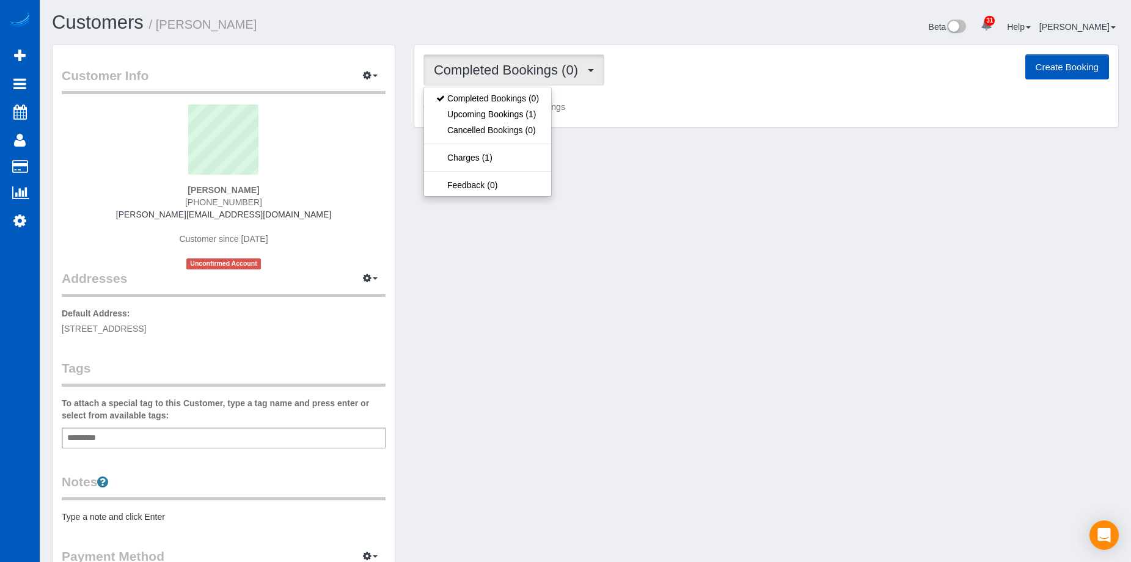
click at [467, 64] on span "Completed Bookings (0)" at bounding box center [509, 69] width 150 height 15
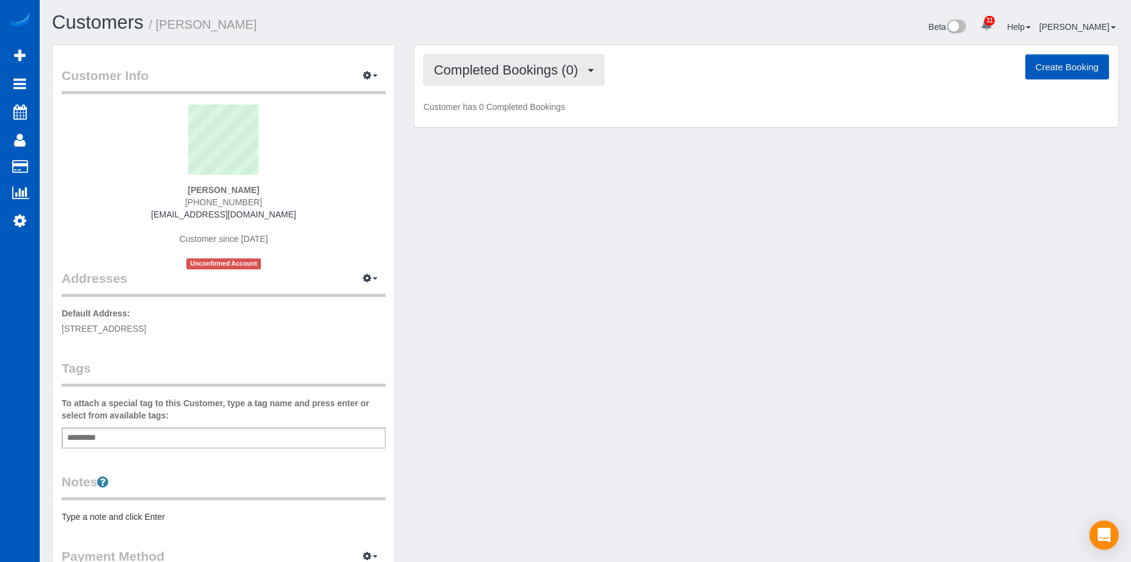
click at [502, 70] on span "Completed Bookings (0)" at bounding box center [509, 69] width 150 height 15
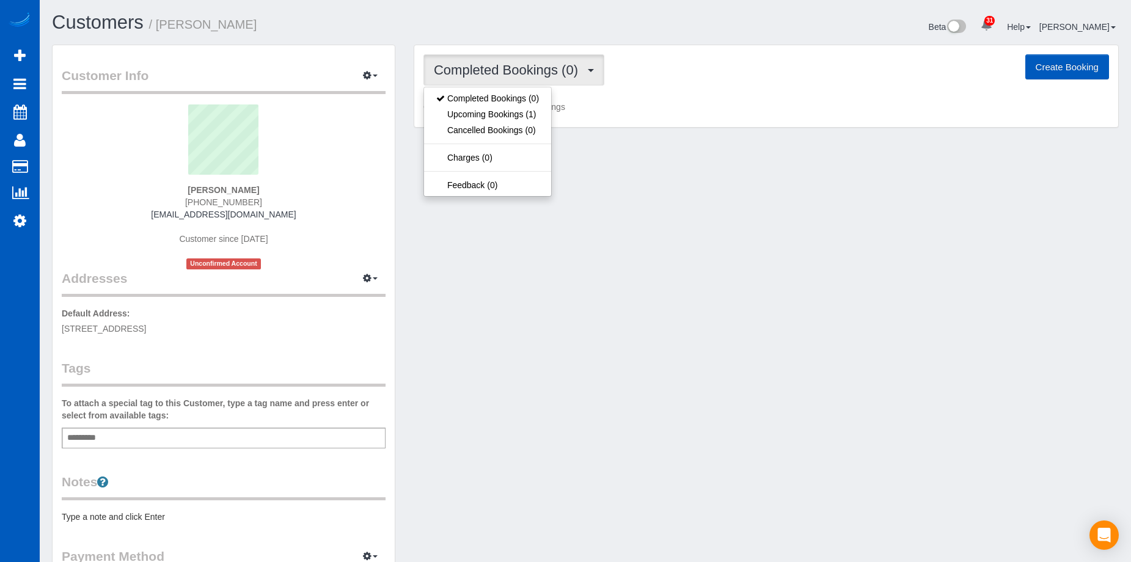
click at [502, 70] on span "Completed Bookings (0)" at bounding box center [509, 69] width 150 height 15
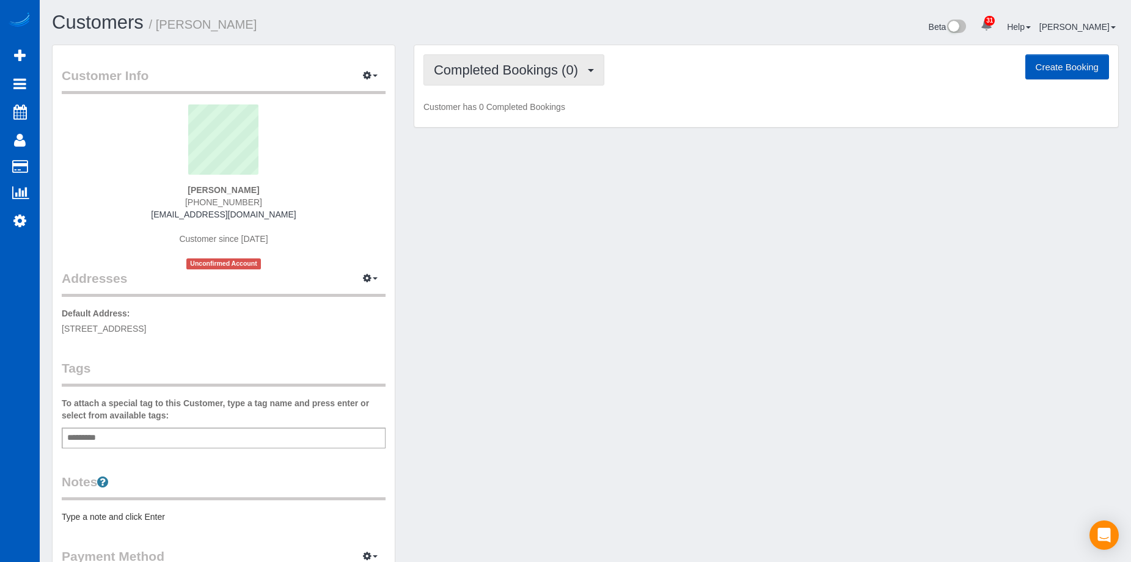
click at [498, 63] on span "Completed Bookings (0)" at bounding box center [509, 69] width 150 height 15
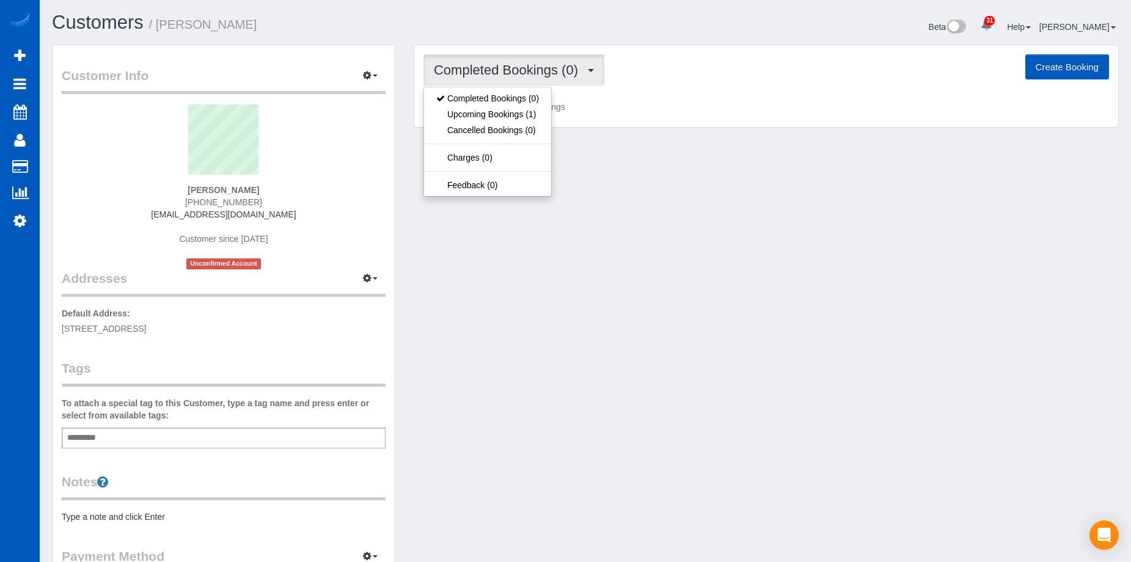
click at [498, 64] on span "Completed Bookings (0)" at bounding box center [509, 69] width 150 height 15
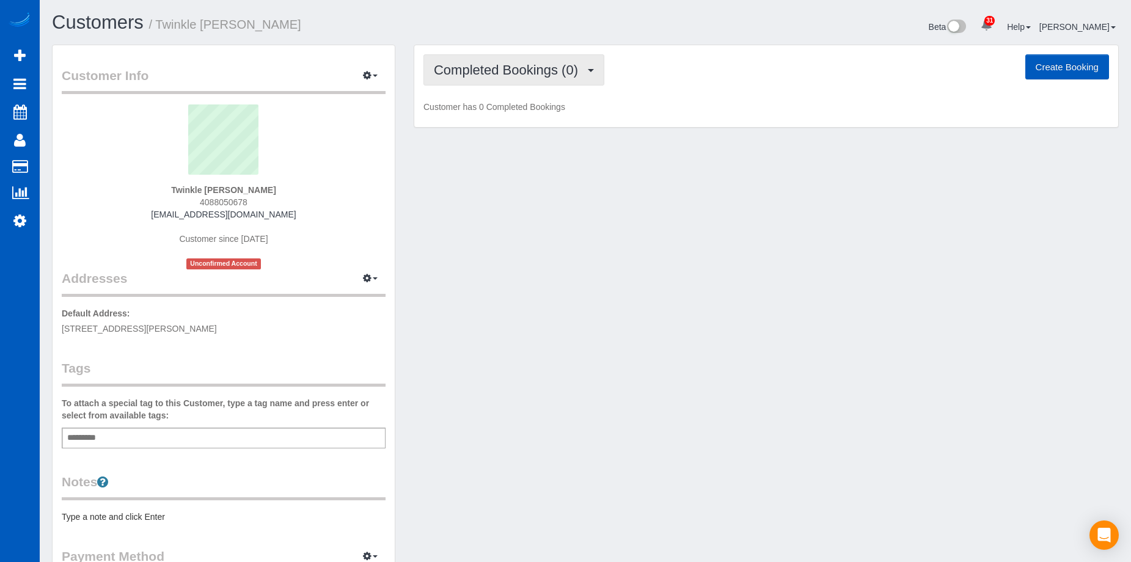
click at [487, 73] on span "Completed Bookings (0)" at bounding box center [509, 69] width 150 height 15
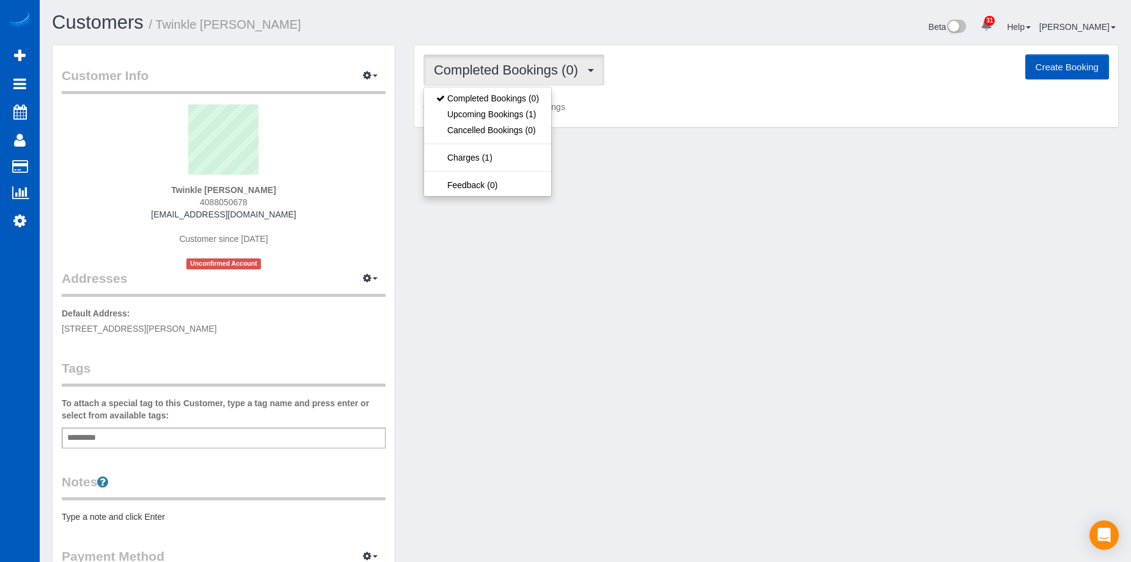
click at [487, 73] on span "Completed Bookings (0)" at bounding box center [509, 69] width 150 height 15
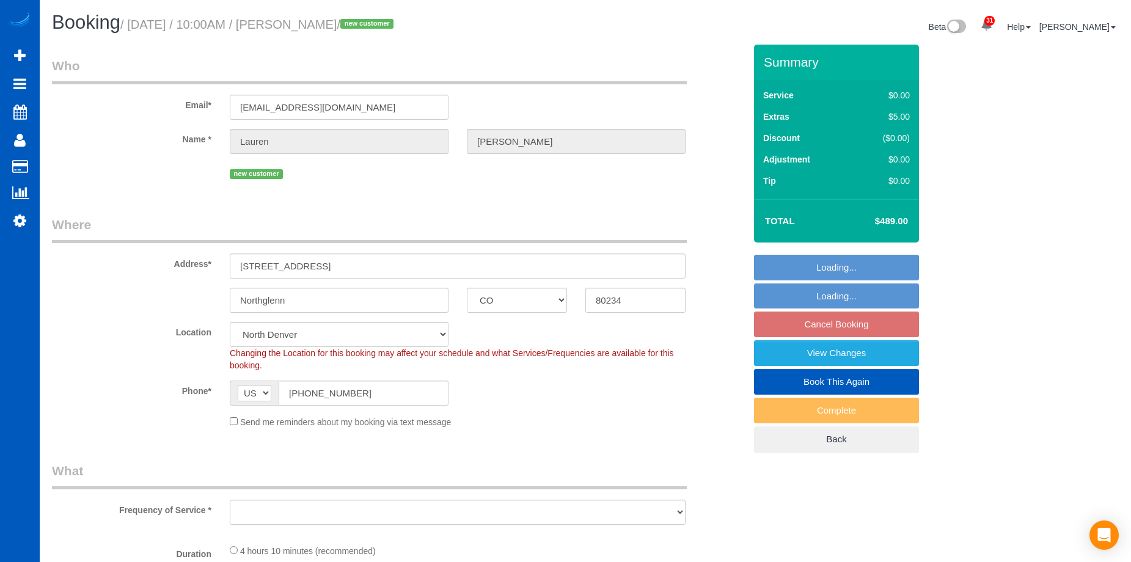
select select "CO"
select select "199"
select select "1501"
select select "3"
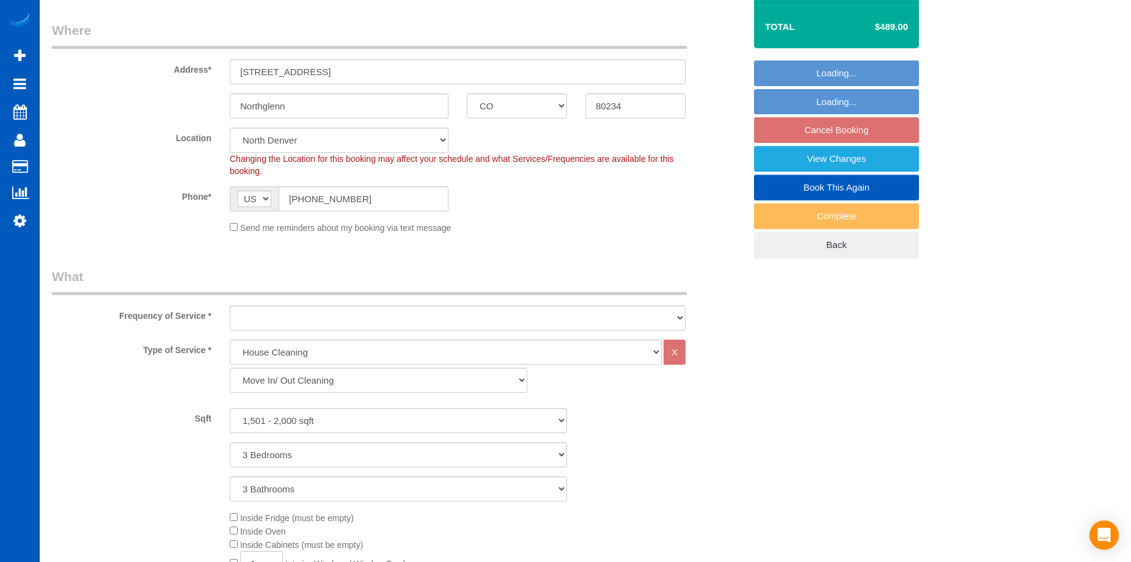
select select "object:1052"
select select "spot1"
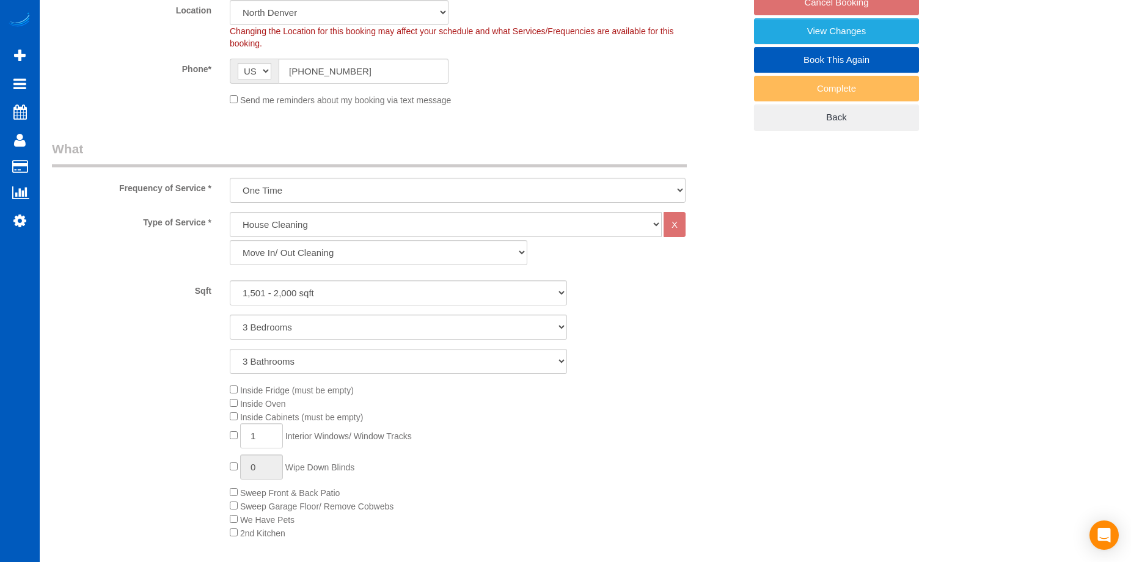
select select "object:1057"
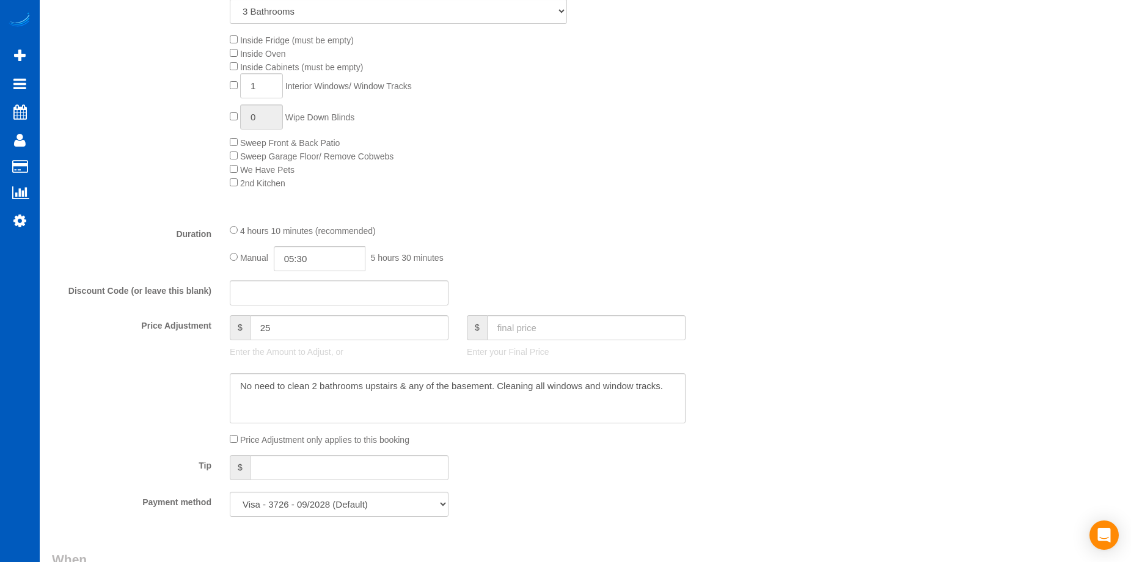
select select "1501"
select select "3"
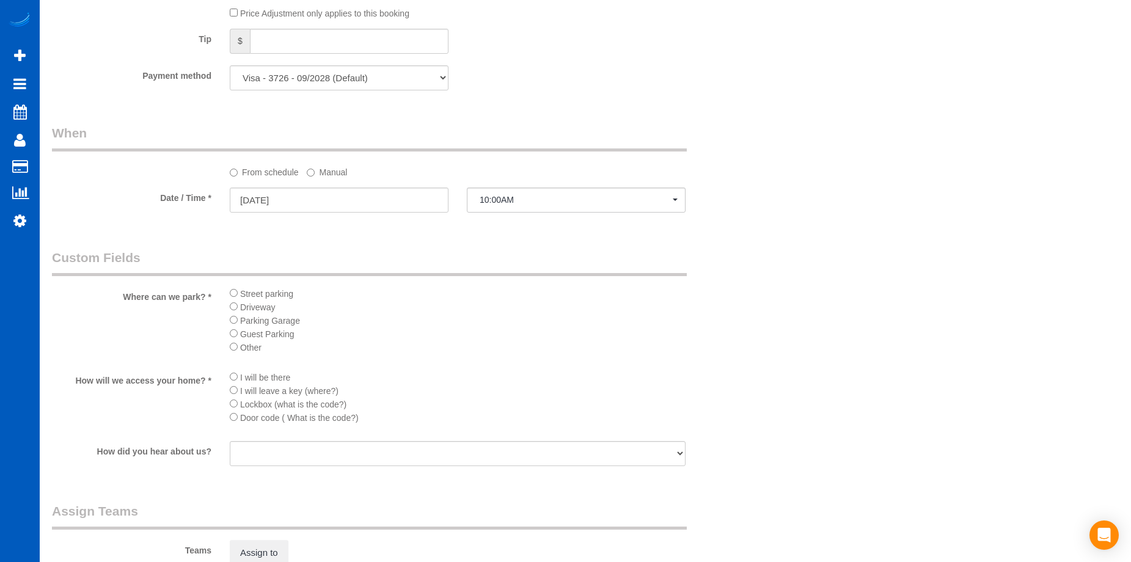
scroll to position [1100, 0]
click at [396, 193] on input "09/13/2025" at bounding box center [339, 198] width 219 height 25
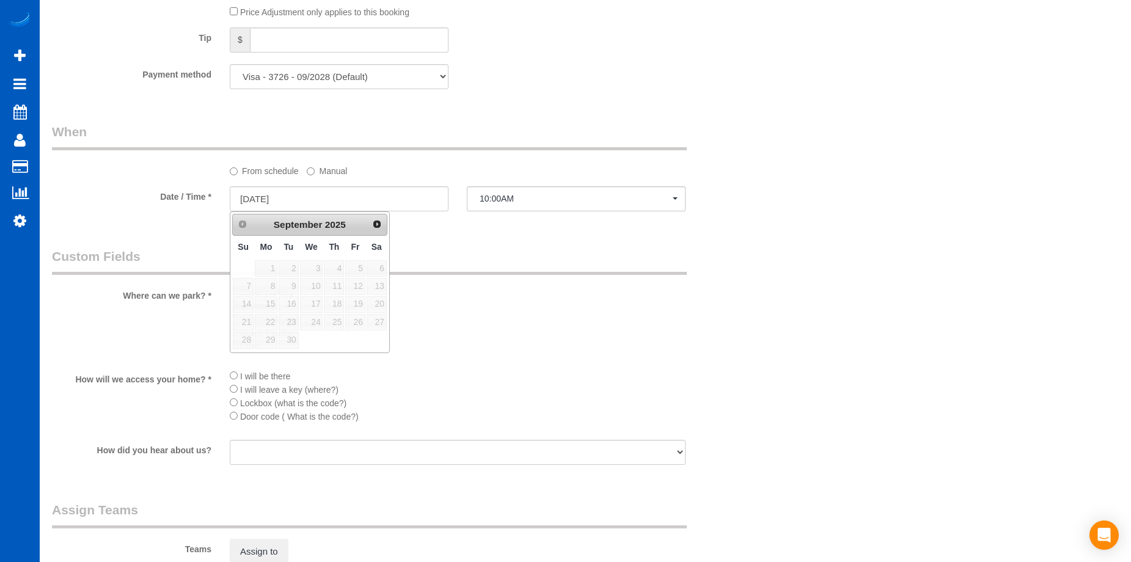
click at [335, 169] on label "Manual" at bounding box center [327, 169] width 40 height 16
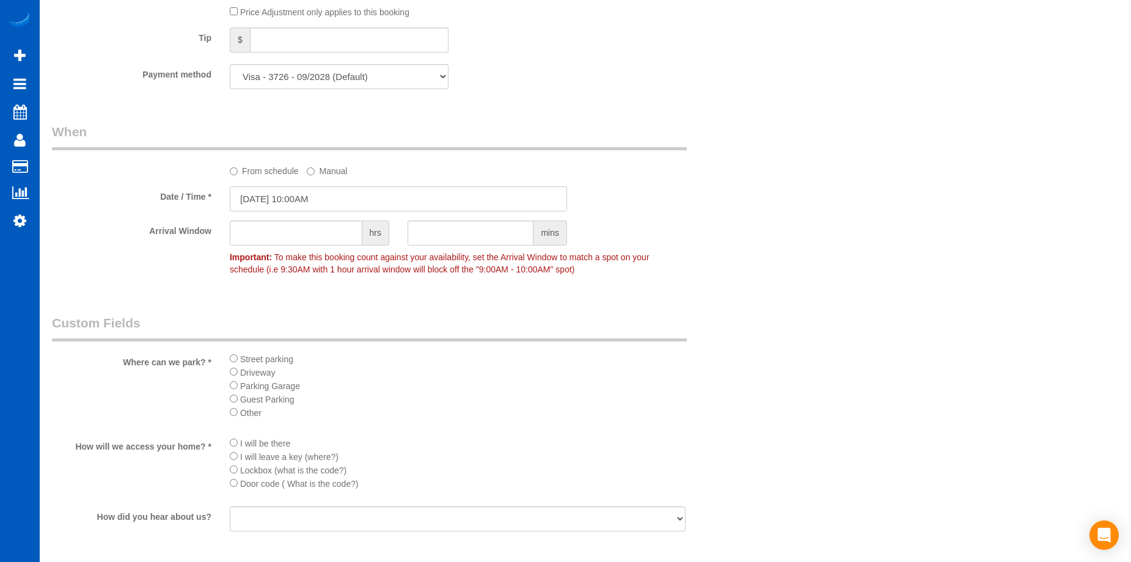
click at [340, 191] on input "09/13/2025 10:00AM" at bounding box center [398, 198] width 337 height 25
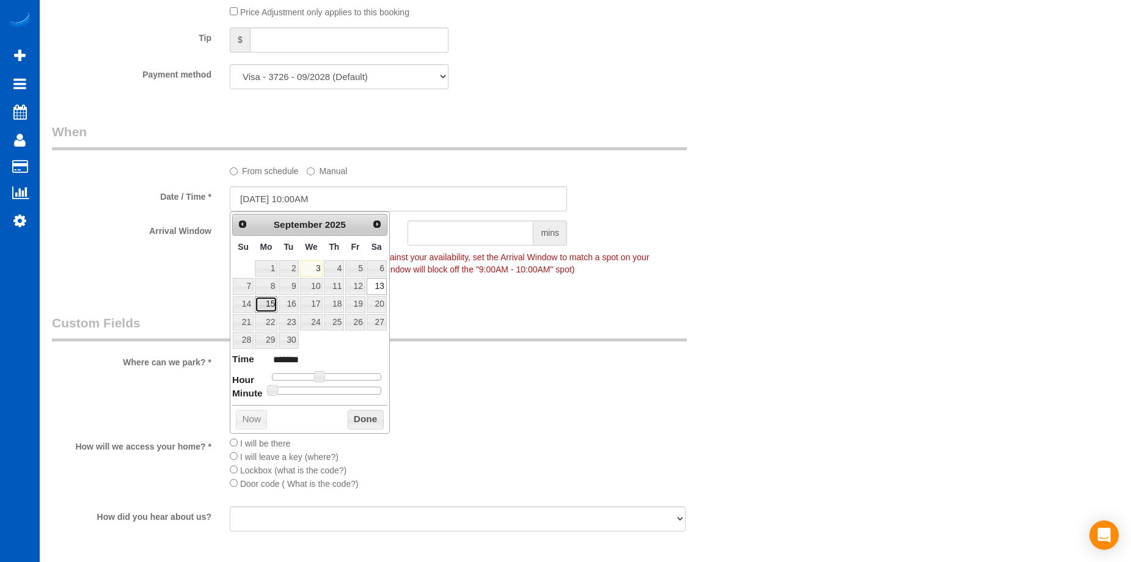
click at [267, 299] on link "15" at bounding box center [266, 304] width 23 height 16
type input "[DATE] 10:00AM"
click at [360, 420] on button "Done" at bounding box center [366, 420] width 36 height 20
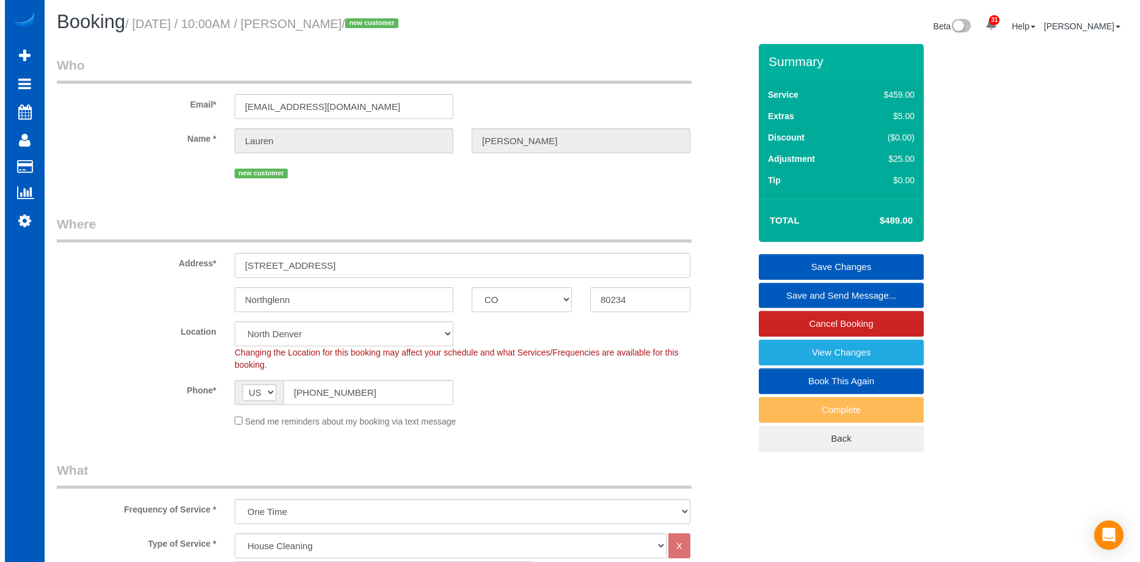
scroll to position [0, 0]
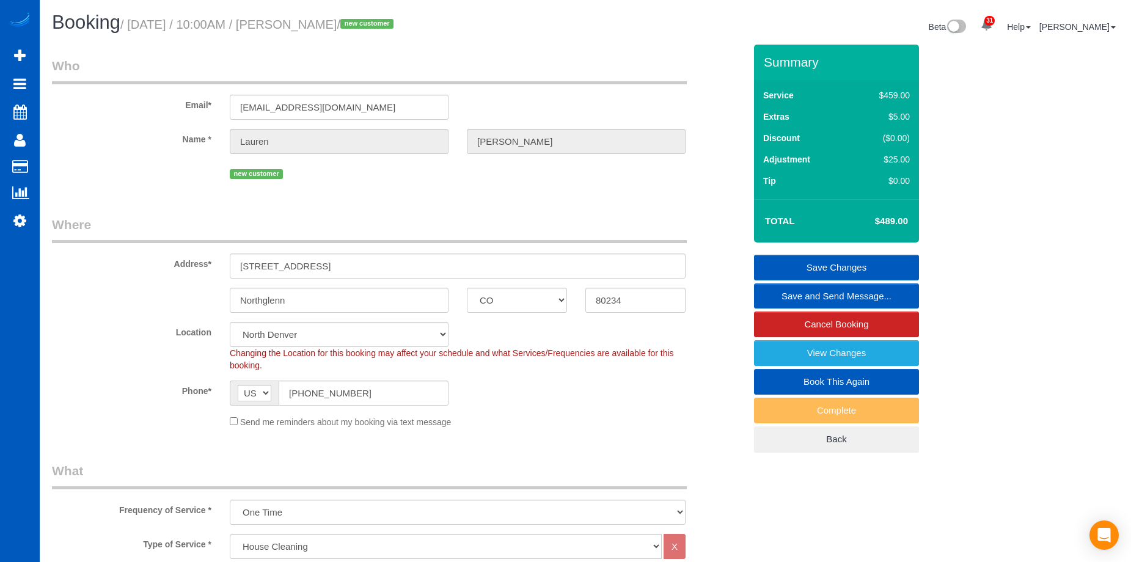
click at [803, 265] on link "Save Changes" at bounding box center [836, 268] width 165 height 26
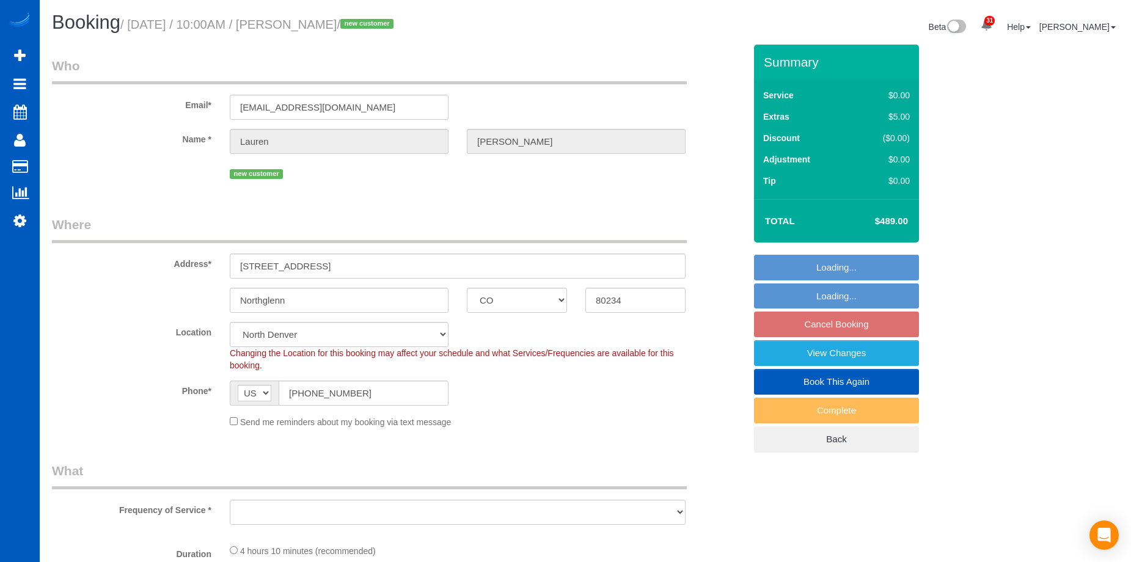
select select "CO"
select select "spot1"
select select "object:917"
select select "199"
select select "1501"
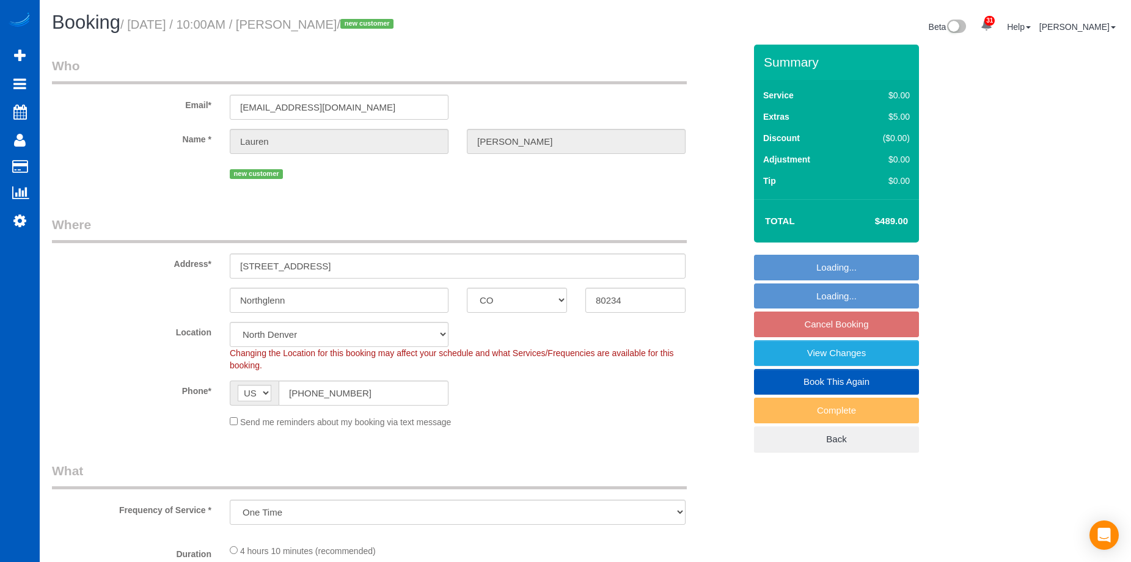
select select "3"
select select "object:1057"
select select "1501"
select select "3"
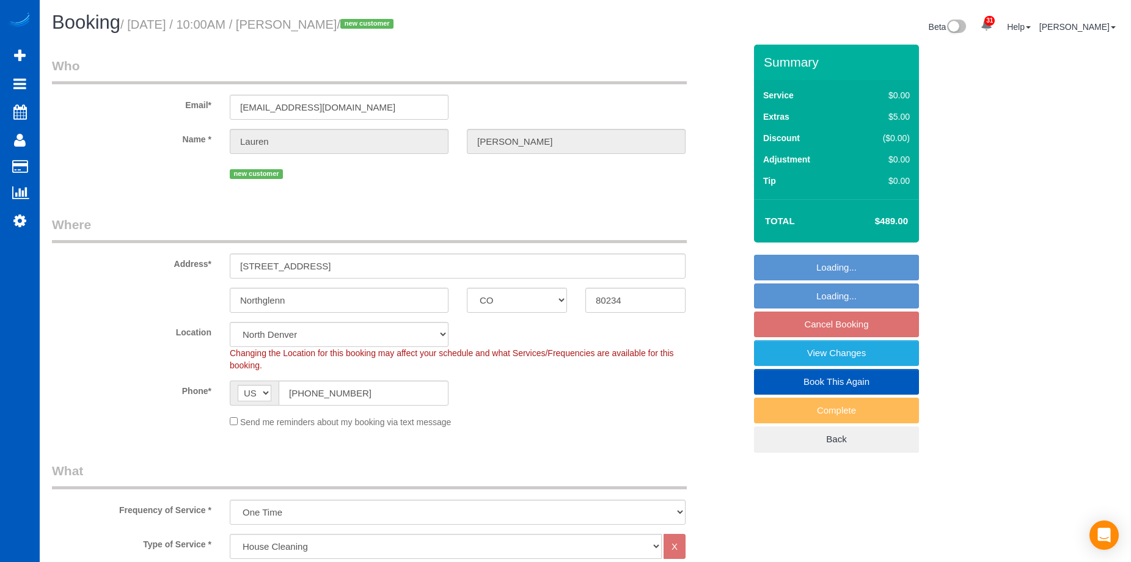
select select "3"
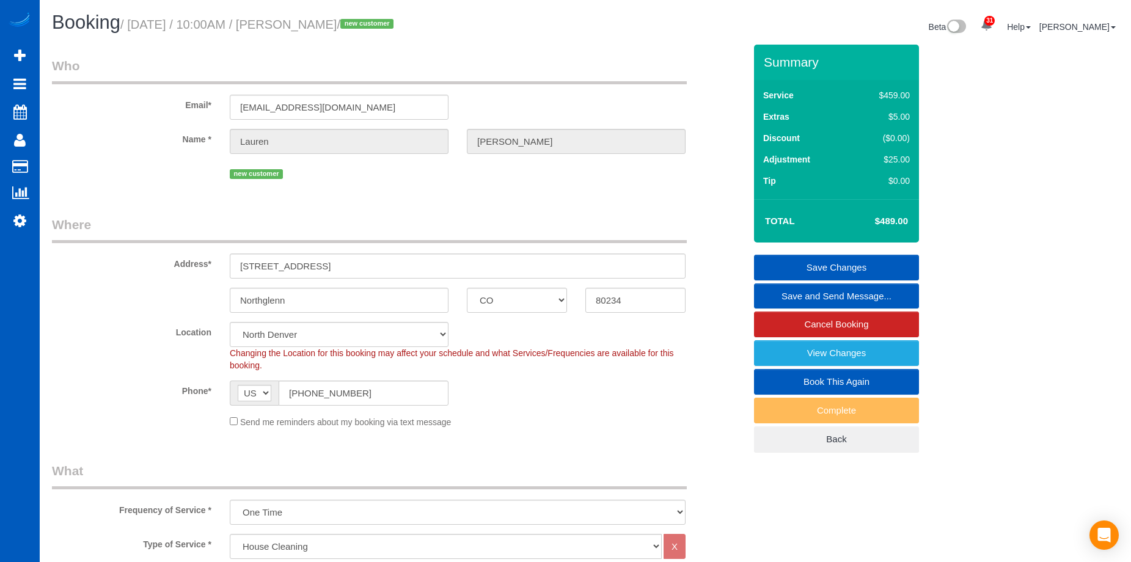
click at [781, 295] on link "Save and Send Message..." at bounding box center [836, 296] width 165 height 26
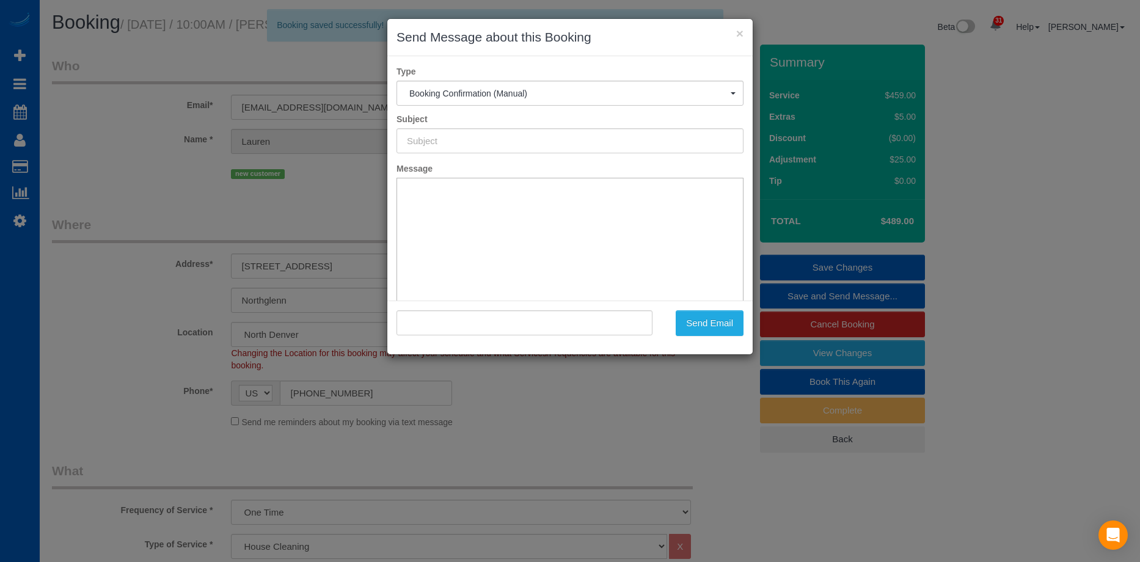
type input "Cleaning Service Confirmed!"
type input ""Lauren Wolfe" <laurenn.wolfee@gmail.com>"
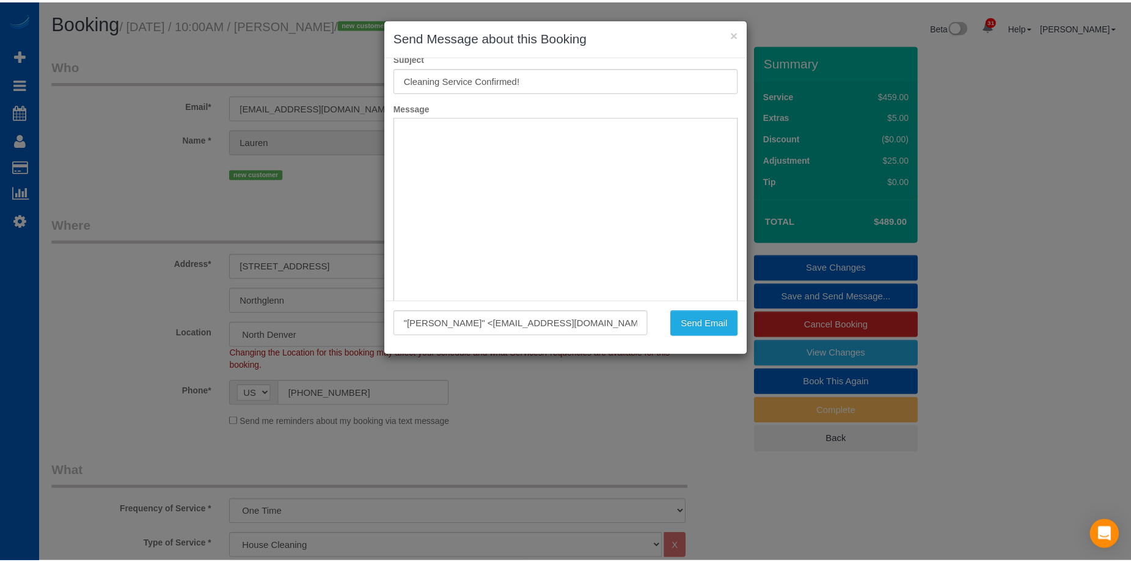
scroll to position [90, 0]
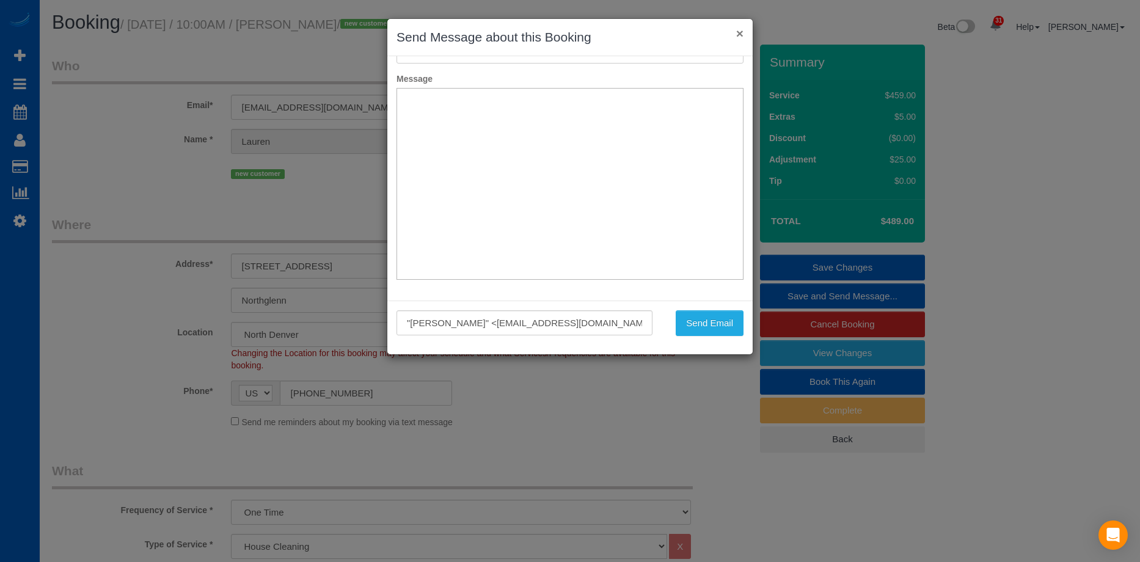
click at [739, 32] on button "×" at bounding box center [739, 33] width 7 height 13
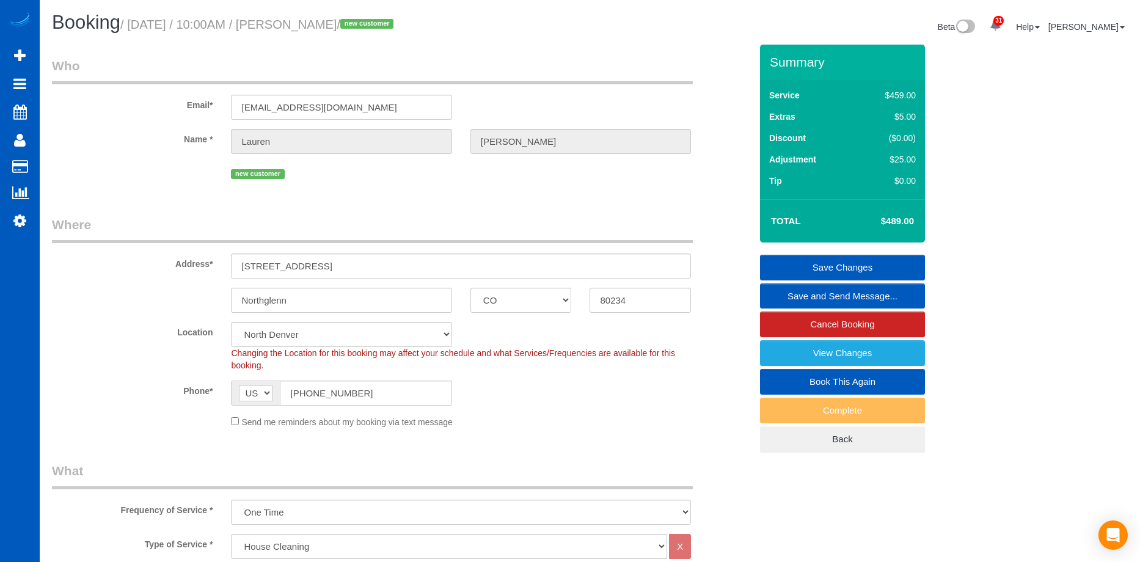
scroll to position [0, 0]
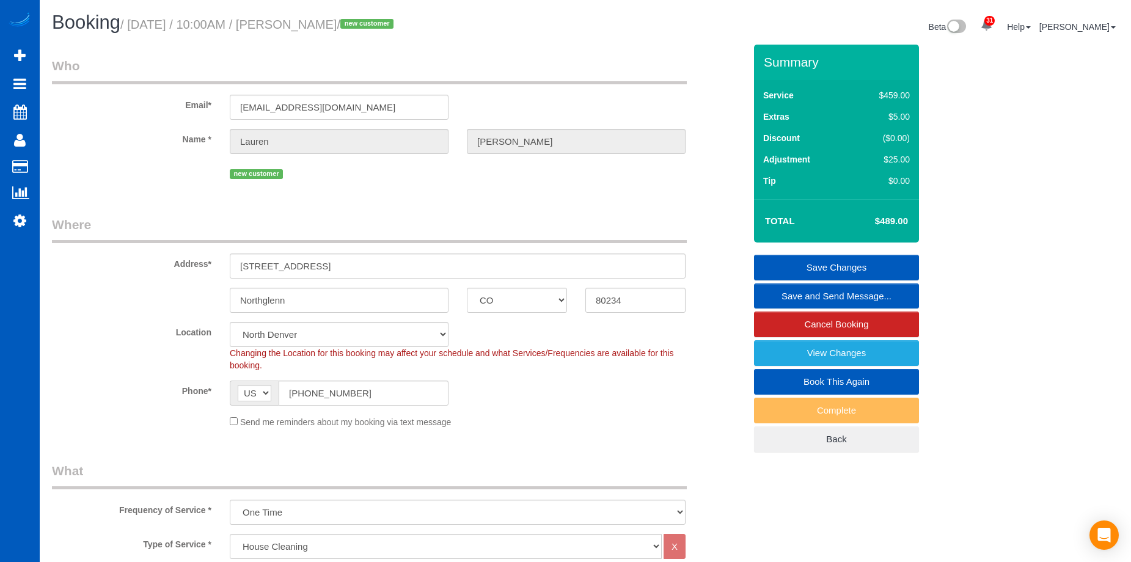
click at [790, 290] on link "Save and Send Message..." at bounding box center [836, 296] width 165 height 26
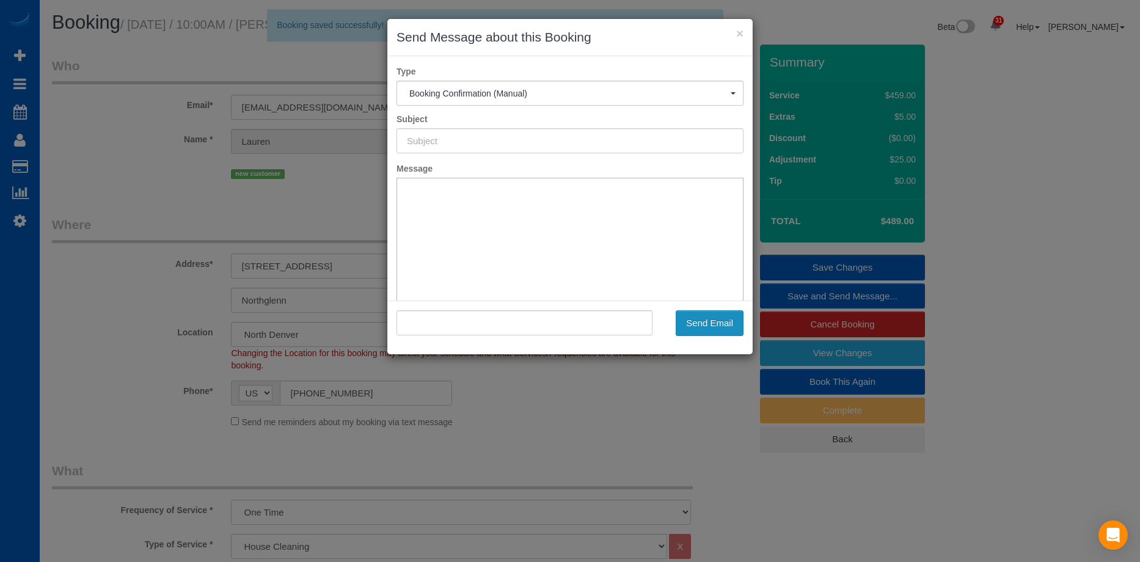
type input "Cleaning Service Confirmed!"
type input ""Lauren Wolfe" <laurenn.wolfee@gmail.com>"
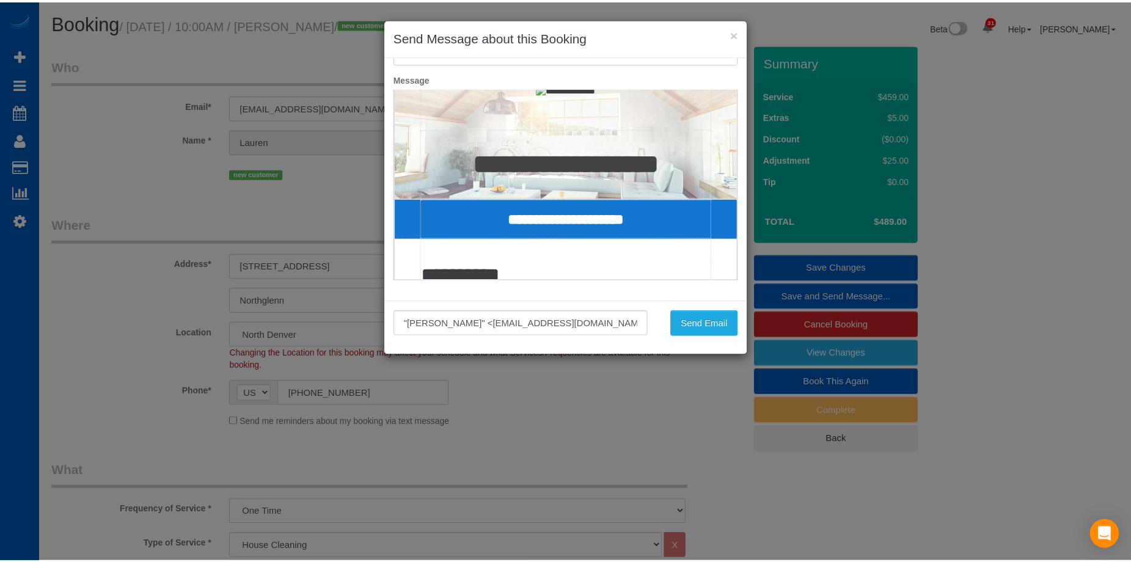
scroll to position [122, 0]
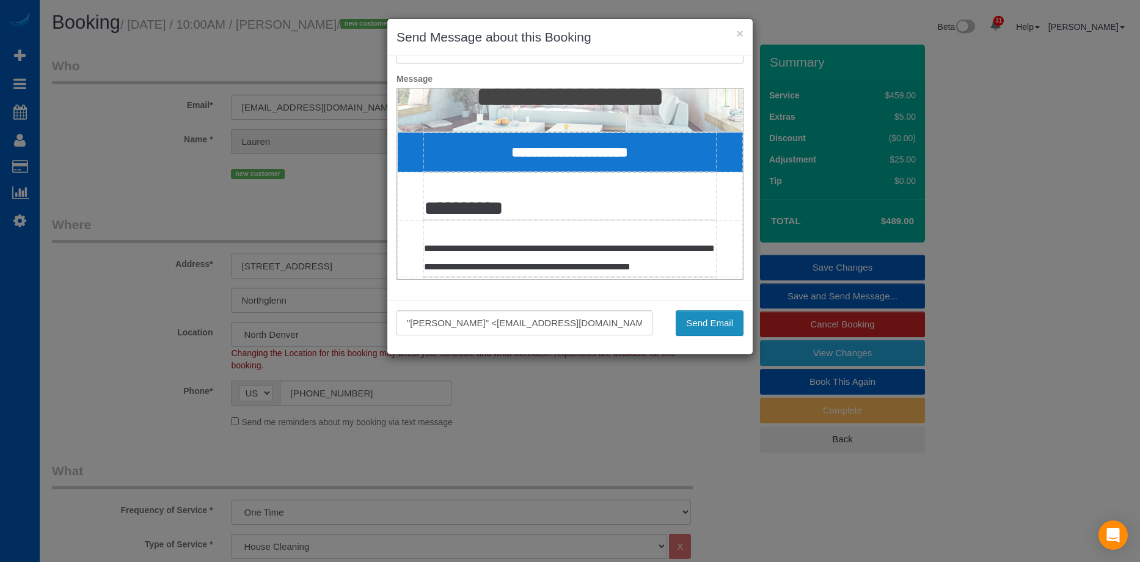
click at [704, 329] on button "Send Email" at bounding box center [710, 323] width 68 height 26
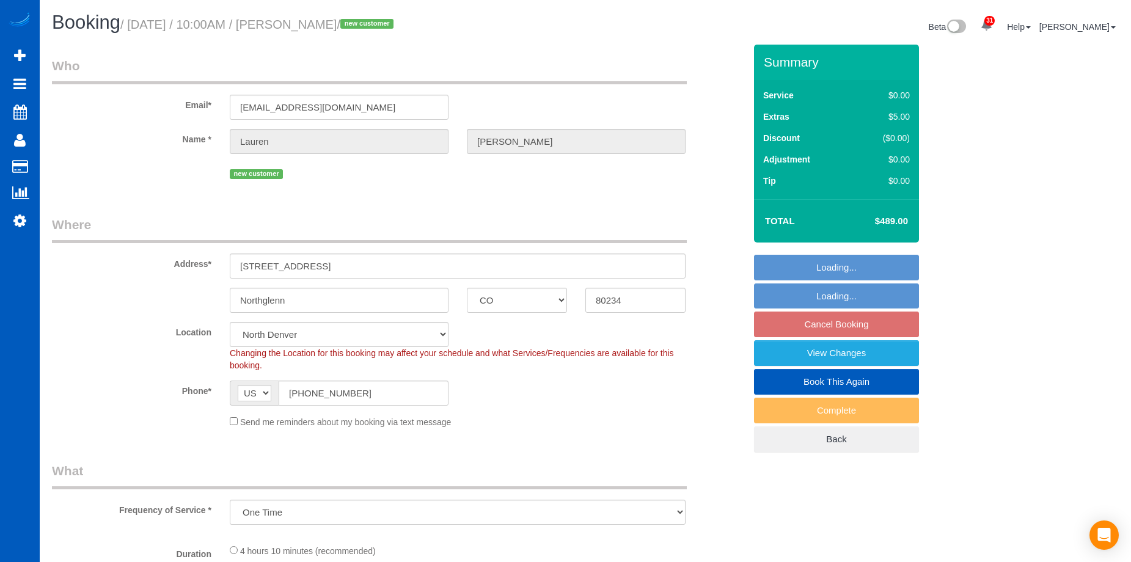
select select "CO"
select select "199"
select select "1501"
select select "3"
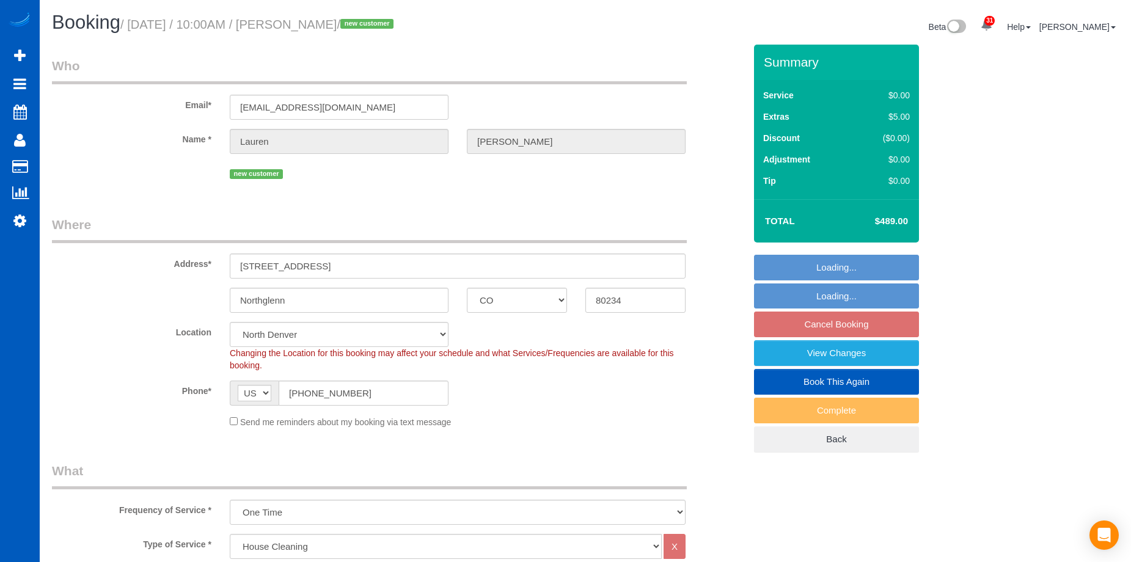
select select "spot1"
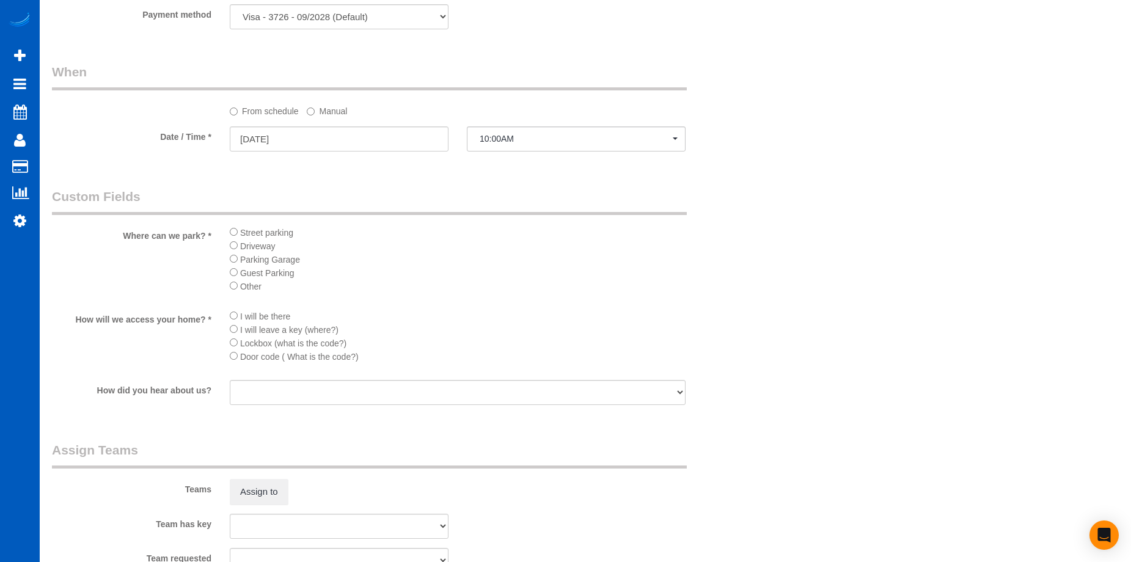
scroll to position [1161, 0]
click at [260, 485] on button "Assign to" at bounding box center [259, 491] width 59 height 26
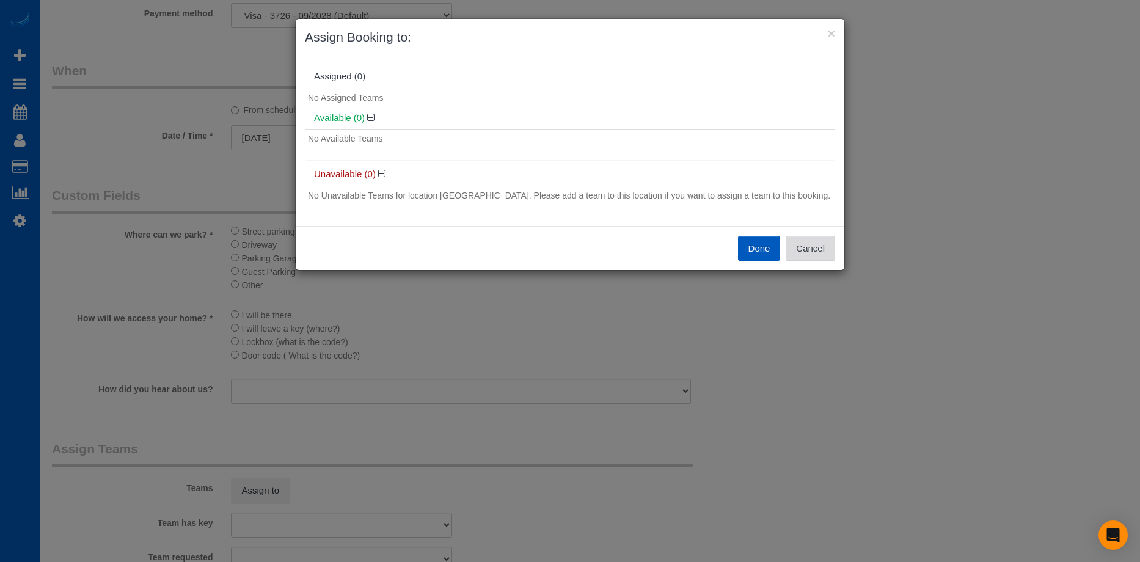
click at [816, 250] on button "Cancel" at bounding box center [810, 249] width 49 height 26
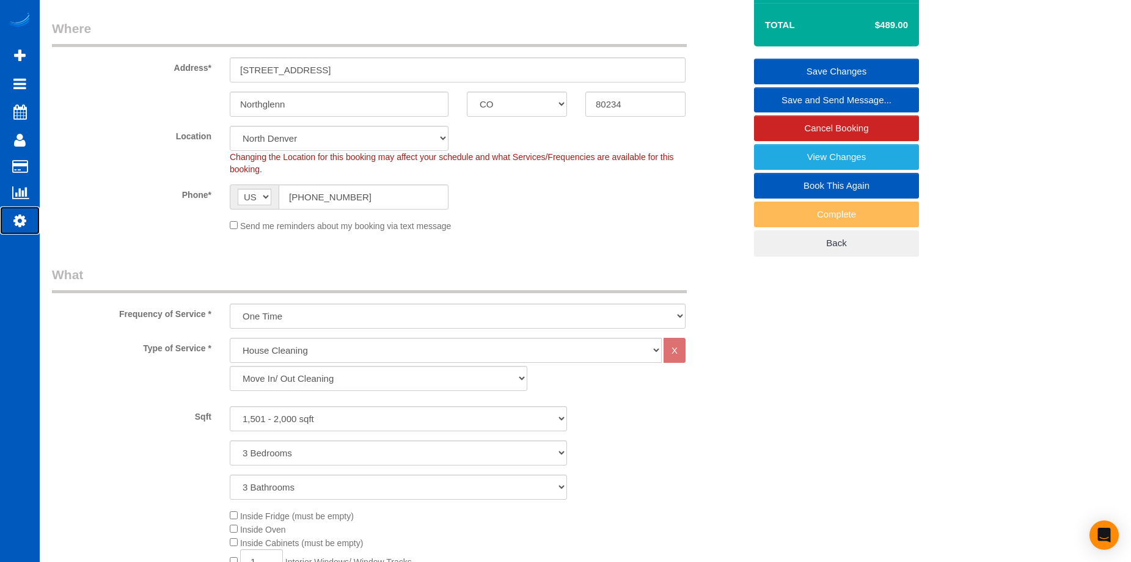
scroll to position [122, 0]
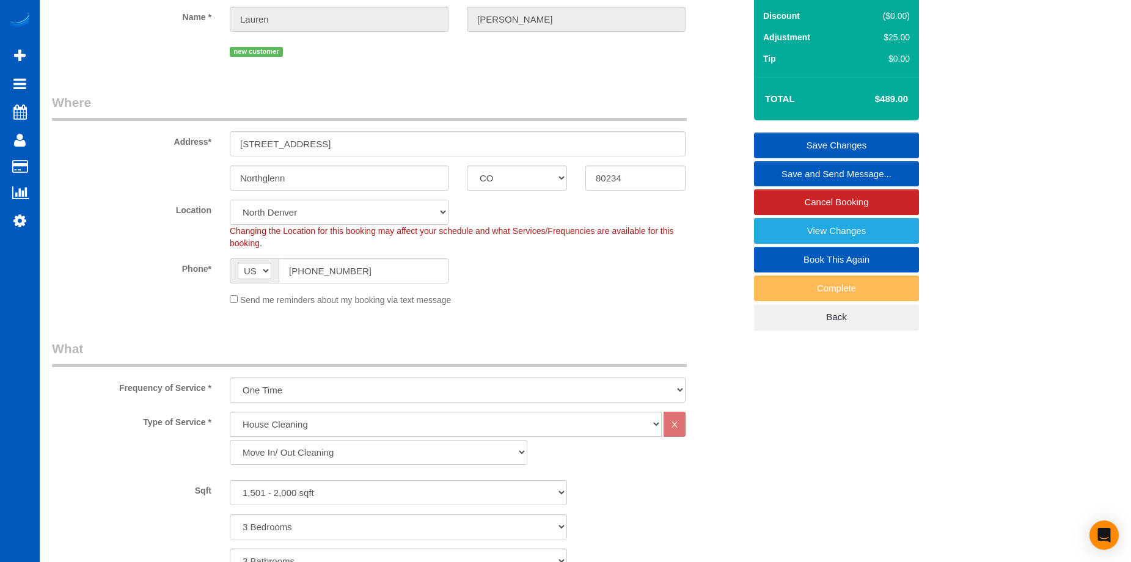
click at [370, 214] on select "North [GEOGRAPHIC_DATA] [GEOGRAPHIC_DATA] [GEOGRAPHIC_DATA] [GEOGRAPHIC_DATA] […" at bounding box center [339, 212] width 219 height 25
select select "266"
click at [230, 200] on select "North [GEOGRAPHIC_DATA] [GEOGRAPHIC_DATA] [GEOGRAPHIC_DATA] [GEOGRAPHIC_DATA] […" at bounding box center [339, 212] width 219 height 25
select select "object:1189"
select select "spot6"
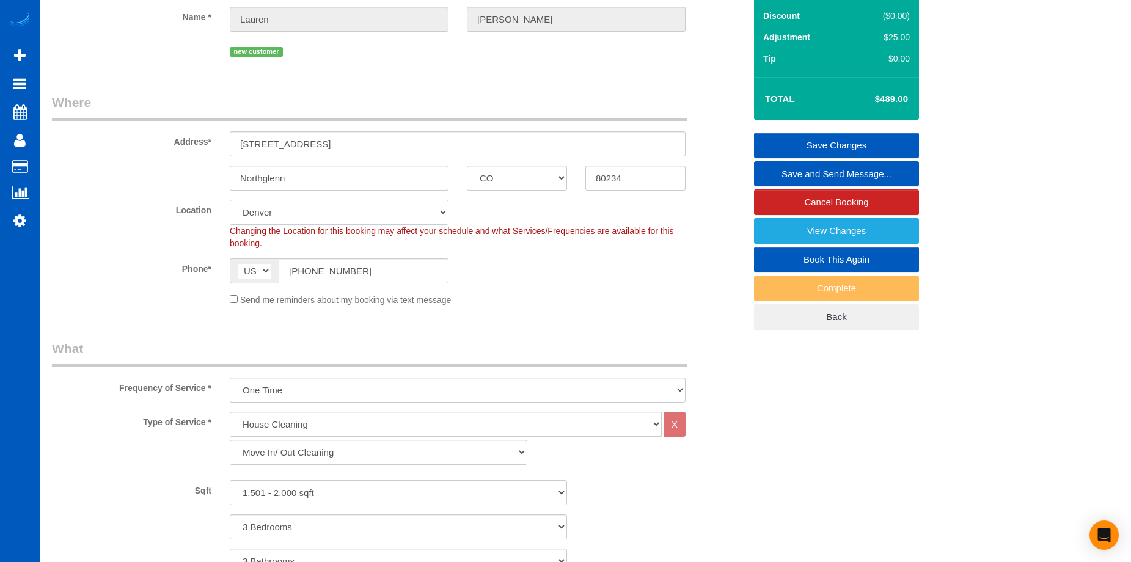
select select "1501"
select select "3"
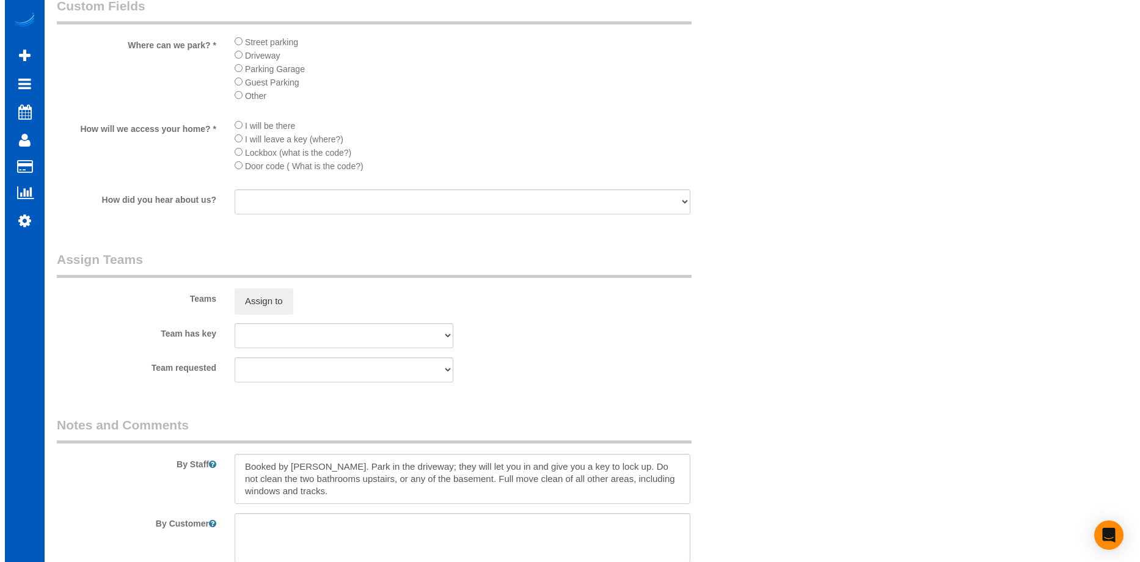
scroll to position [1466, 0]
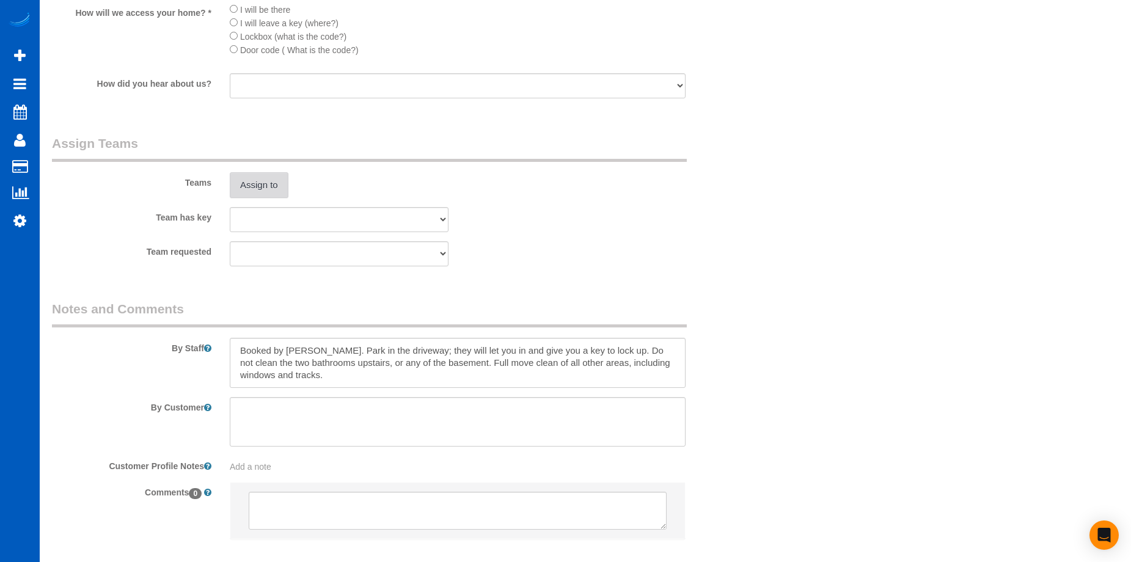
click at [250, 192] on button "Assign to" at bounding box center [259, 185] width 59 height 26
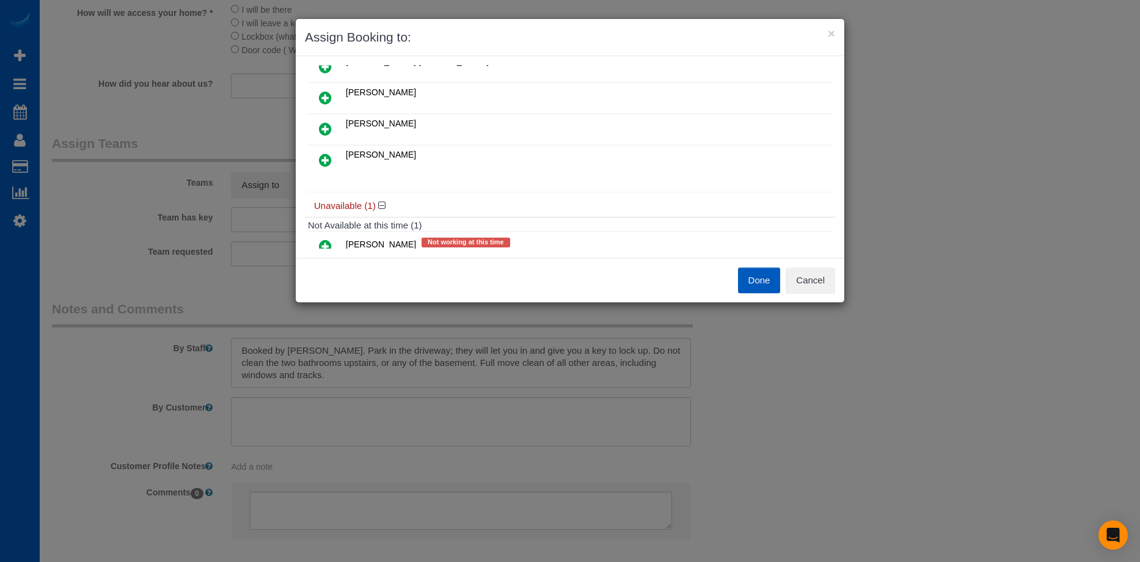
scroll to position [59, 0]
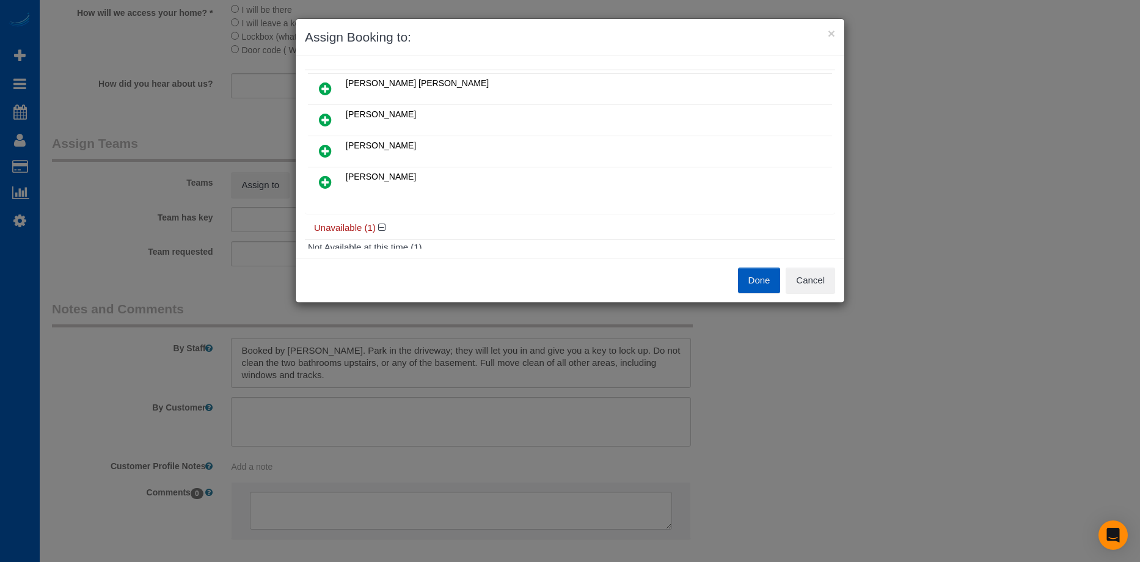
click at [322, 119] on icon at bounding box center [325, 119] width 13 height 15
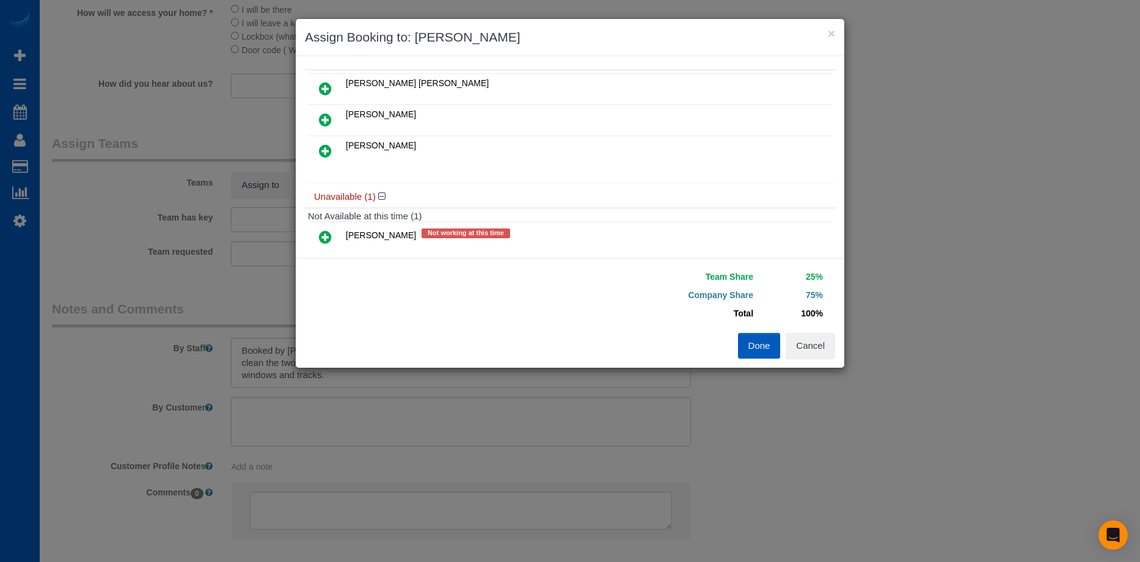
click at [326, 145] on icon at bounding box center [325, 151] width 13 height 15
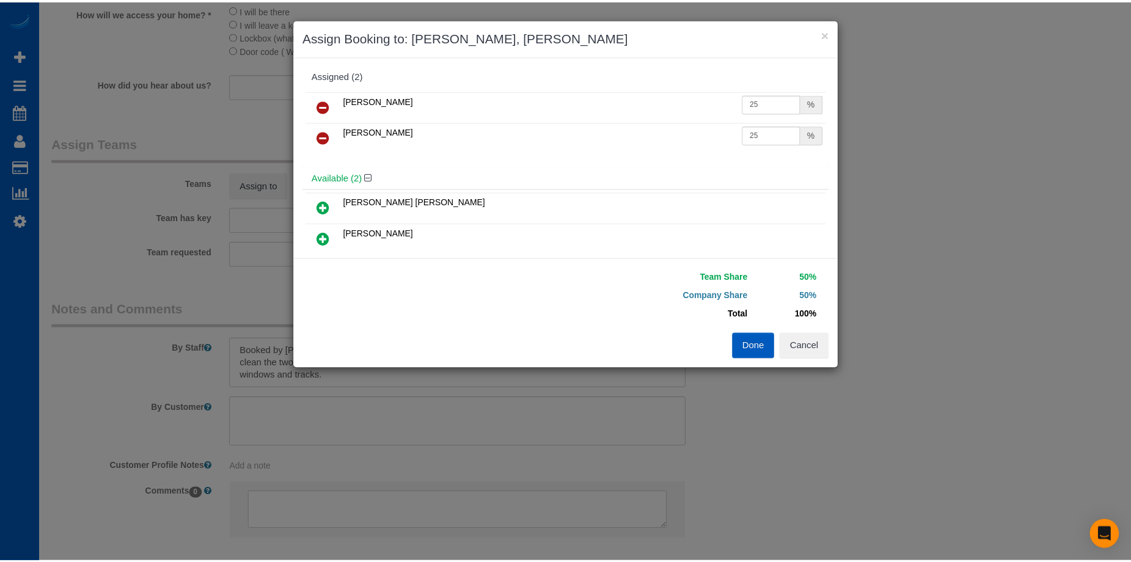
scroll to position [0, 0]
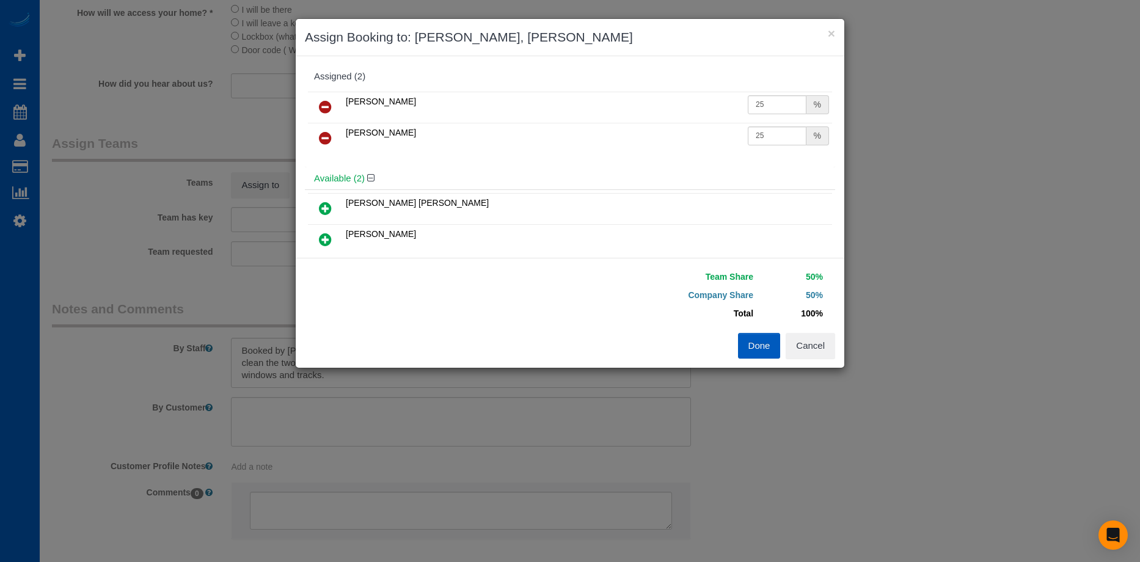
click at [752, 348] on button "Done" at bounding box center [759, 346] width 43 height 26
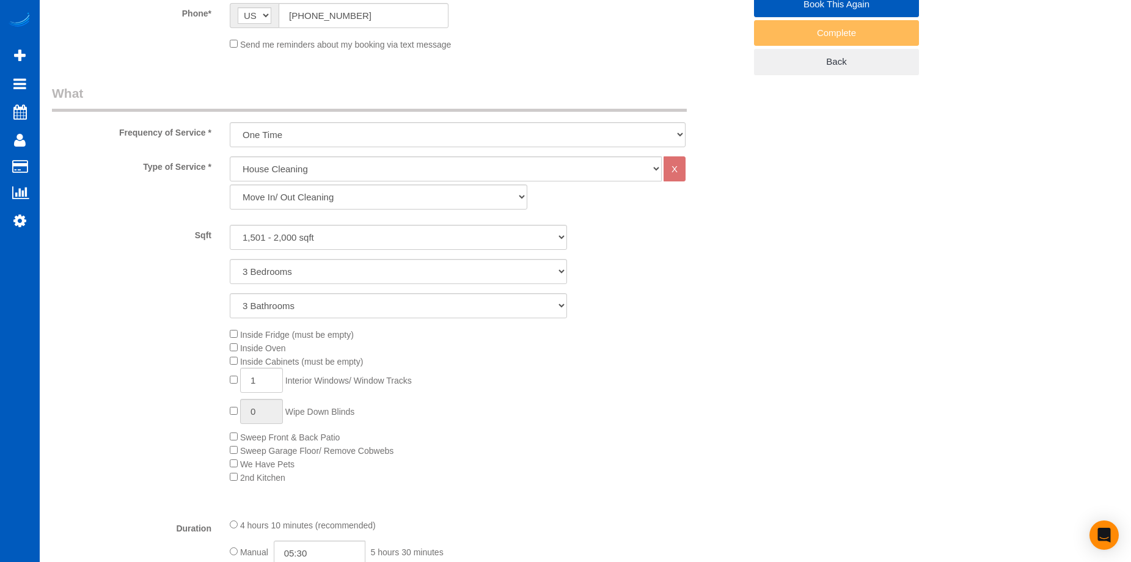
scroll to position [244, 0]
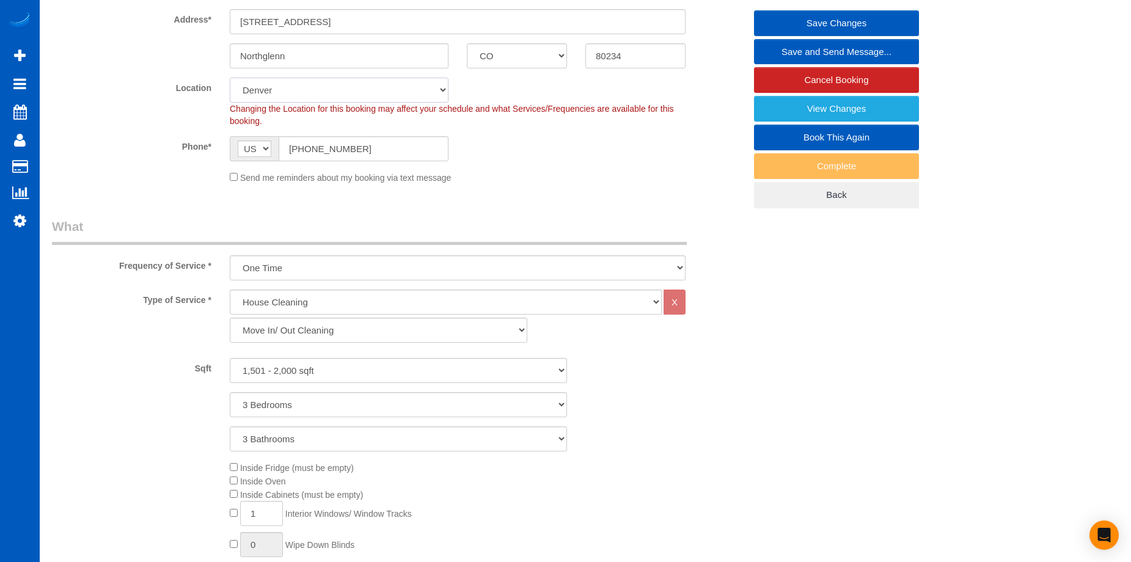
click at [407, 95] on select "North [GEOGRAPHIC_DATA] [GEOGRAPHIC_DATA] [GEOGRAPHIC_DATA] [GEOGRAPHIC_DATA] […" at bounding box center [339, 90] width 219 height 25
select select "265"
click at [230, 78] on select "North [GEOGRAPHIC_DATA] [GEOGRAPHIC_DATA] [GEOGRAPHIC_DATA] [GEOGRAPHIC_DATA] […" at bounding box center [339, 90] width 219 height 25
select select "object:1474"
select select "spot20"
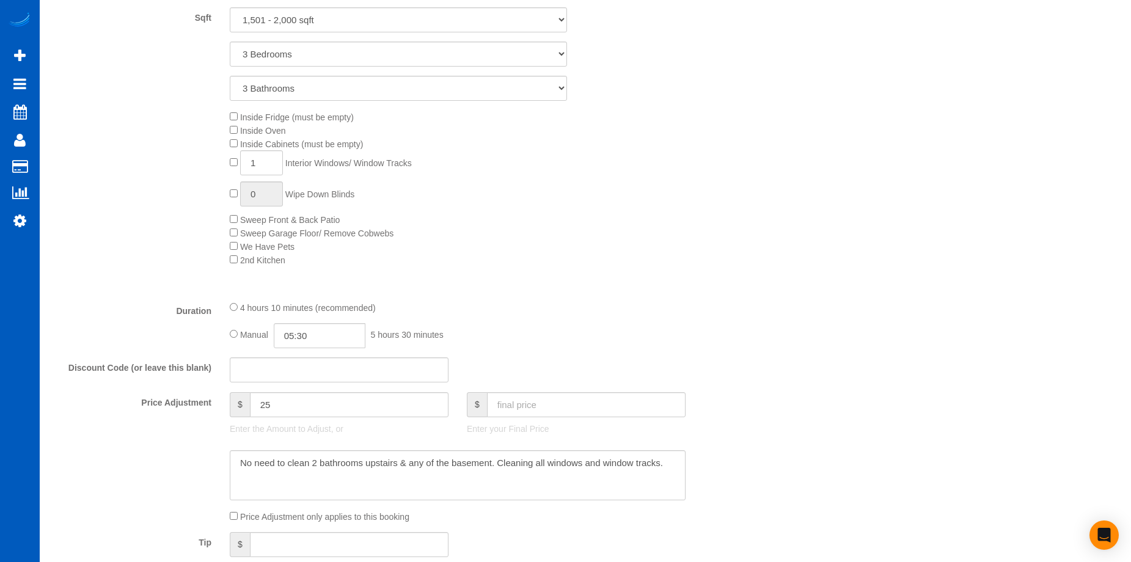
select select "1501"
select select "3"
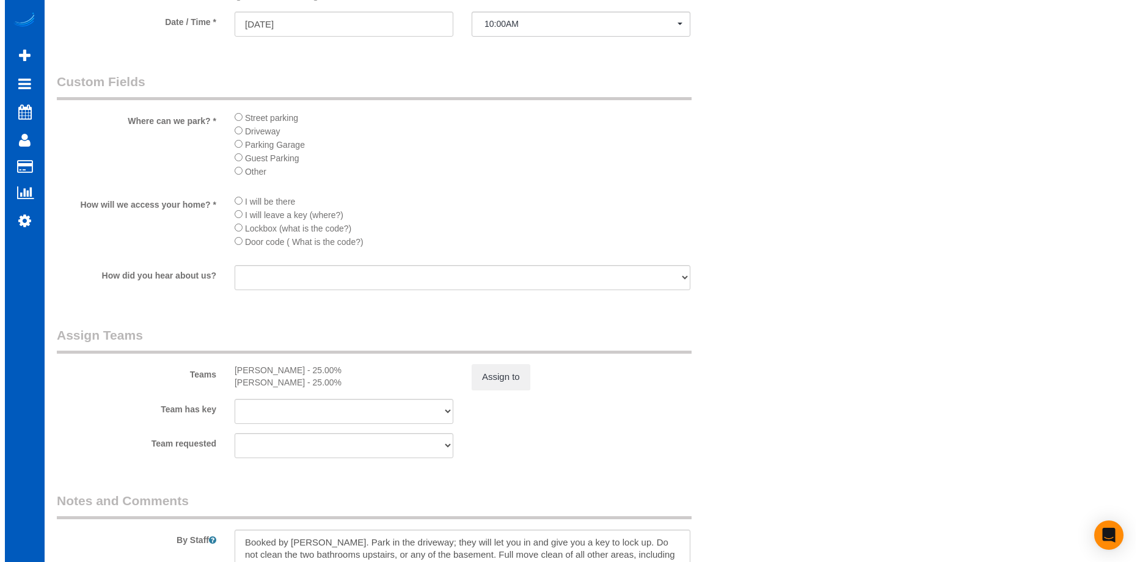
scroll to position [1405, 0]
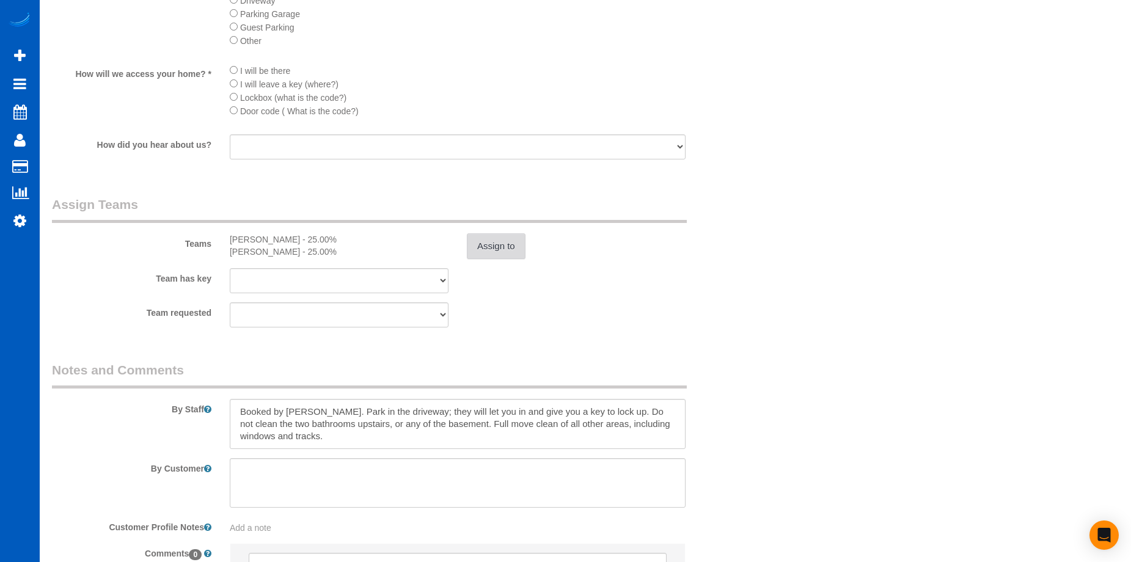
click at [495, 246] on button "Assign to" at bounding box center [496, 246] width 59 height 26
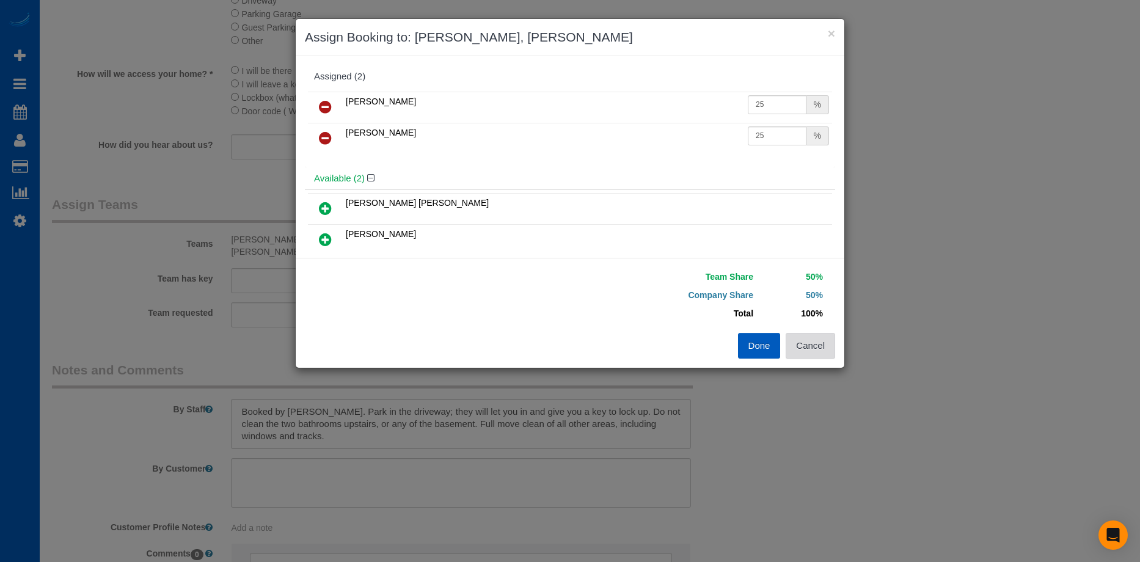
click at [826, 357] on button "Cancel" at bounding box center [810, 346] width 49 height 26
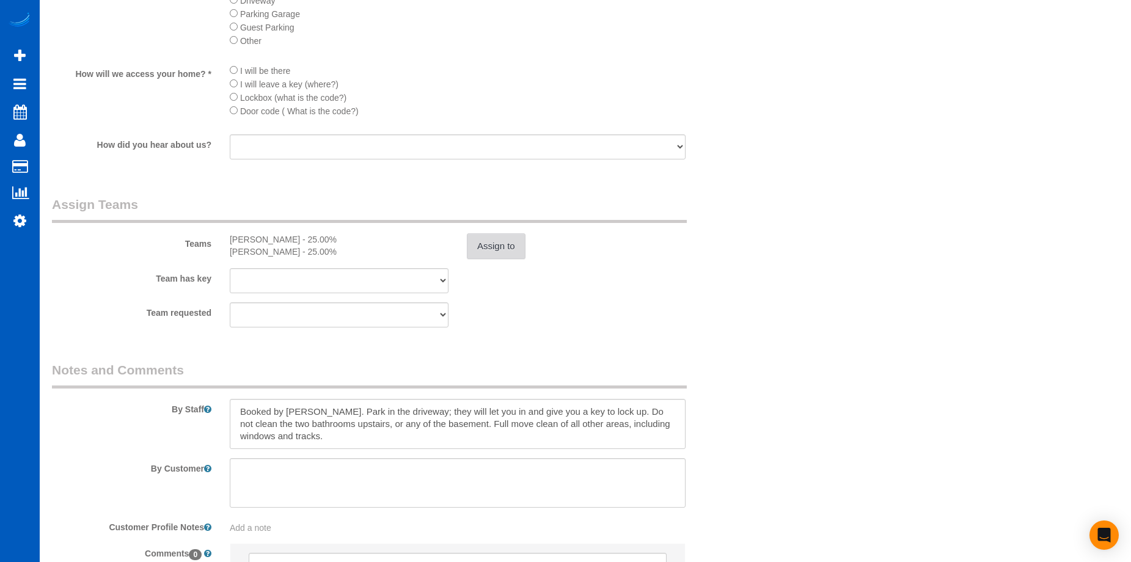
click at [511, 248] on button "Assign to" at bounding box center [496, 246] width 59 height 26
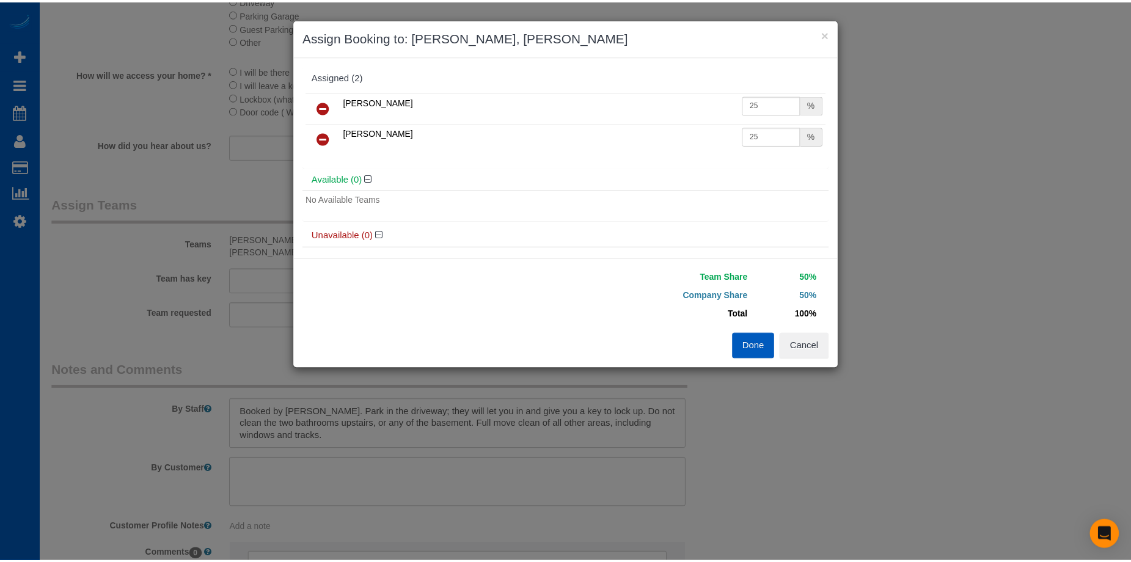
scroll to position [29, 0]
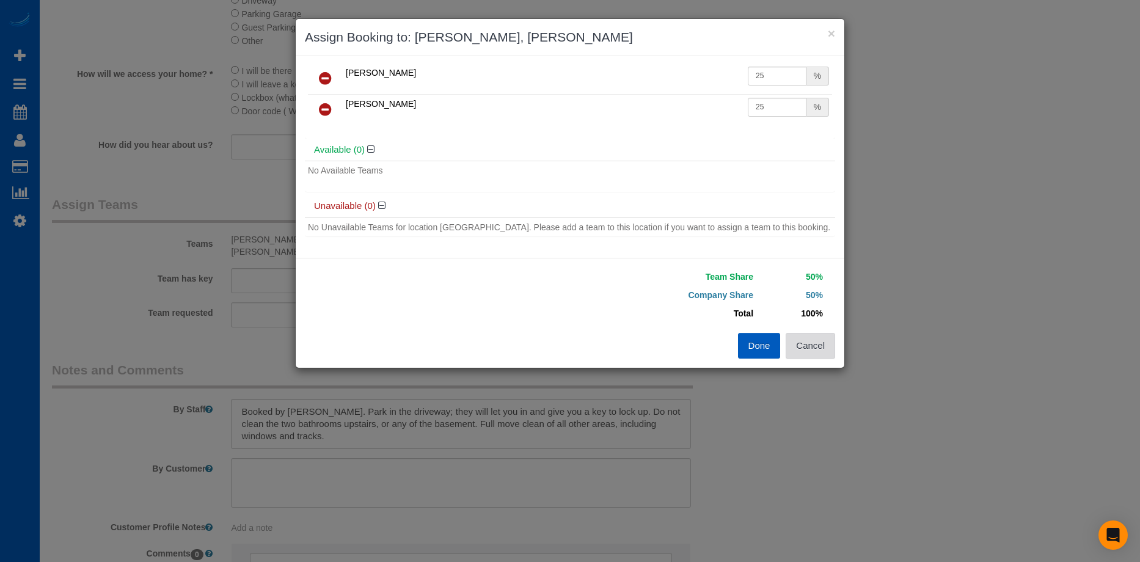
click at [808, 348] on button "Cancel" at bounding box center [810, 346] width 49 height 26
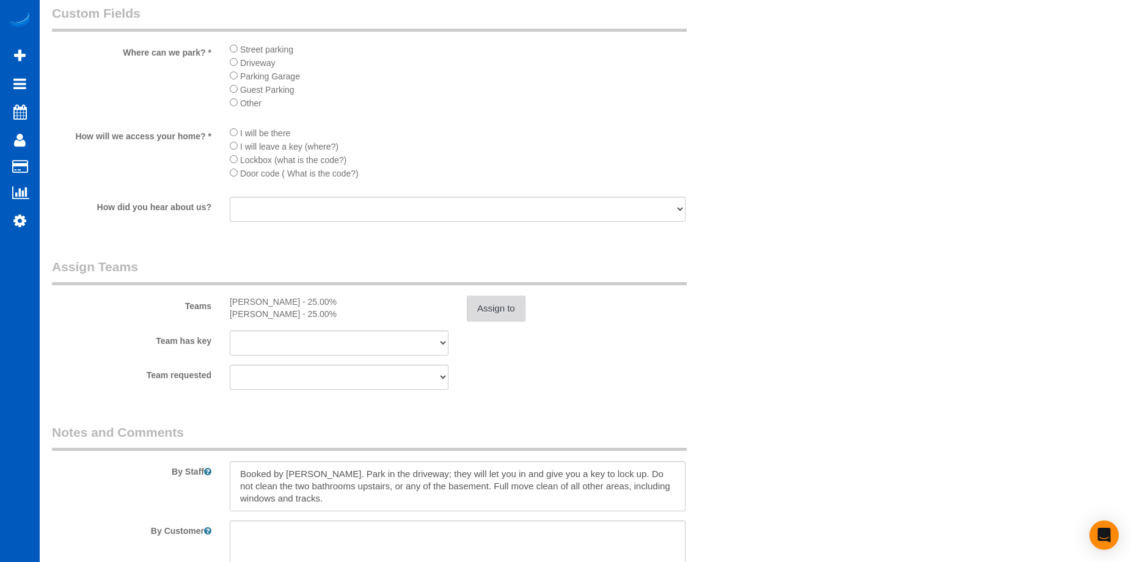
scroll to position [1344, 0]
click at [500, 309] on button "Assign to" at bounding box center [496, 307] width 59 height 26
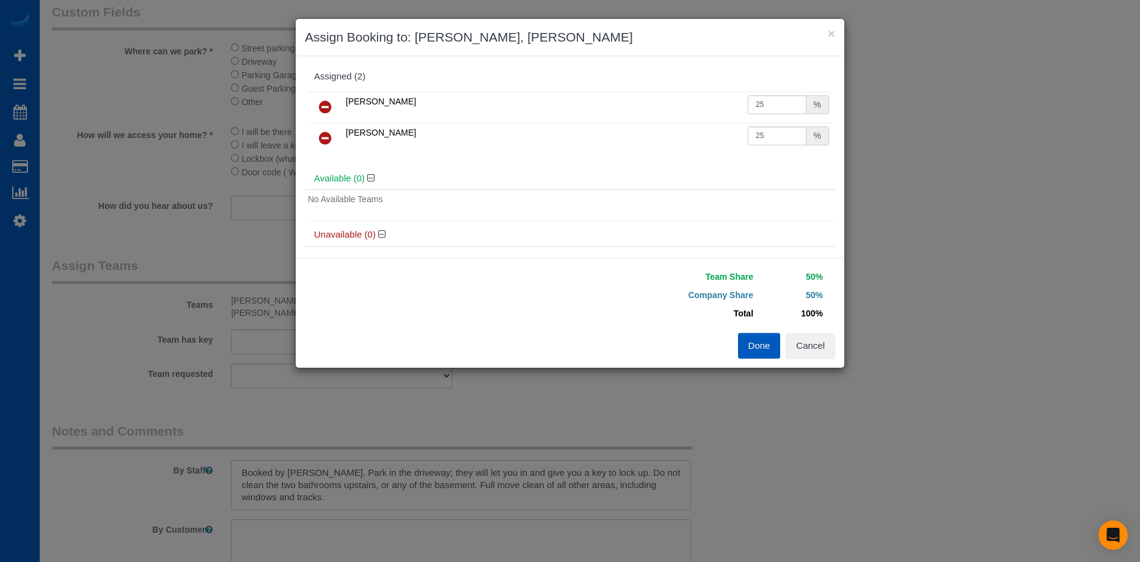
click at [758, 114] on td "25 %" at bounding box center [788, 107] width 87 height 31
click at [764, 107] on input "25" at bounding box center [777, 104] width 59 height 19
drag, startPoint x: 773, startPoint y: 101, endPoint x: 702, endPoint y: 98, distance: 70.9
click at [702, 98] on tr "[PERSON_NAME] 25 %" at bounding box center [570, 107] width 524 height 31
type input "29"
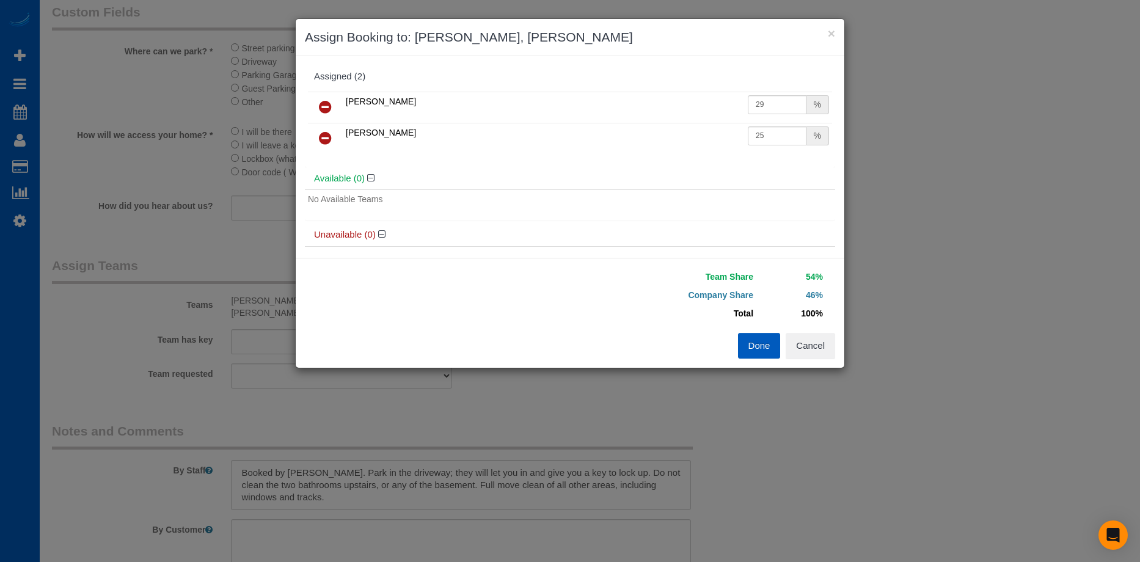
click at [757, 349] on button "Done" at bounding box center [759, 346] width 43 height 26
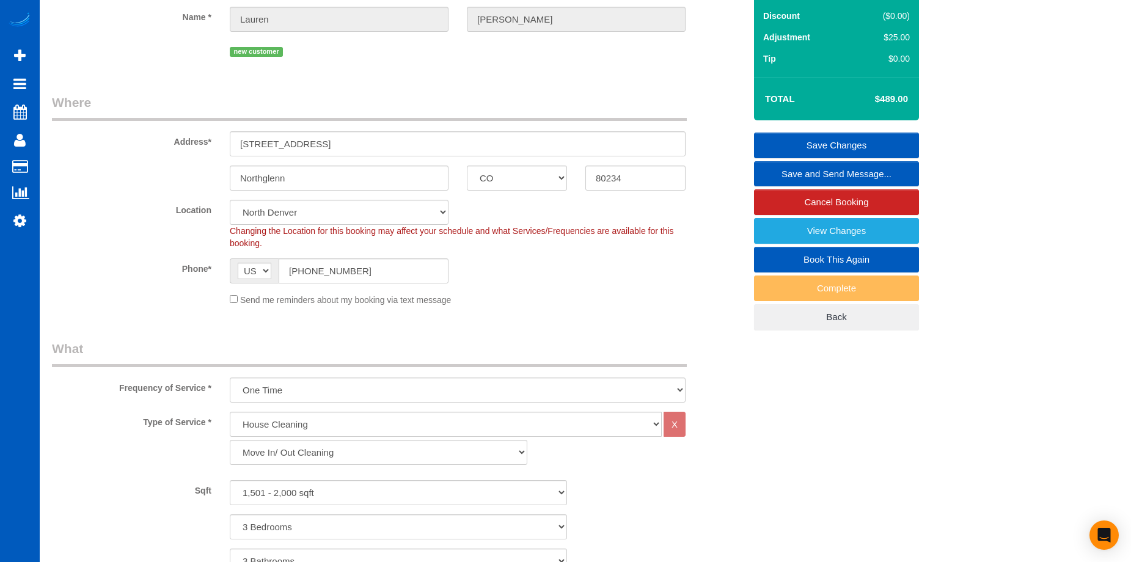
scroll to position [0, 0]
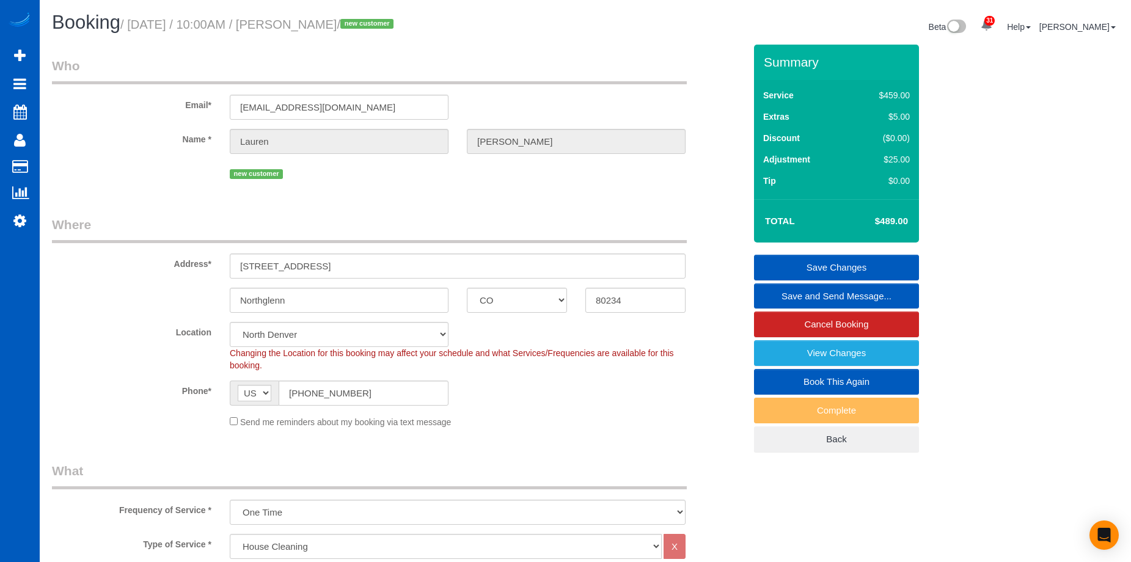
click at [790, 260] on link "Save Changes" at bounding box center [836, 268] width 165 height 26
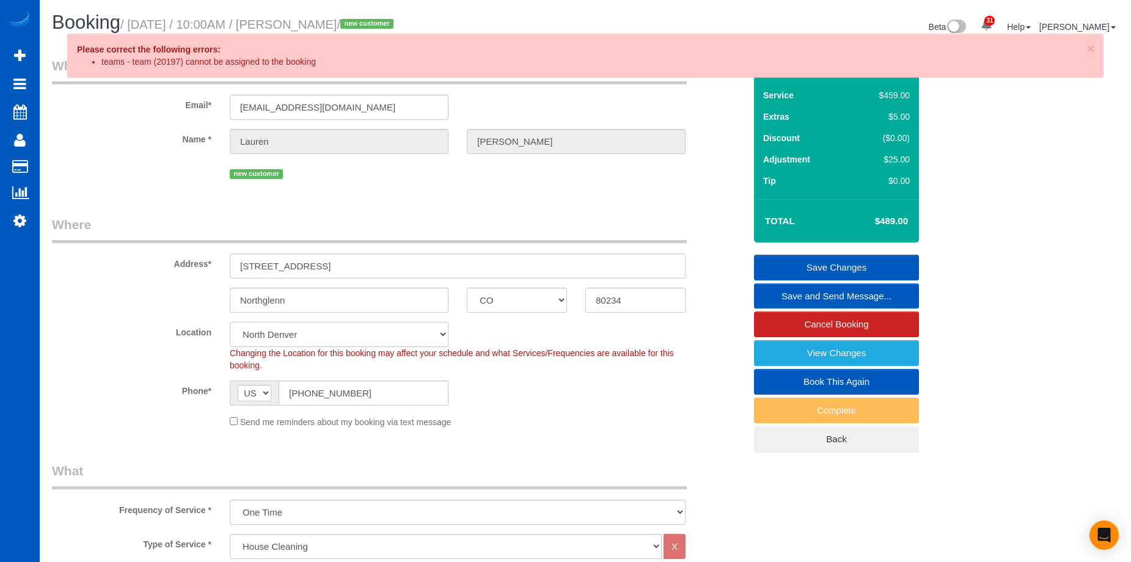
click at [388, 334] on select "North [GEOGRAPHIC_DATA] [GEOGRAPHIC_DATA] [GEOGRAPHIC_DATA] [GEOGRAPHIC_DATA] […" at bounding box center [339, 334] width 219 height 25
select select "266"
click at [230, 322] on select "North [GEOGRAPHIC_DATA] [GEOGRAPHIC_DATA] [GEOGRAPHIC_DATA] [GEOGRAPHIC_DATA] […" at bounding box center [339, 334] width 219 height 25
select select "object:1865"
select select "spot25"
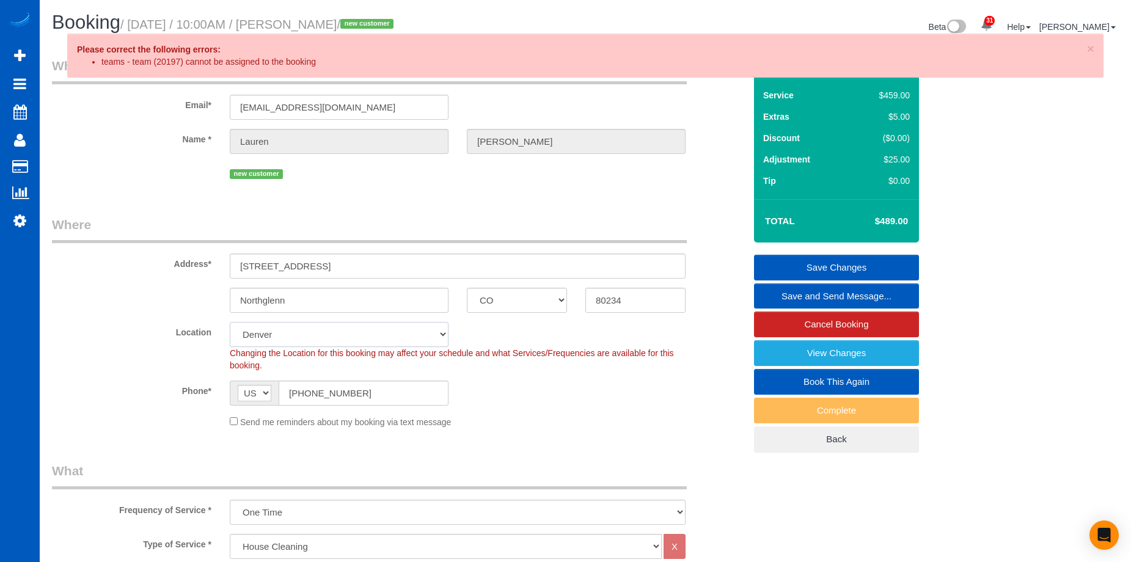
select select "1501"
select select "3"
click at [805, 263] on link "Save Changes" at bounding box center [836, 268] width 165 height 26
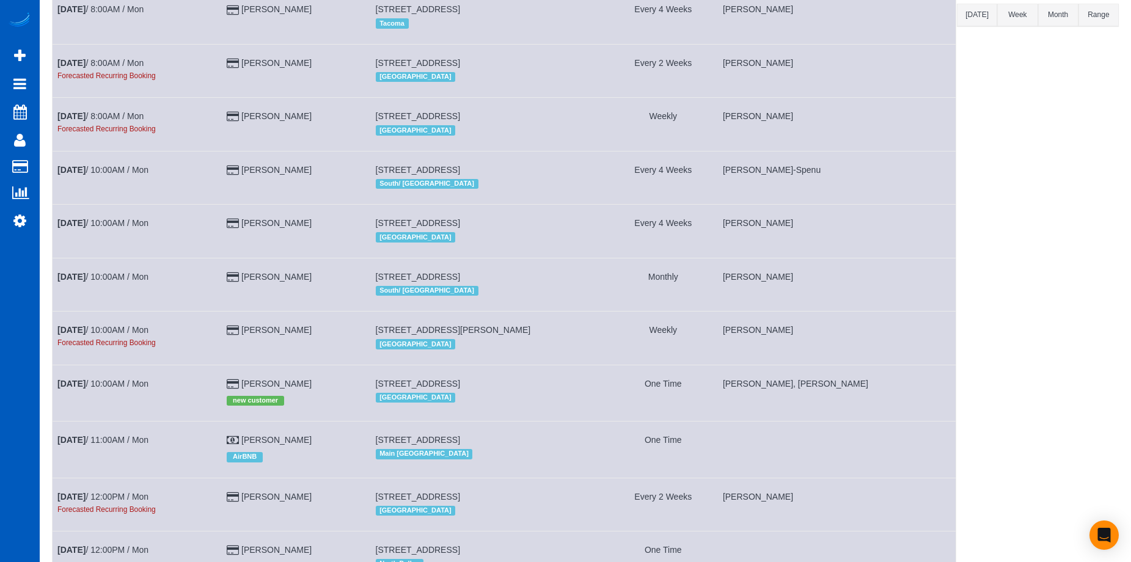
scroll to position [244, 0]
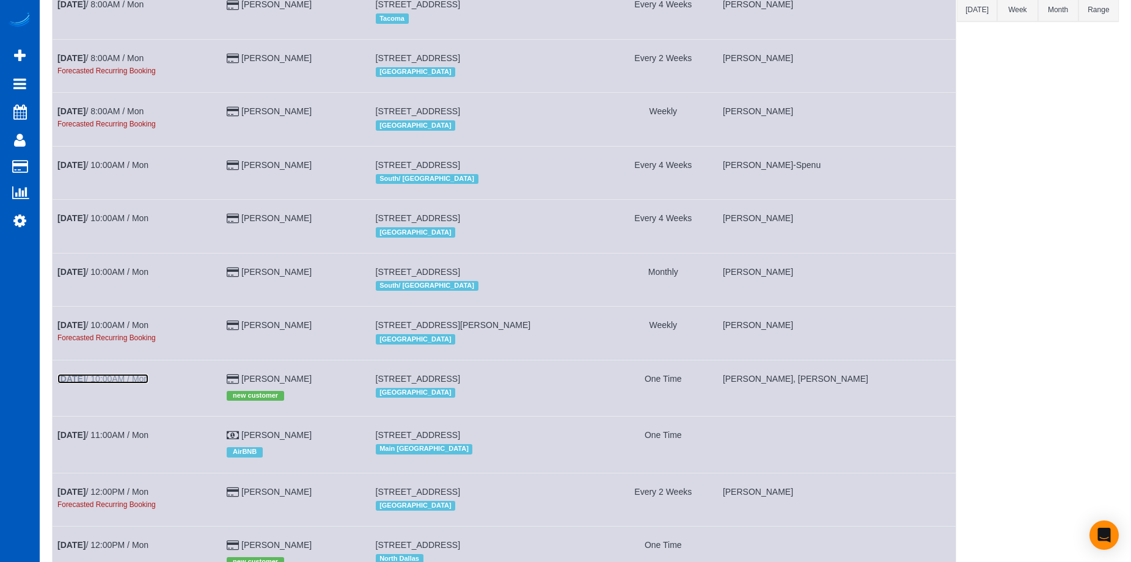
click at [146, 374] on link "[DATE] 10:00AM / Mon" at bounding box center [102, 379] width 91 height 10
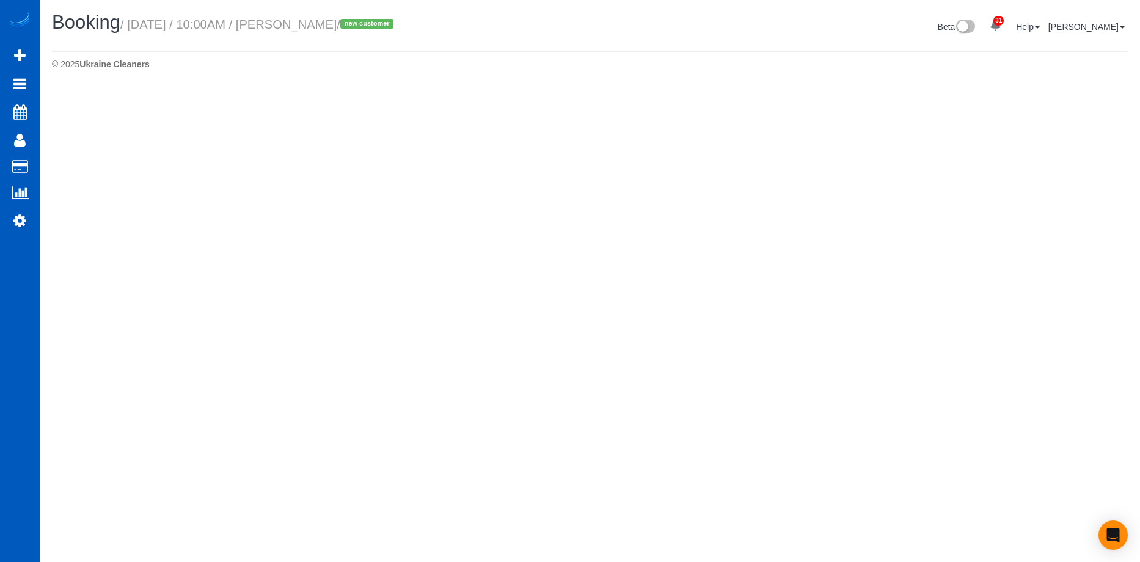
select select "CO"
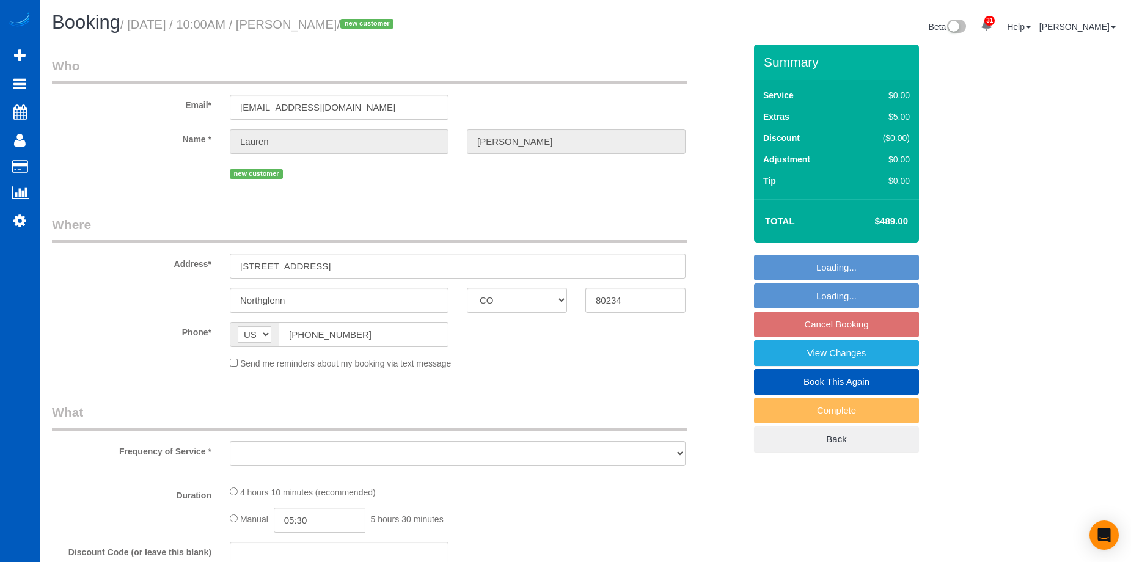
select select "object:2912"
select select "string:fspay-5dc5ea94-e430-4fdb-b5dc-f79fa4fad970"
select select "spot39"
select select "199"
select select "1501"
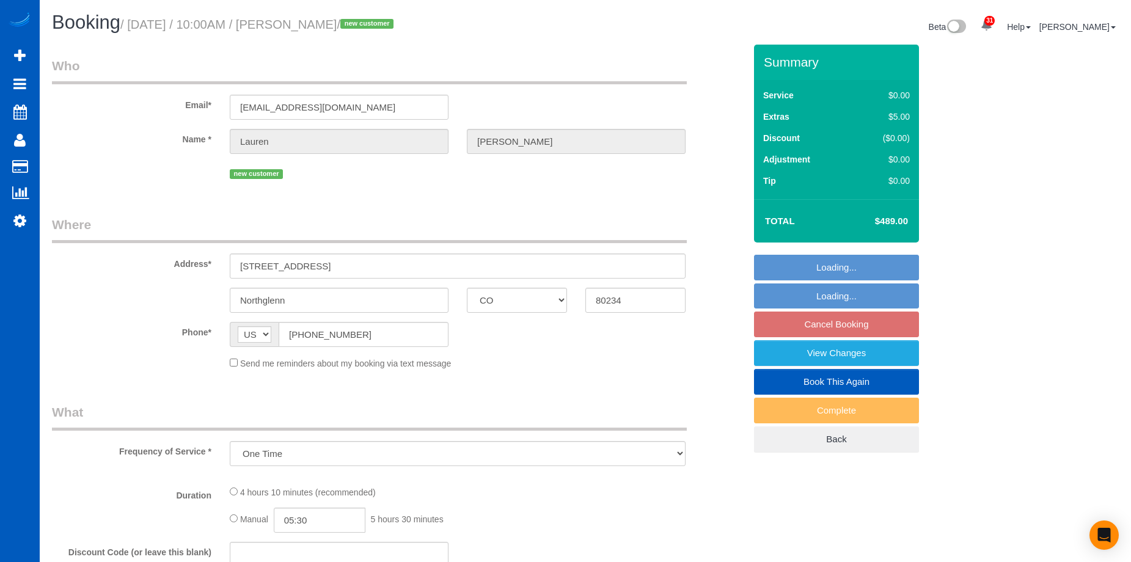
select select "3"
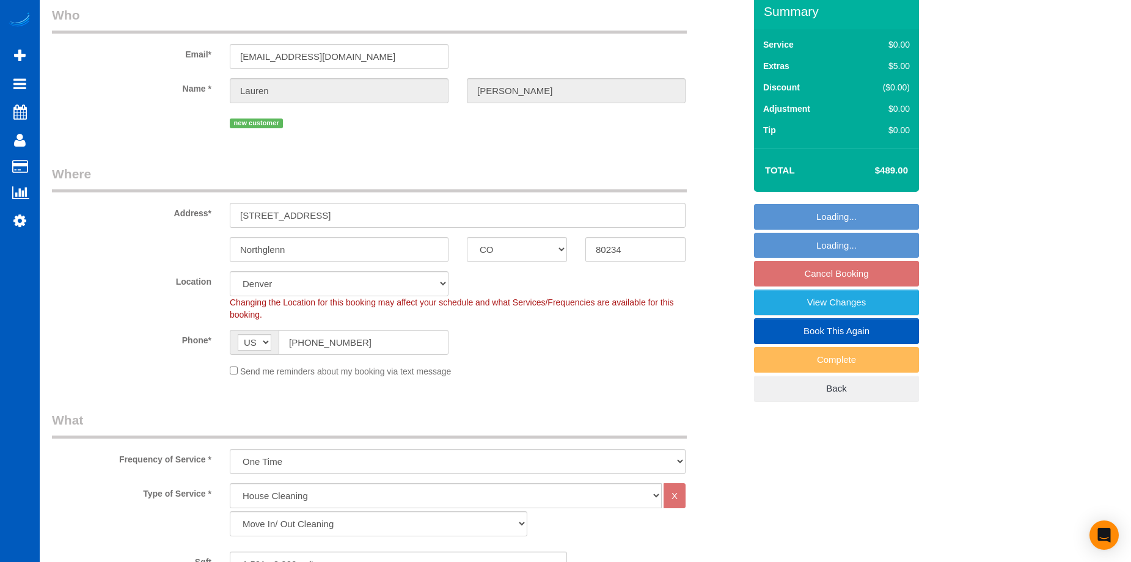
select select "object:3054"
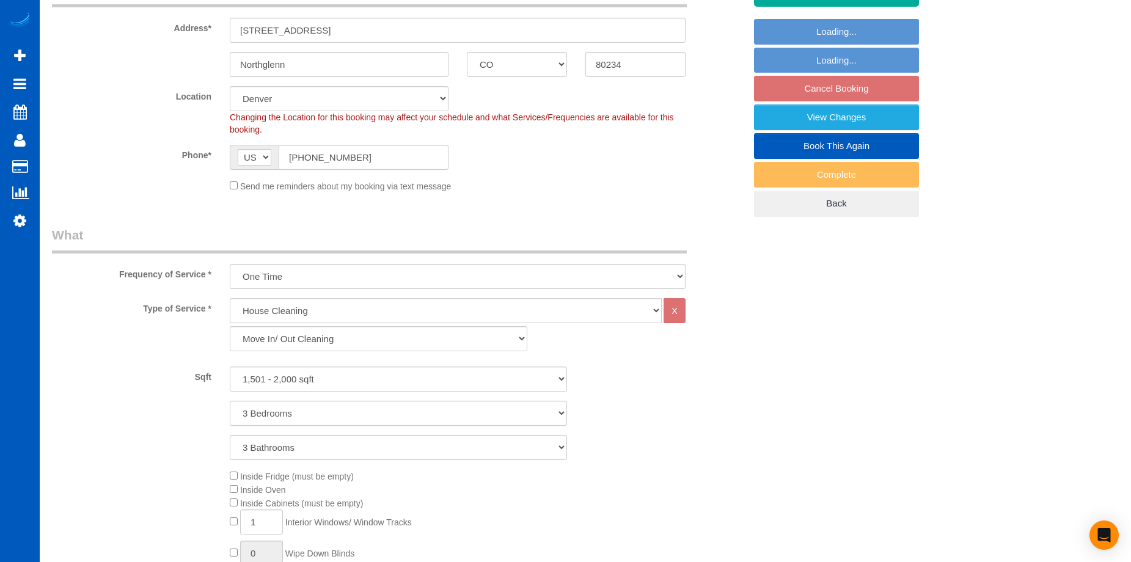
scroll to position [244, 0]
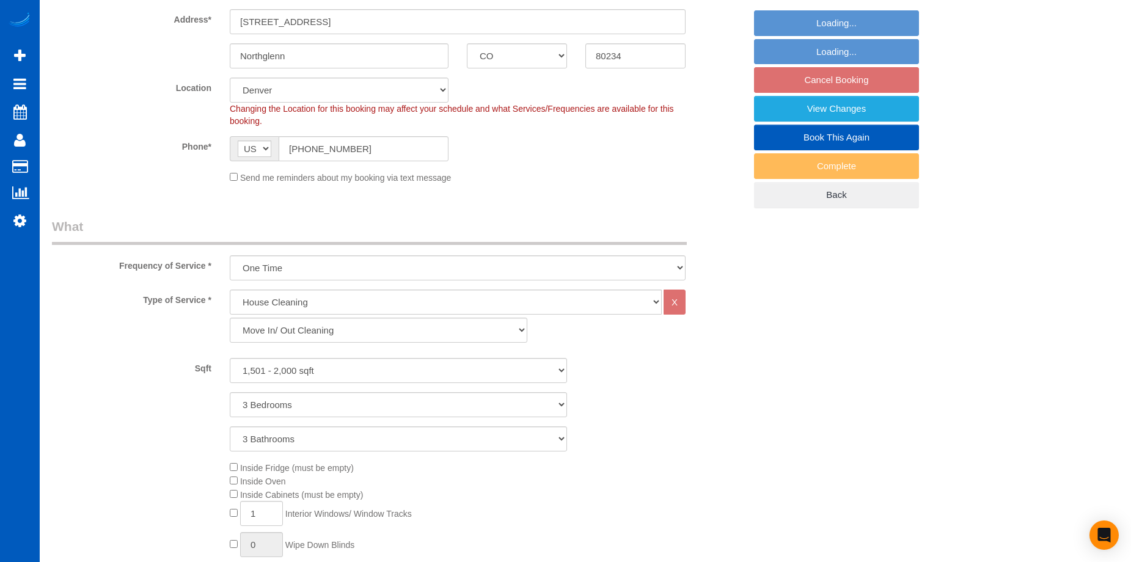
select select "1501"
select select "3"
select select "spot53"
click at [414, 87] on select "North [GEOGRAPHIC_DATA] [GEOGRAPHIC_DATA] [GEOGRAPHIC_DATA] [GEOGRAPHIC_DATA] […" at bounding box center [339, 90] width 219 height 25
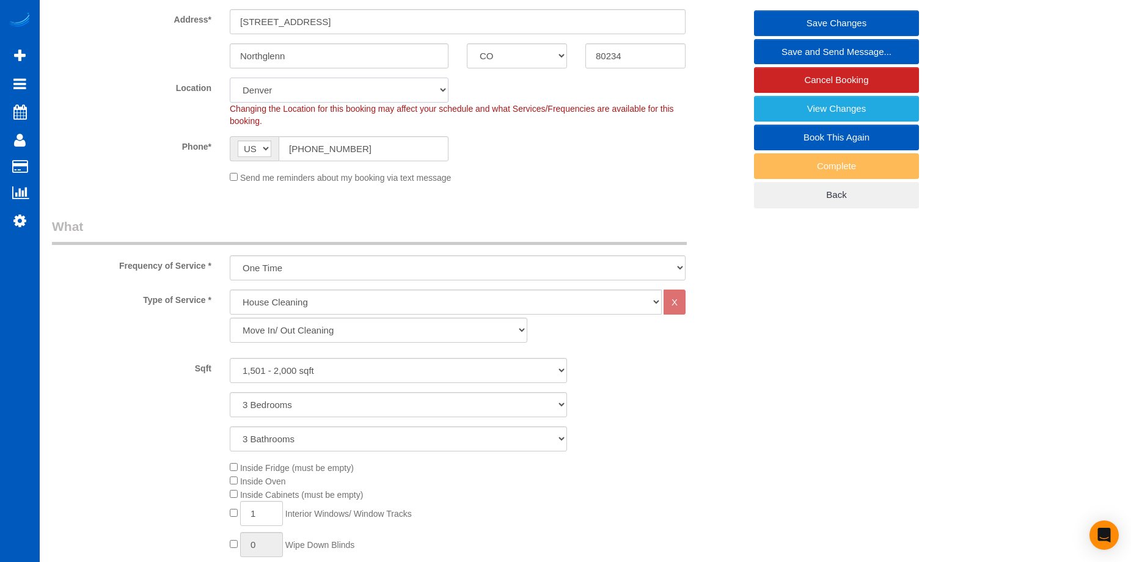
select select "265"
click at [230, 78] on select "North [GEOGRAPHIC_DATA] [GEOGRAPHIC_DATA] [GEOGRAPHIC_DATA] [GEOGRAPHIC_DATA] […" at bounding box center [339, 90] width 219 height 25
select select "object:3175"
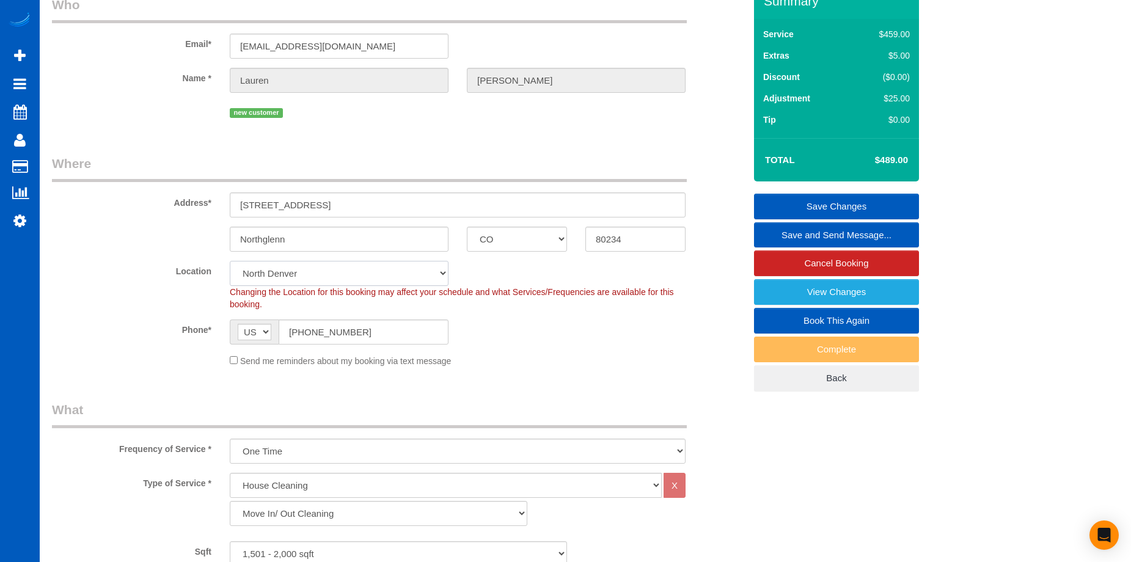
select select "1501"
select select "3"
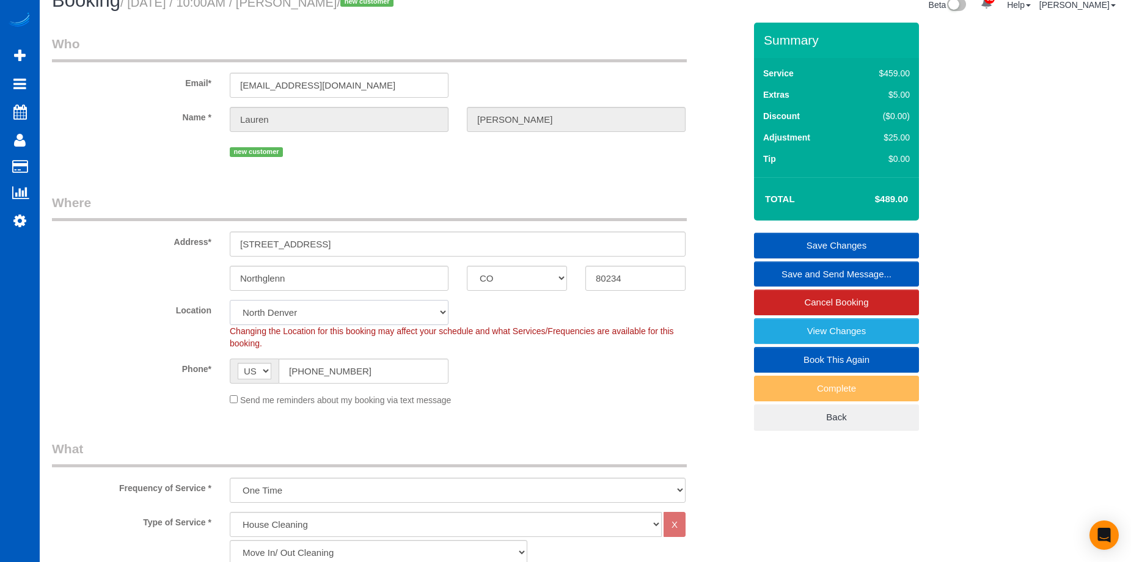
scroll to position [0, 0]
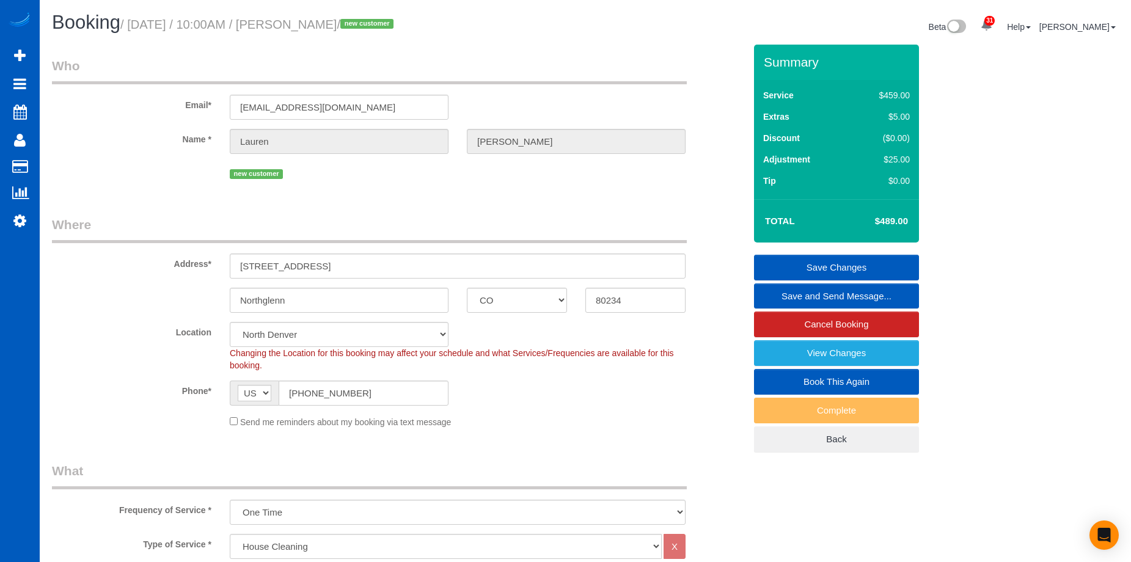
click at [786, 263] on link "Save Changes" at bounding box center [836, 268] width 165 height 26
